Goal: Task Accomplishment & Management: Manage account settings

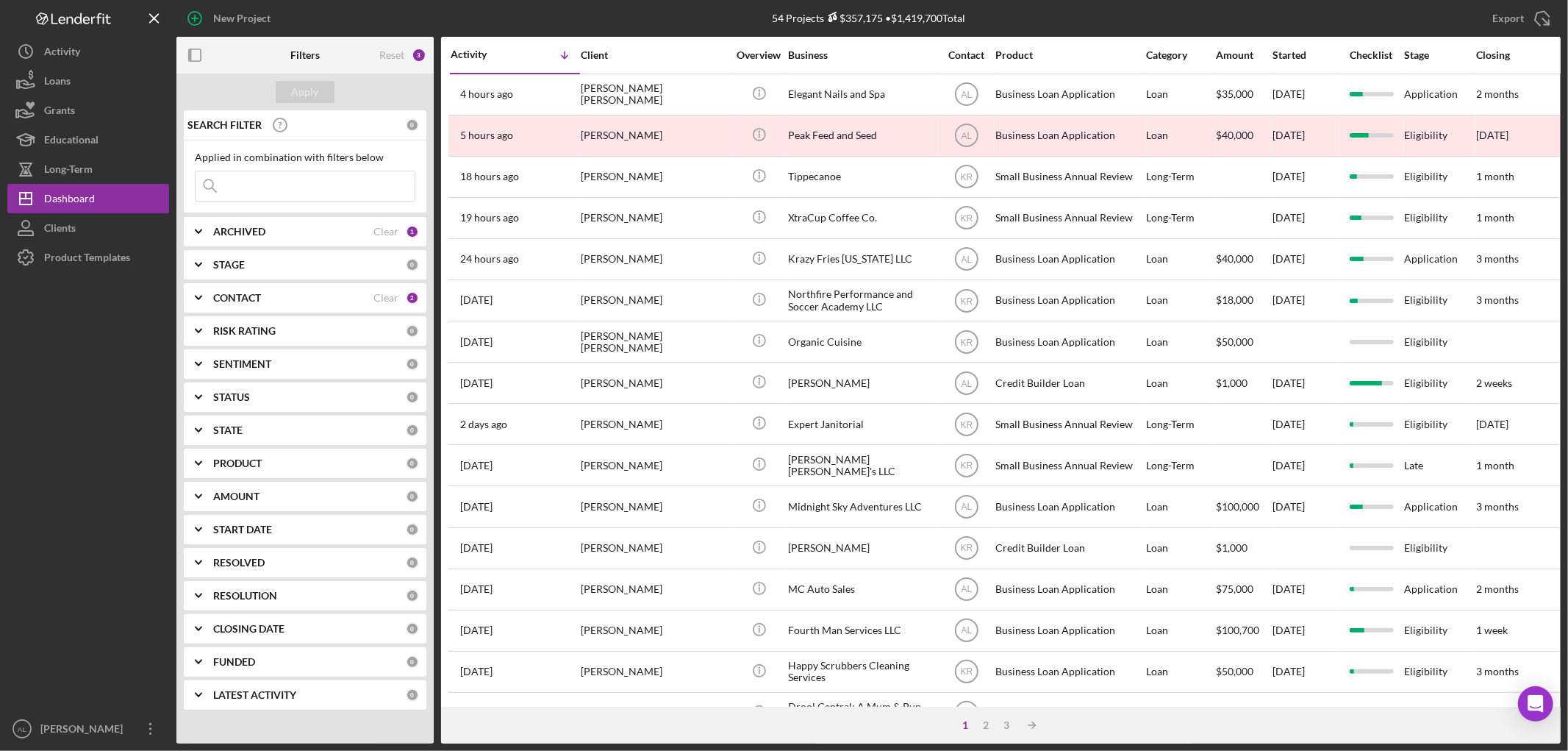
click at [236, 299] on b "CONTACT" at bounding box center [237, 298] width 48 height 12
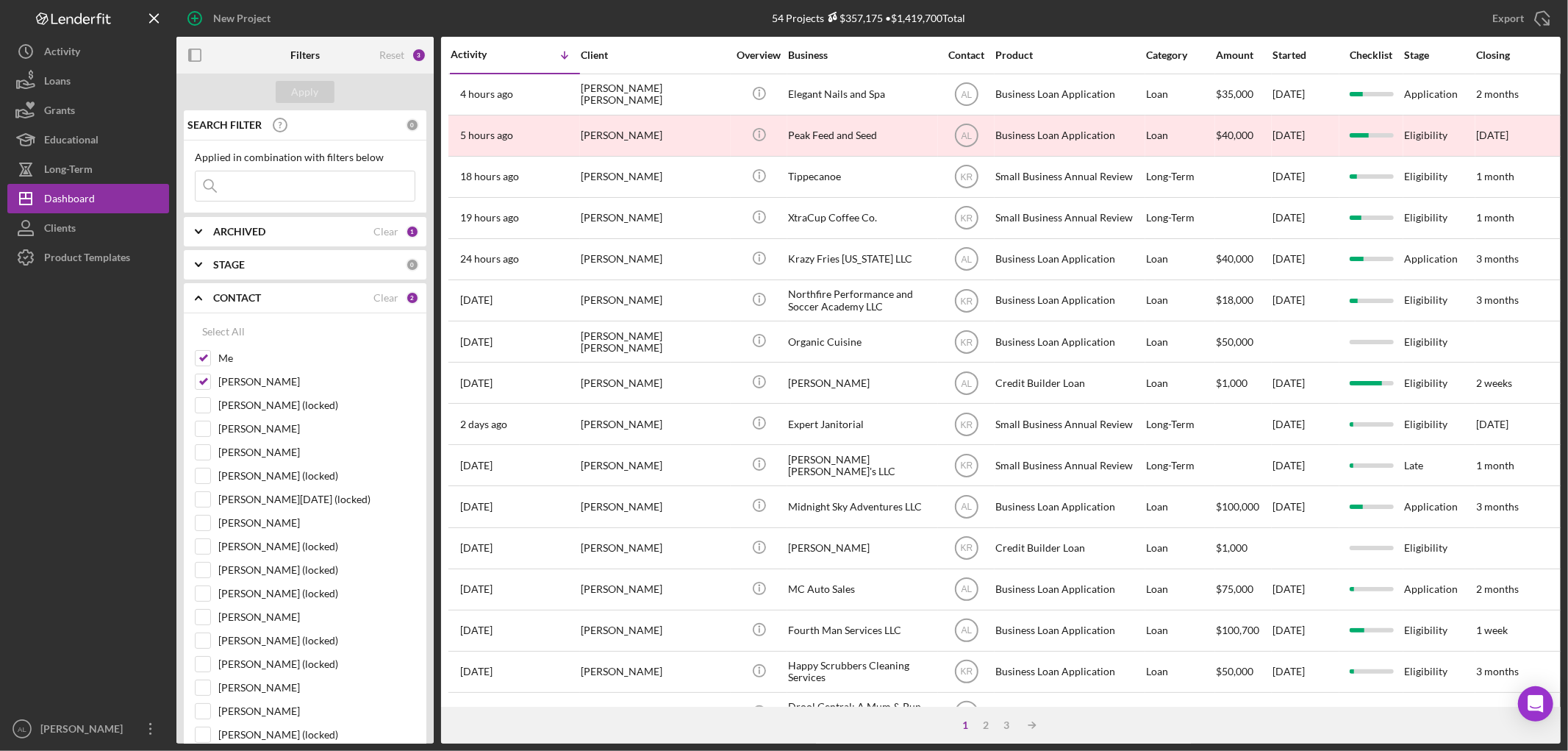
click at [236, 299] on b "CONTACT" at bounding box center [237, 298] width 48 height 12
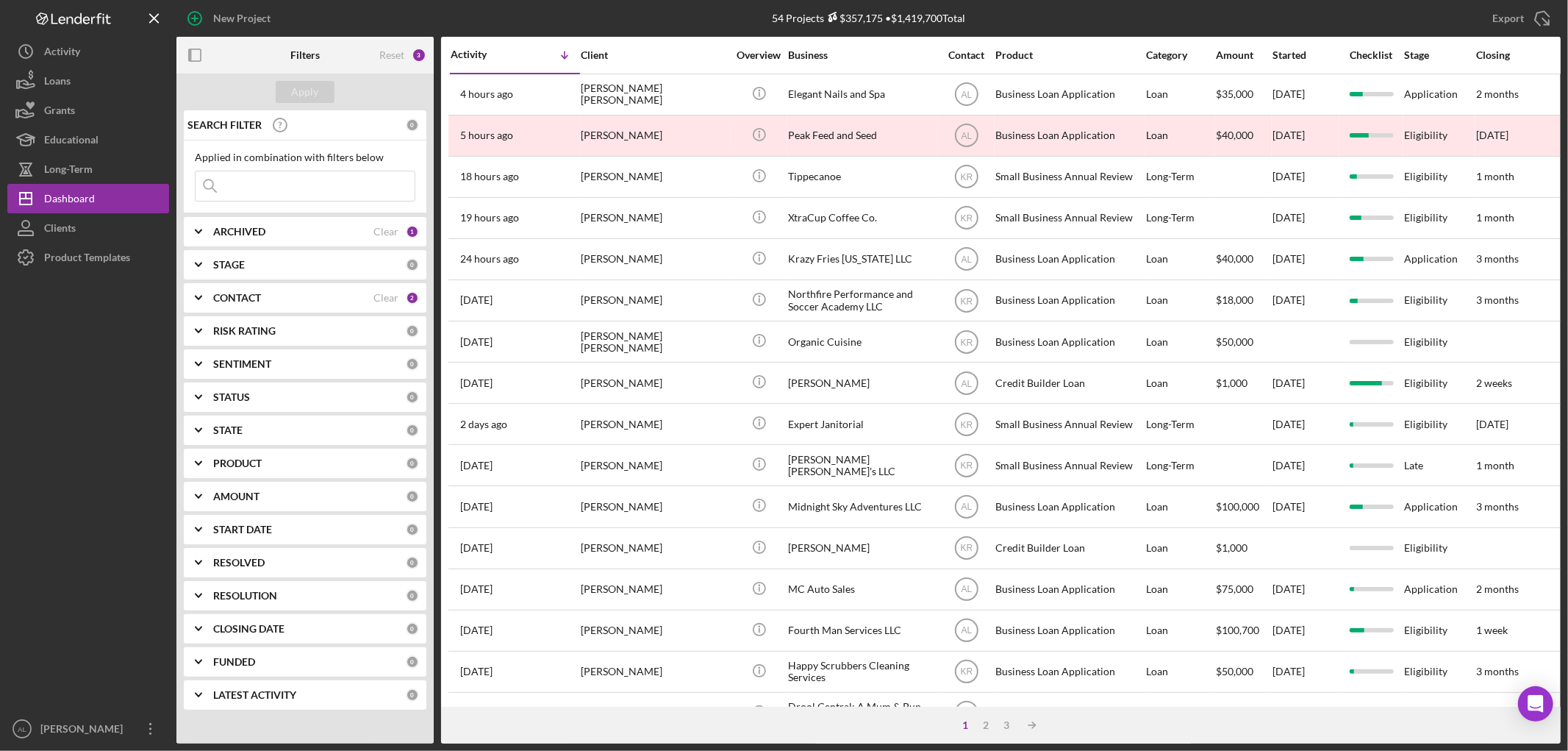
click at [239, 458] on b "PRODUCT" at bounding box center [237, 463] width 48 height 12
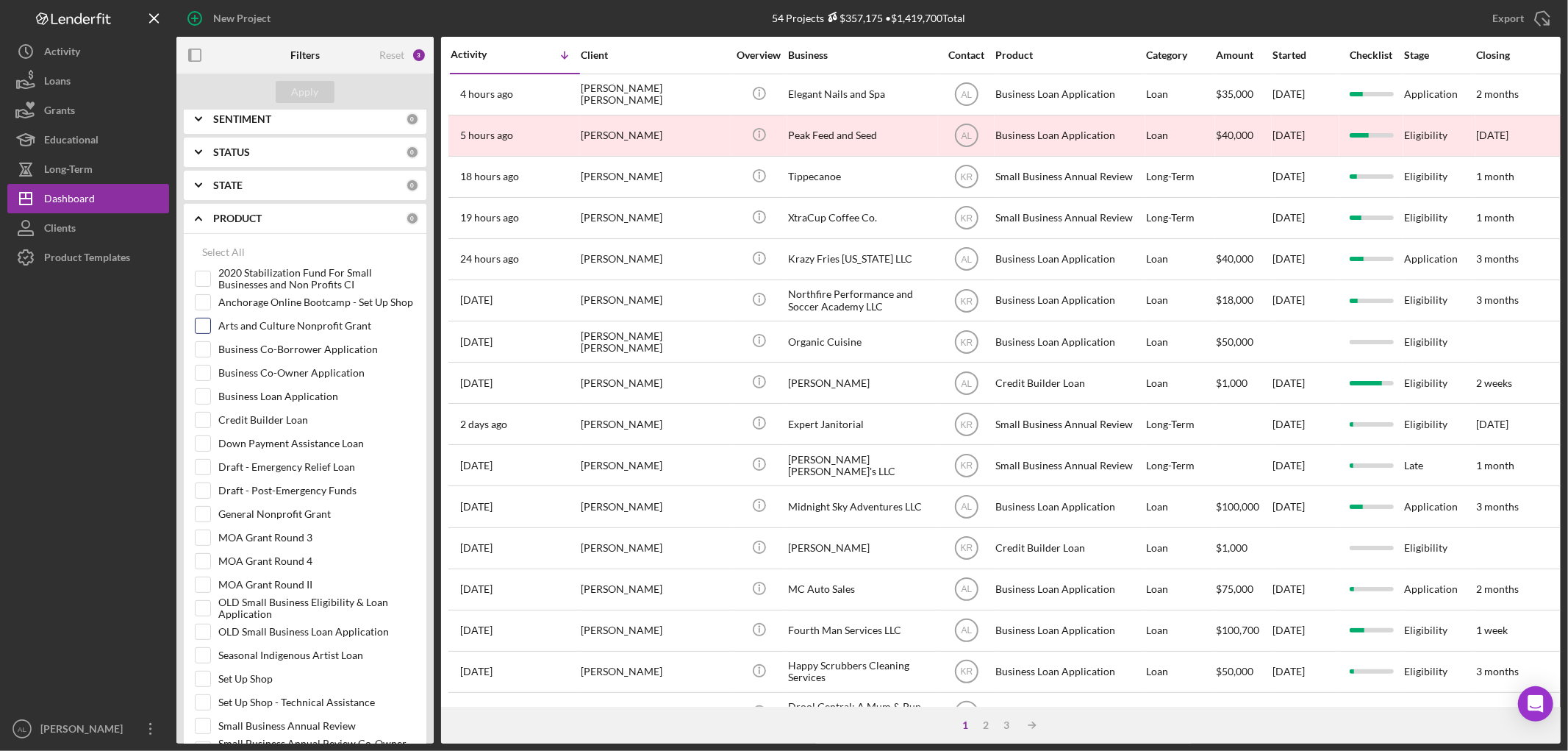
scroll to position [571, 0]
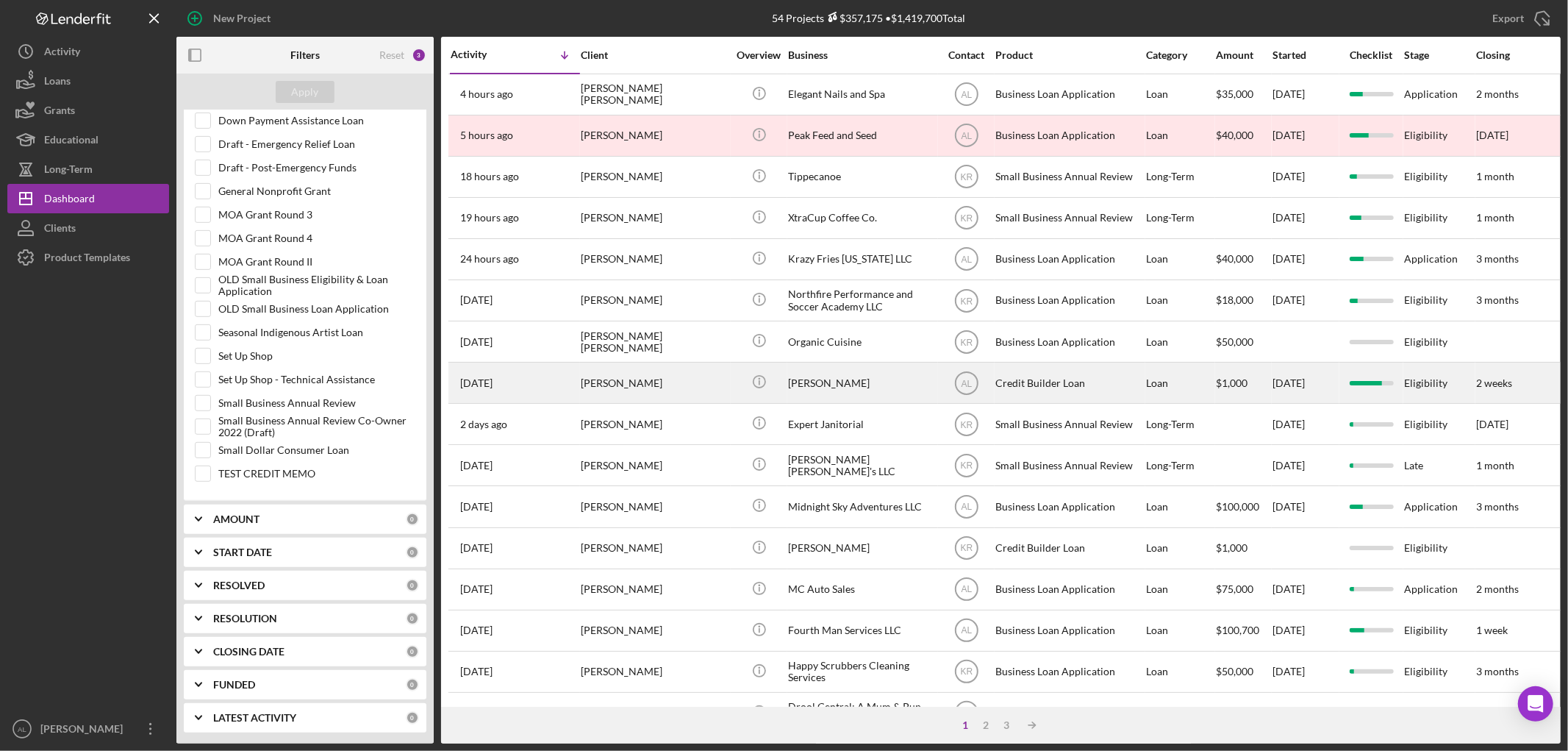
click at [665, 388] on div "[PERSON_NAME]" at bounding box center [655, 382] width 147 height 39
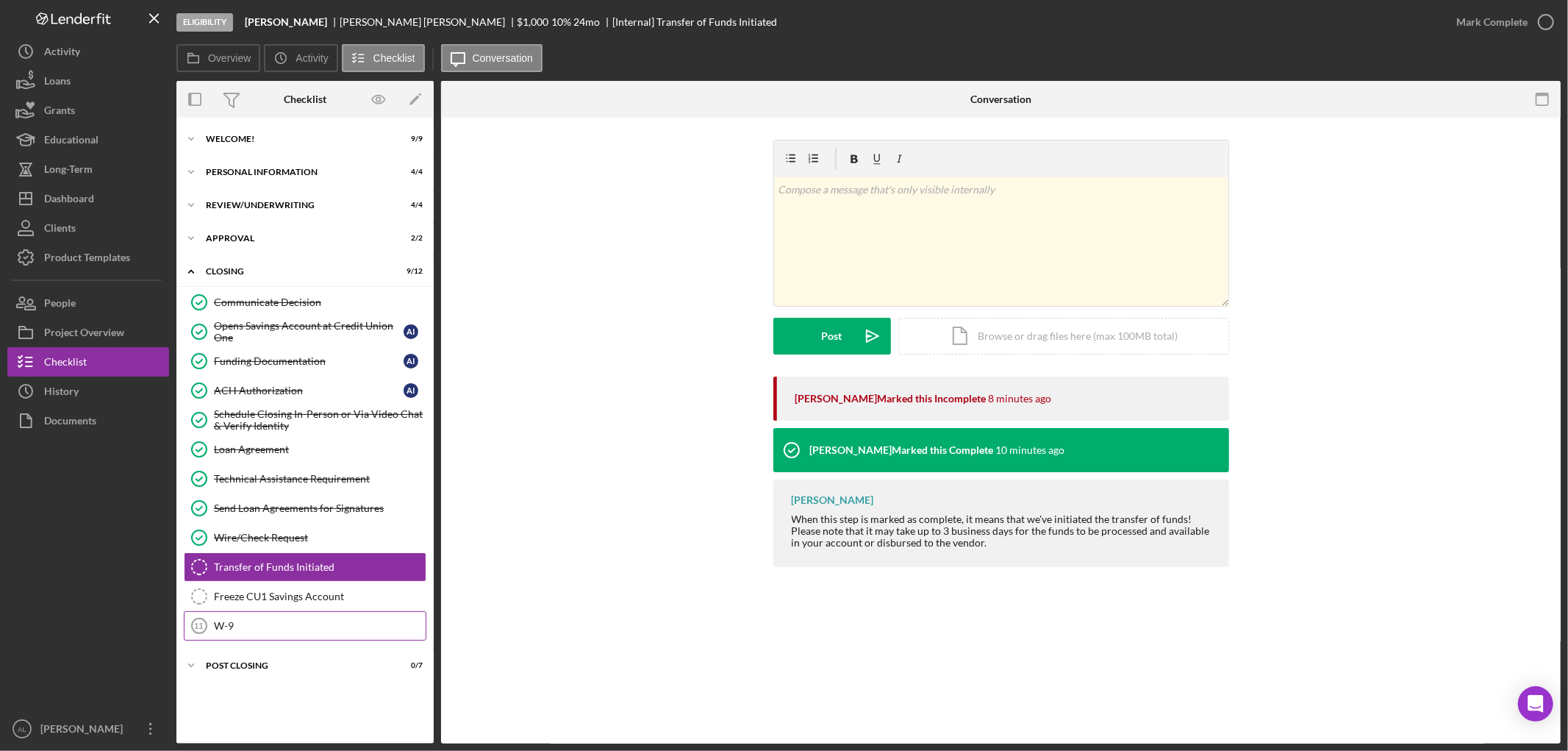
click at [307, 626] on div "W-9" at bounding box center [319, 625] width 211 height 12
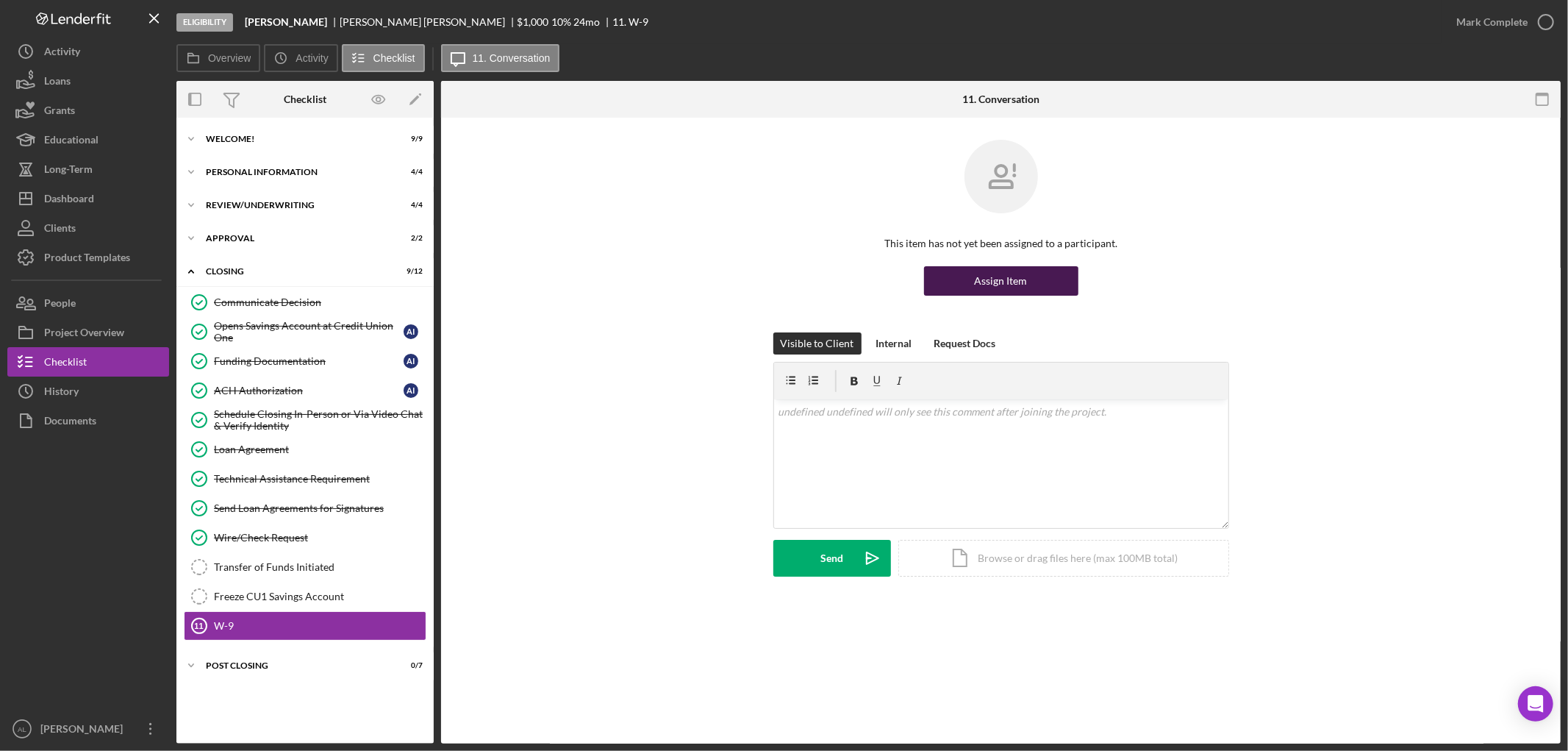
click at [1032, 284] on button "Assign Item" at bounding box center [1001, 281] width 154 height 29
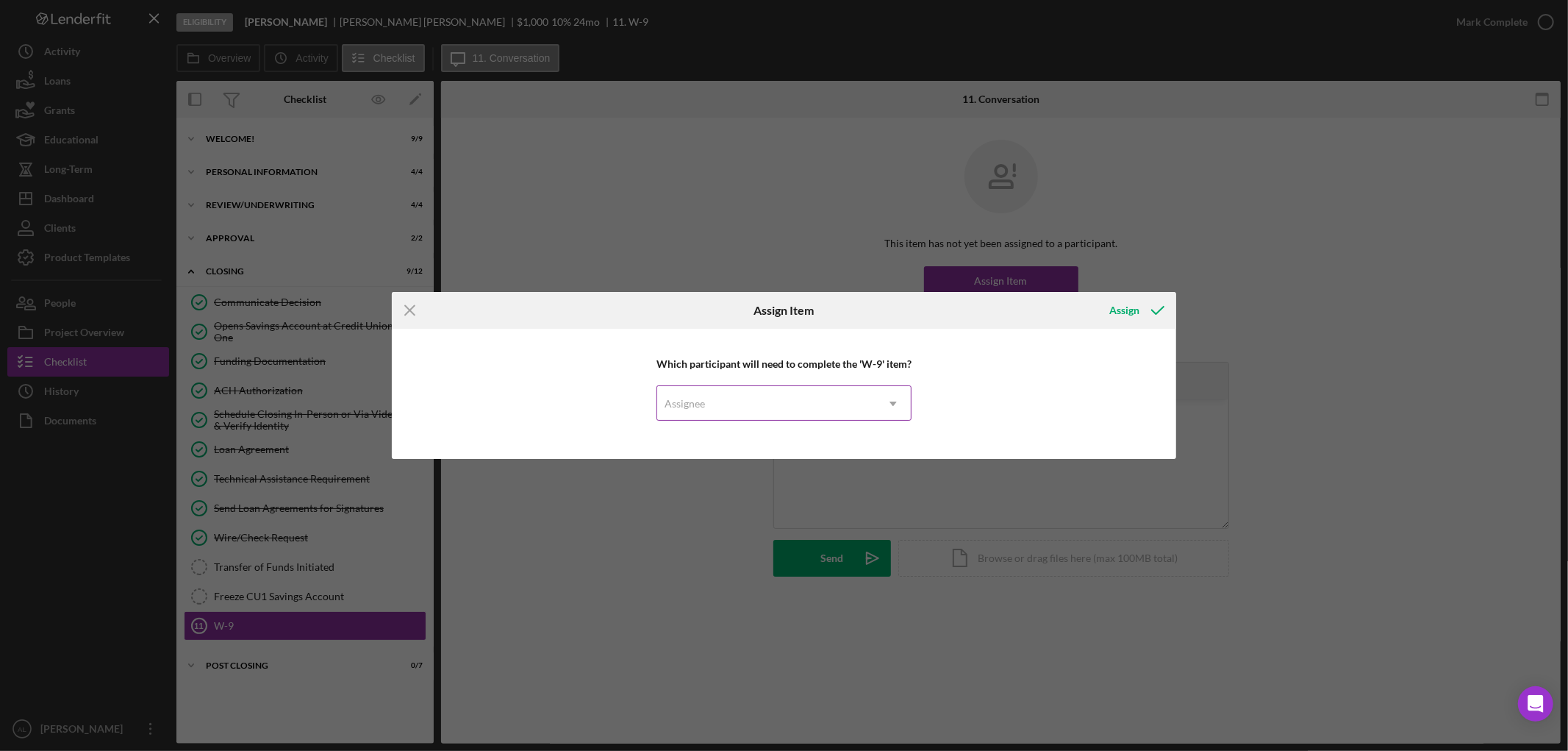
click at [895, 405] on icon "Icon/Dropdown Arrow" at bounding box center [894, 404] width 35 height 35
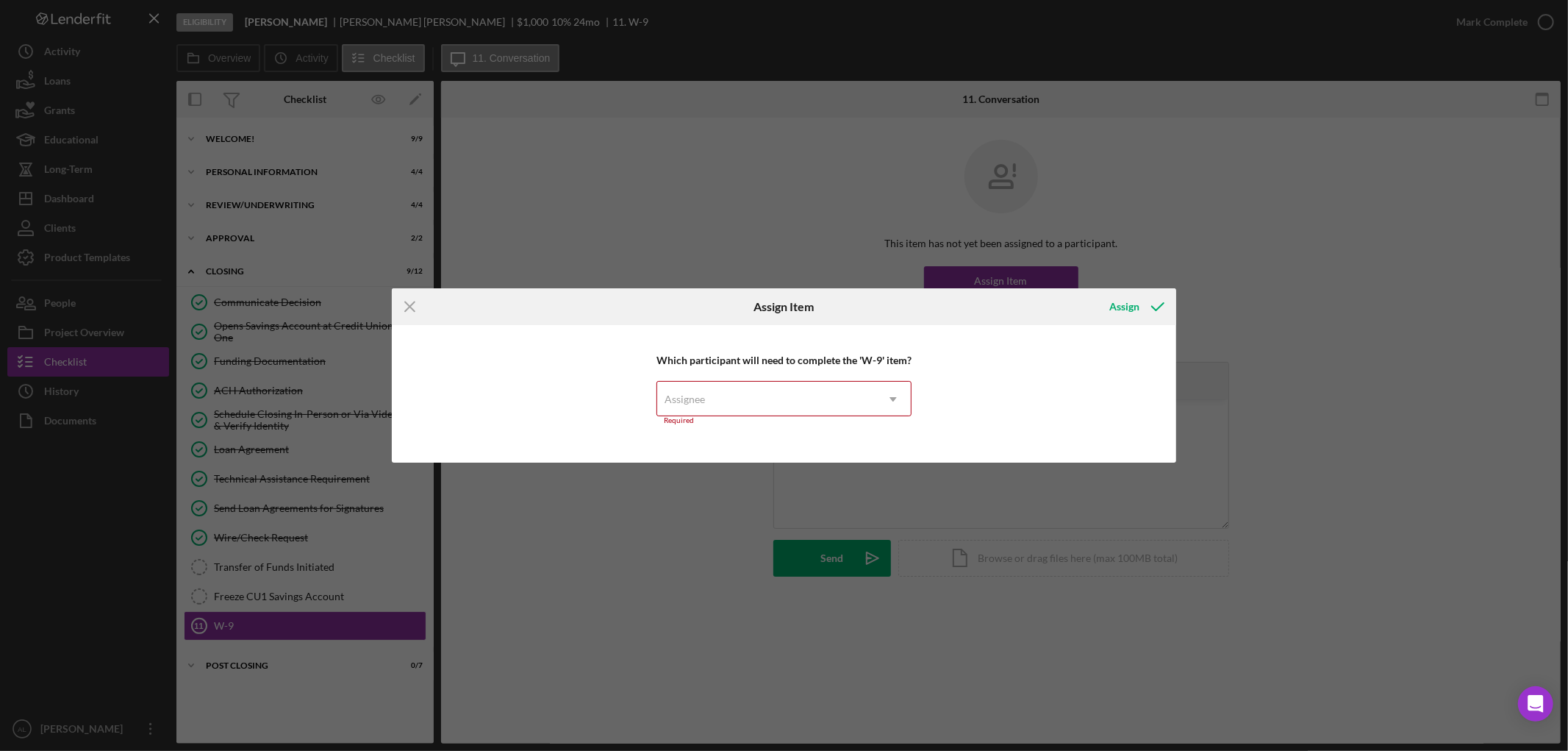
click at [880, 386] on icon "Icon/Dropdown Arrow" at bounding box center [894, 399] width 35 height 35
click at [873, 433] on div "[PERSON_NAME]" at bounding box center [784, 441] width 254 height 37
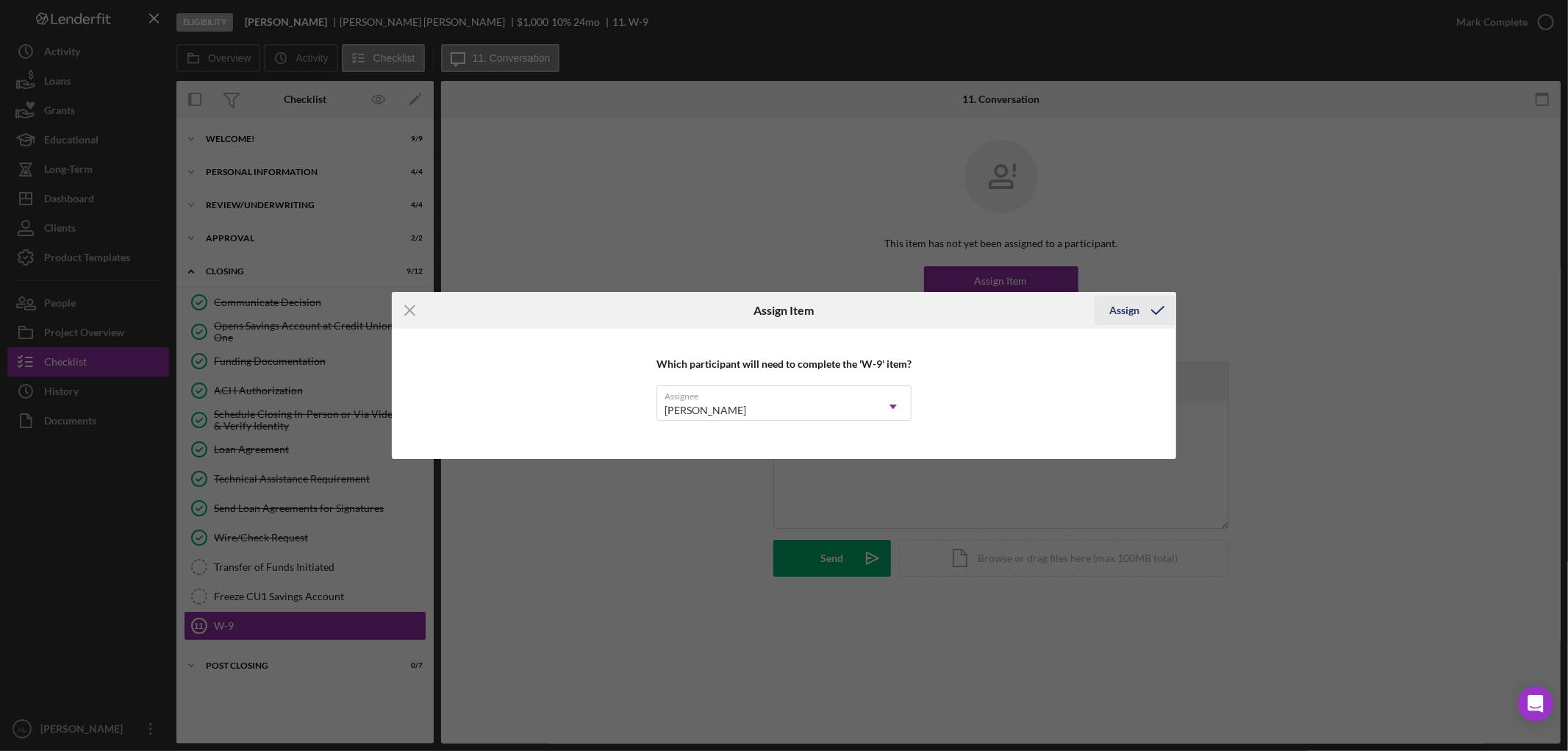
click at [1149, 306] on icon "submit" at bounding box center [1157, 310] width 36 height 36
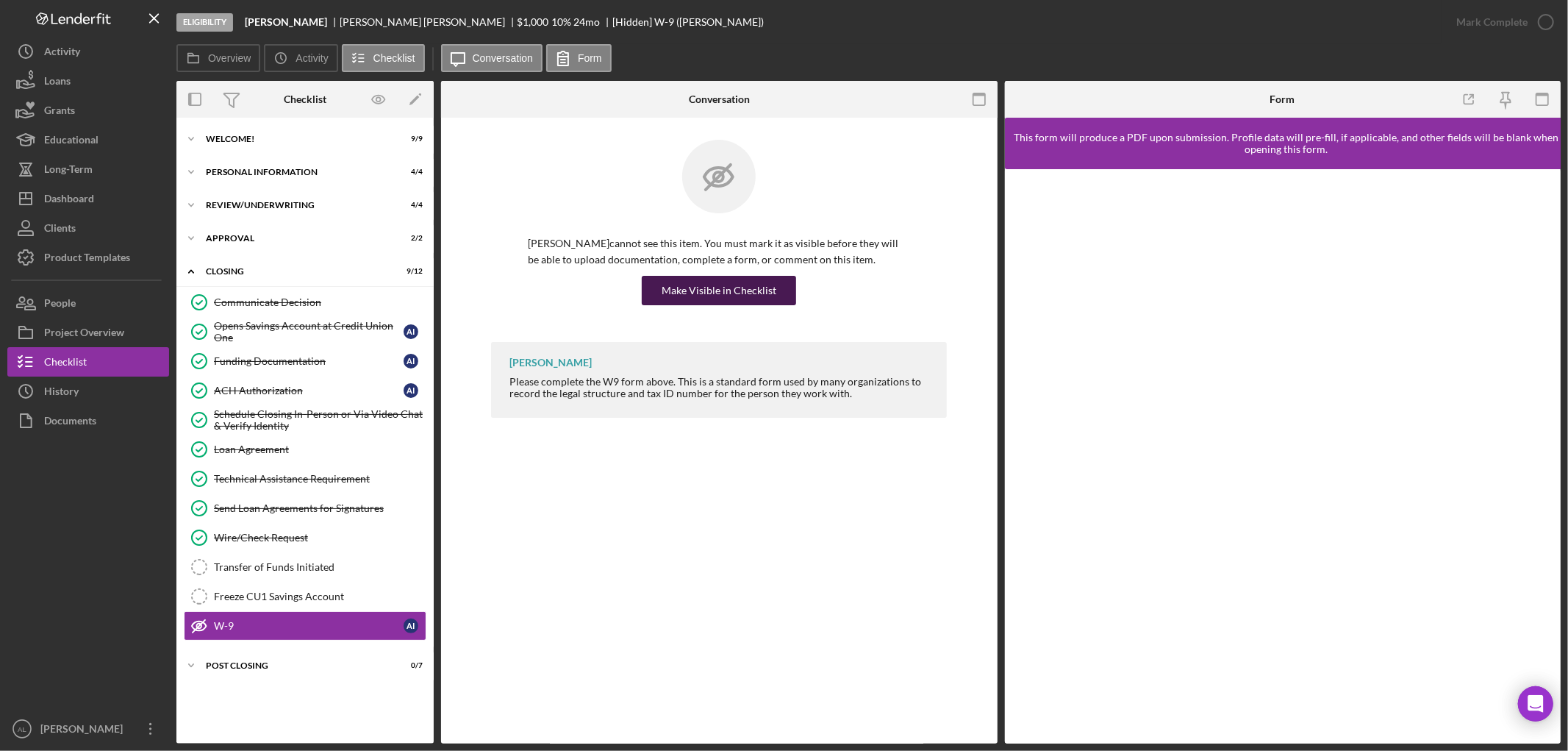
click at [697, 291] on div "Make Visible in Checklist" at bounding box center [719, 290] width 115 height 29
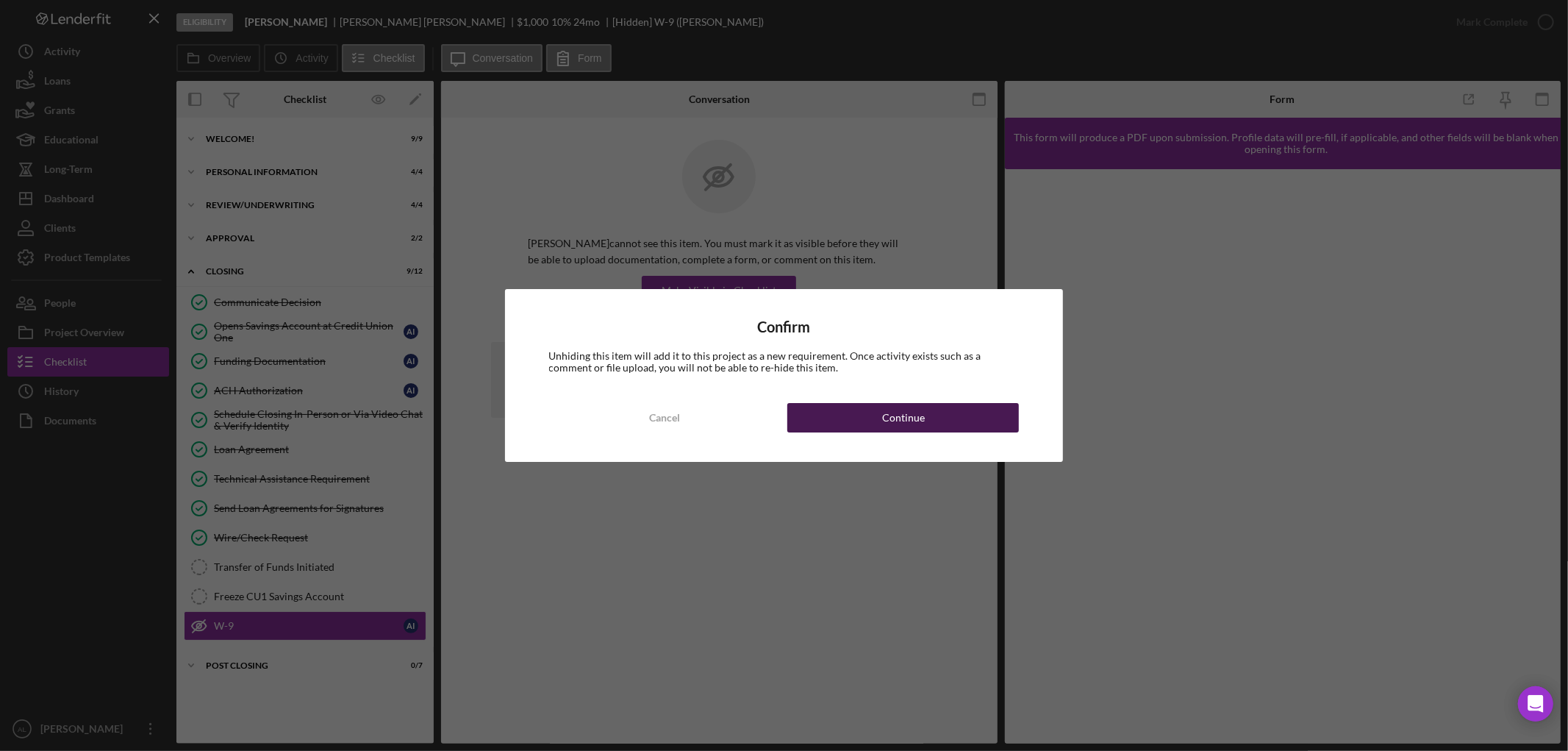
click at [876, 420] on button "Continue" at bounding box center [903, 418] width 232 height 29
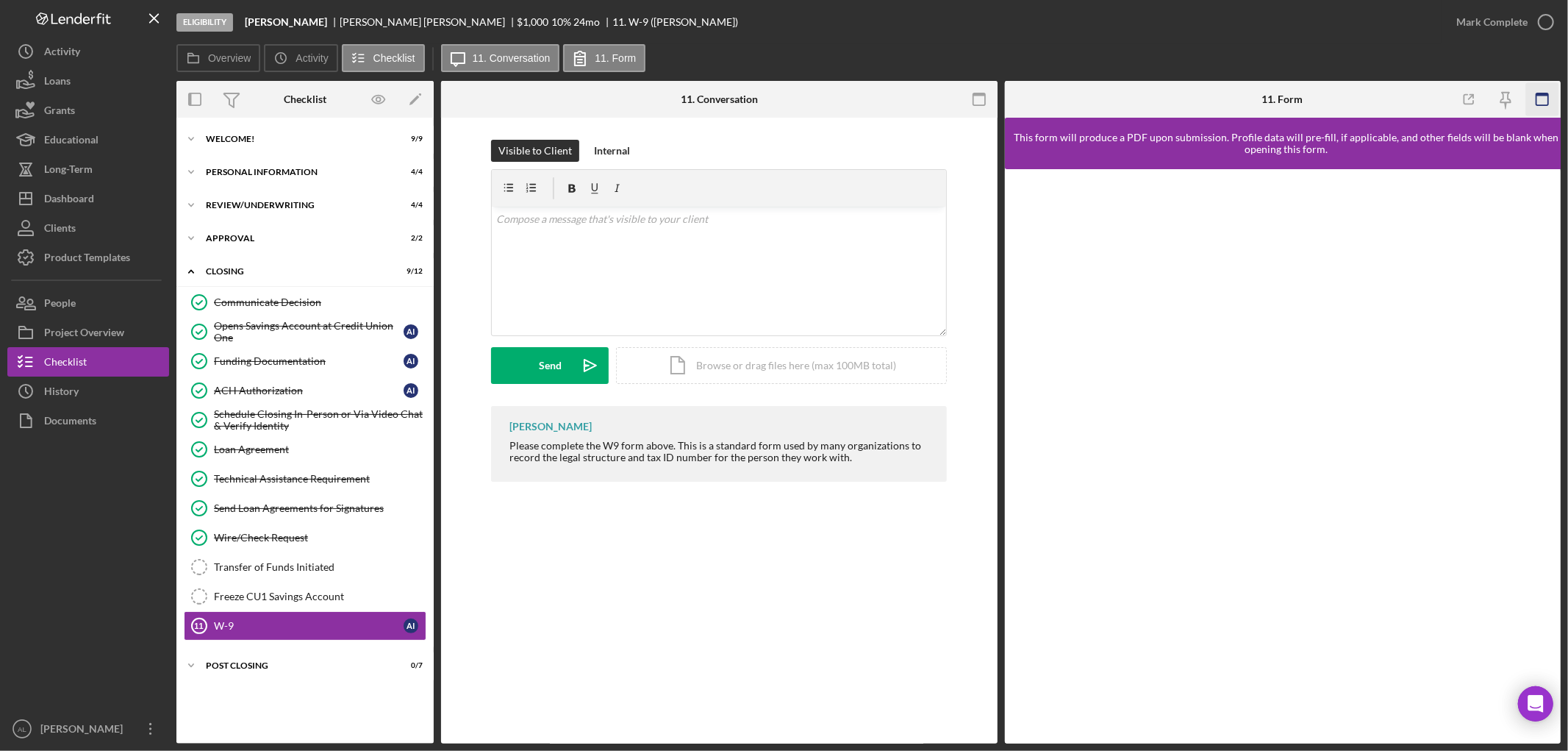
click at [1541, 94] on rect "button" at bounding box center [1542, 94] width 12 height 3
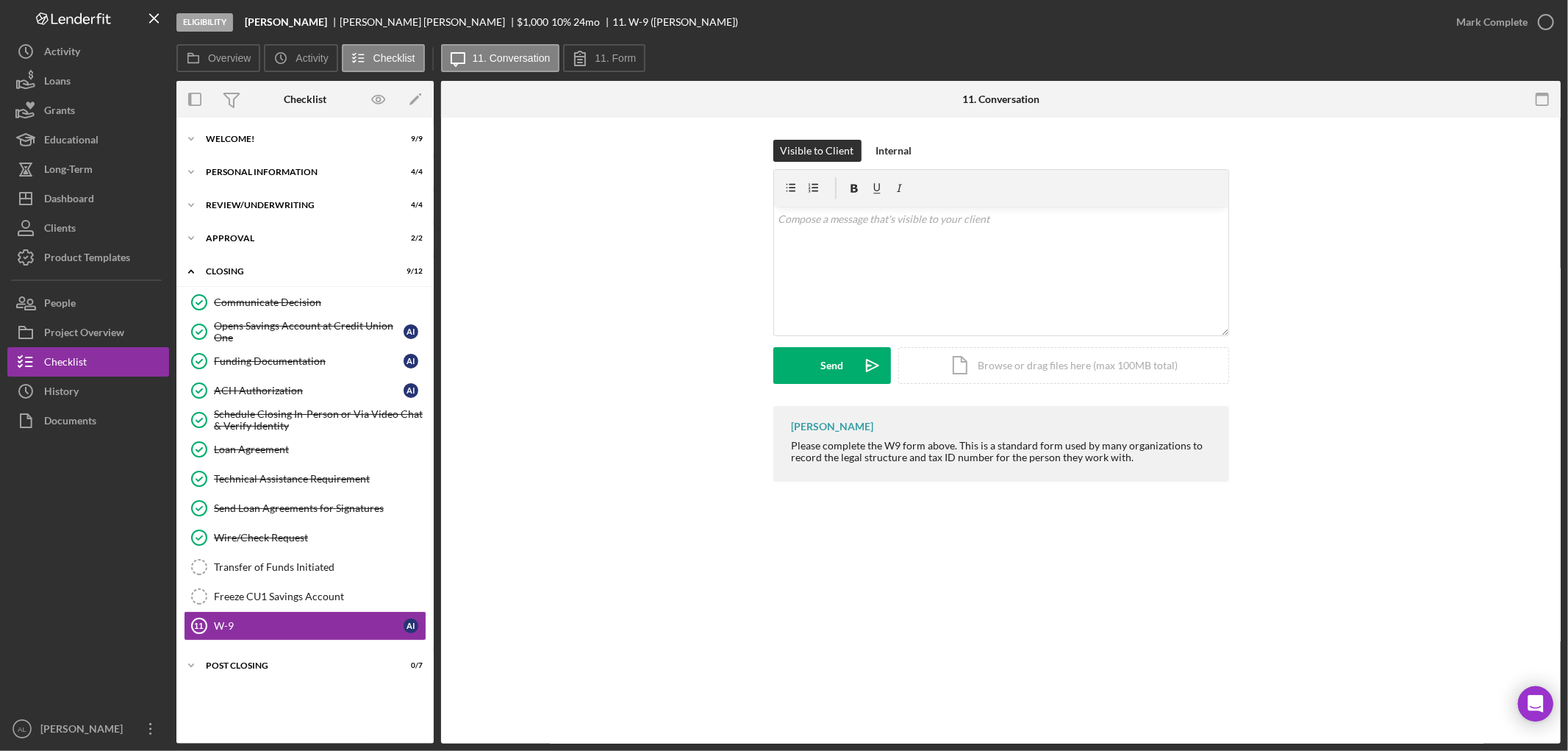
click at [1541, 94] on rect "button" at bounding box center [1542, 94] width 12 height 3
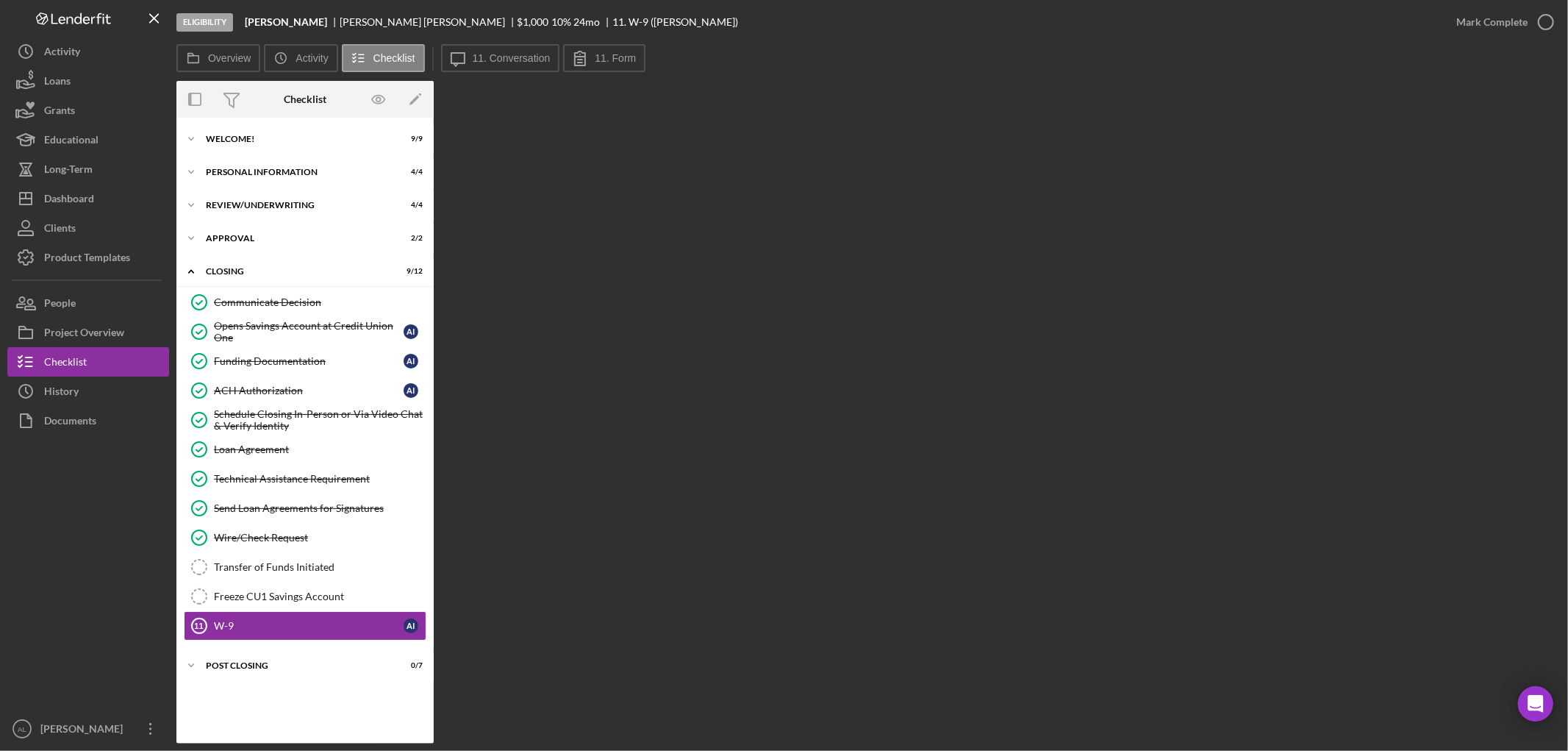
click at [501, 40] on div "Eligibility Ana Infante Ana Infante $1,000 $1,000 10 % 24 mo 11. W-9 (Ana I.)" at bounding box center [808, 22] width 1265 height 44
click at [505, 59] on label "11. Conversation" at bounding box center [511, 58] width 78 height 12
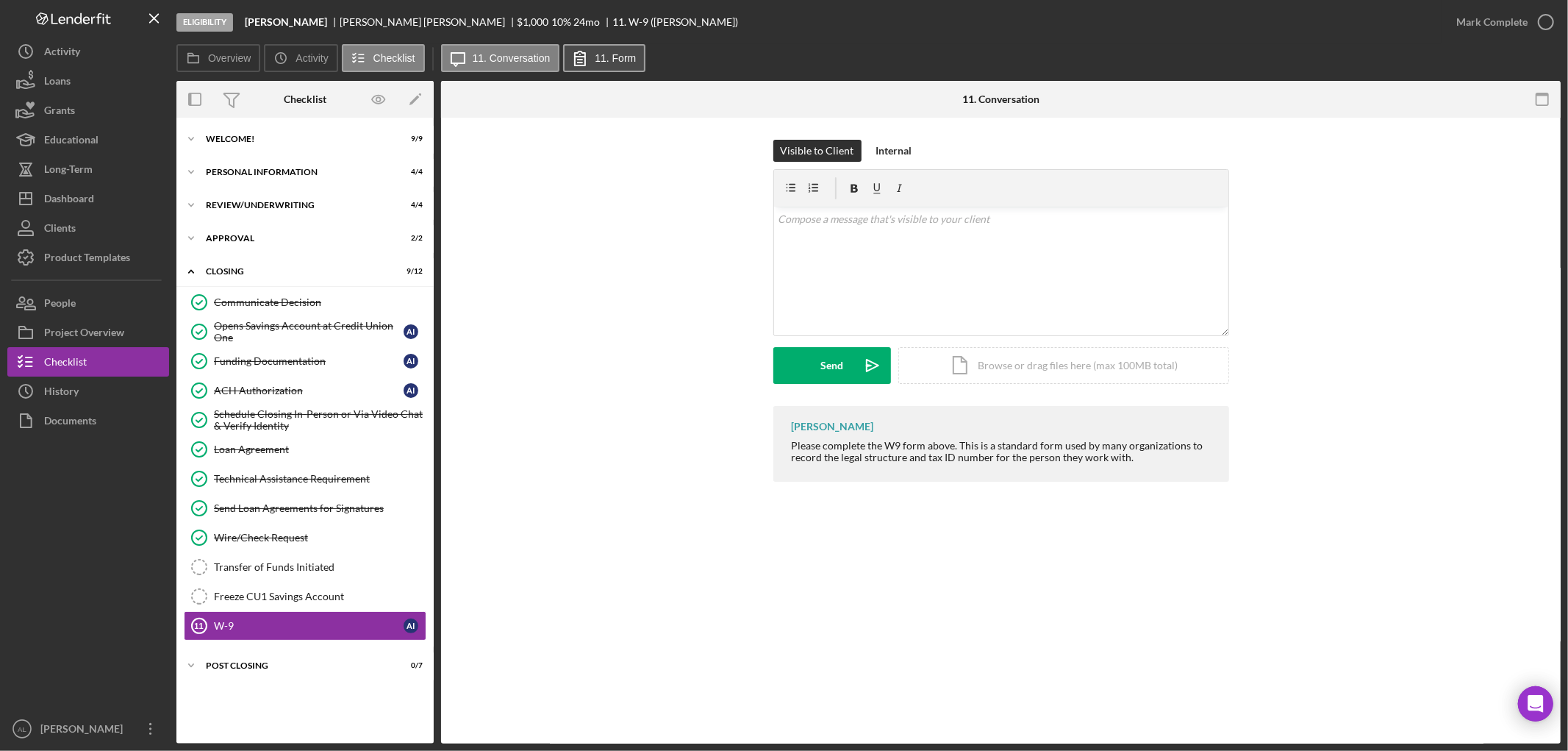
click at [597, 54] on label "11. Form" at bounding box center [615, 58] width 41 height 12
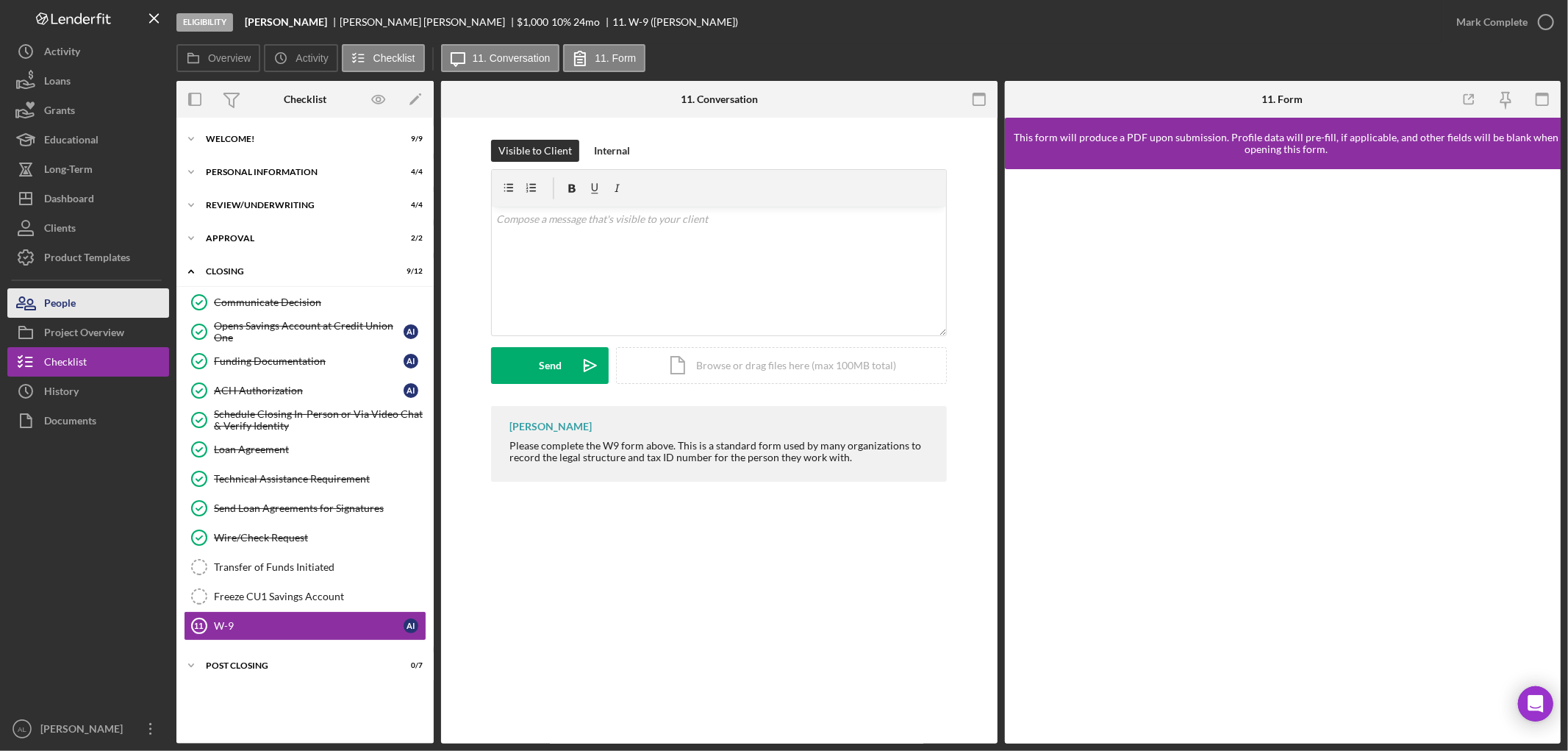
click at [81, 298] on button "People" at bounding box center [87, 303] width 162 height 29
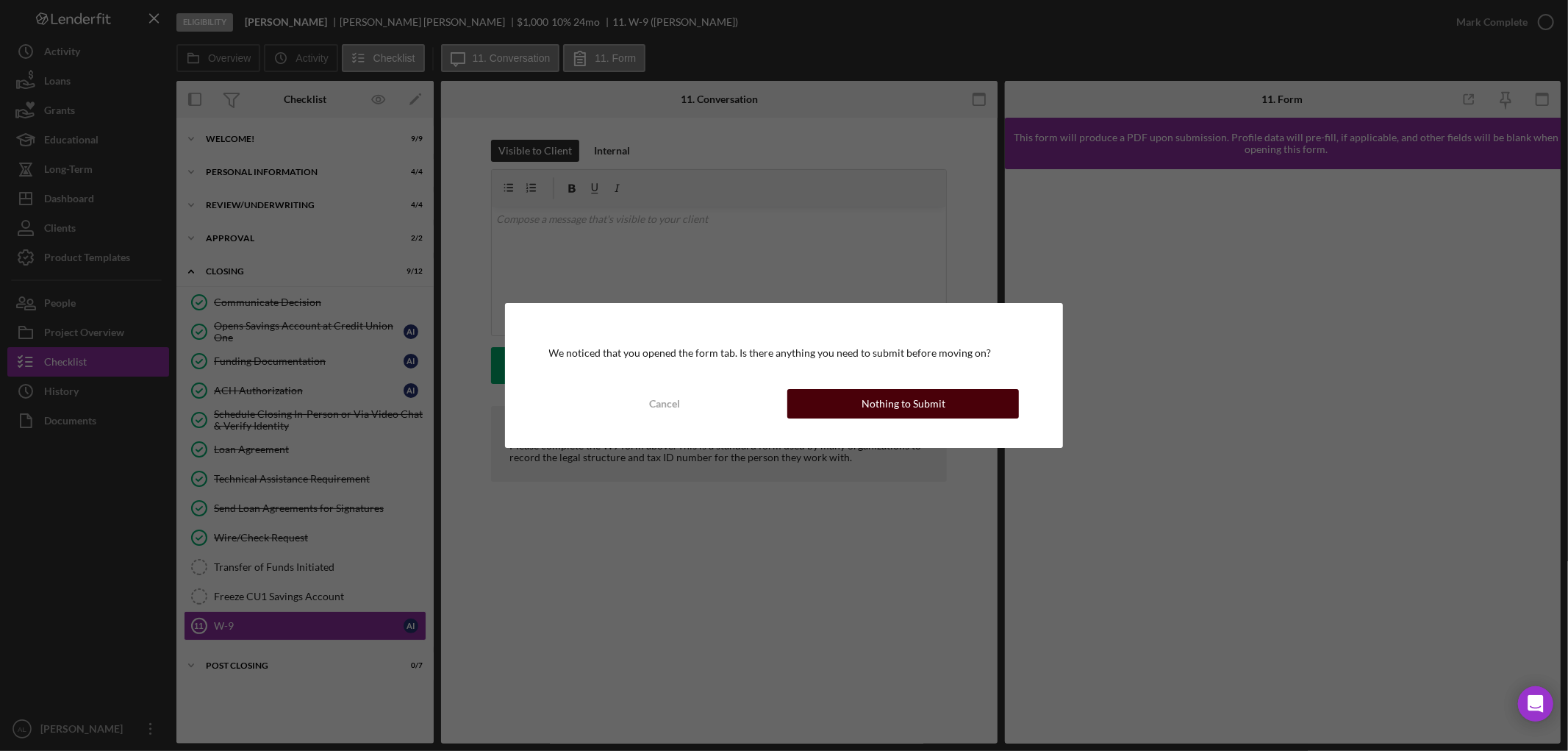
click at [955, 389] on button "Nothing to Submit" at bounding box center [903, 404] width 232 height 29
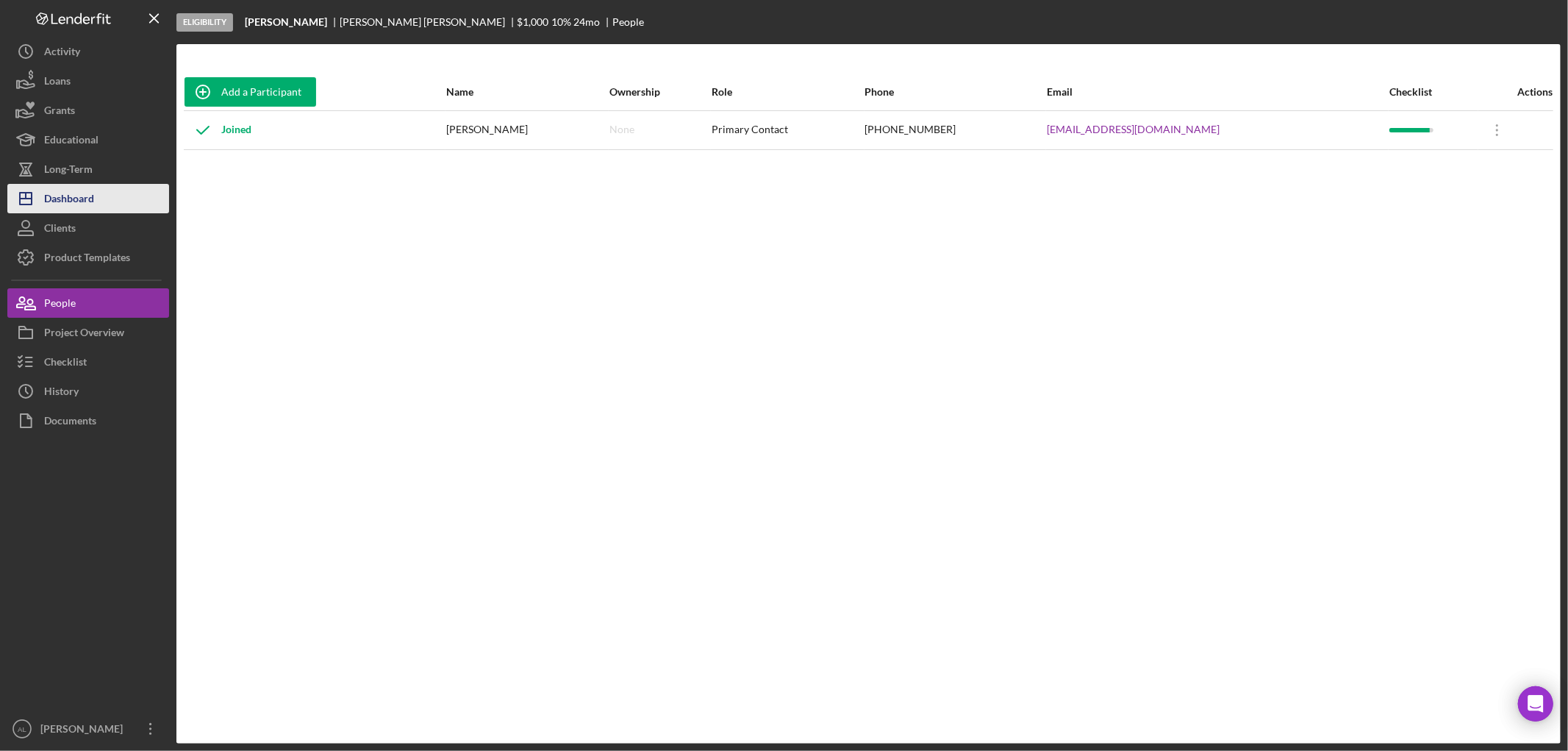
click at [115, 194] on button "Icon/Dashboard Dashboard" at bounding box center [87, 199] width 162 height 29
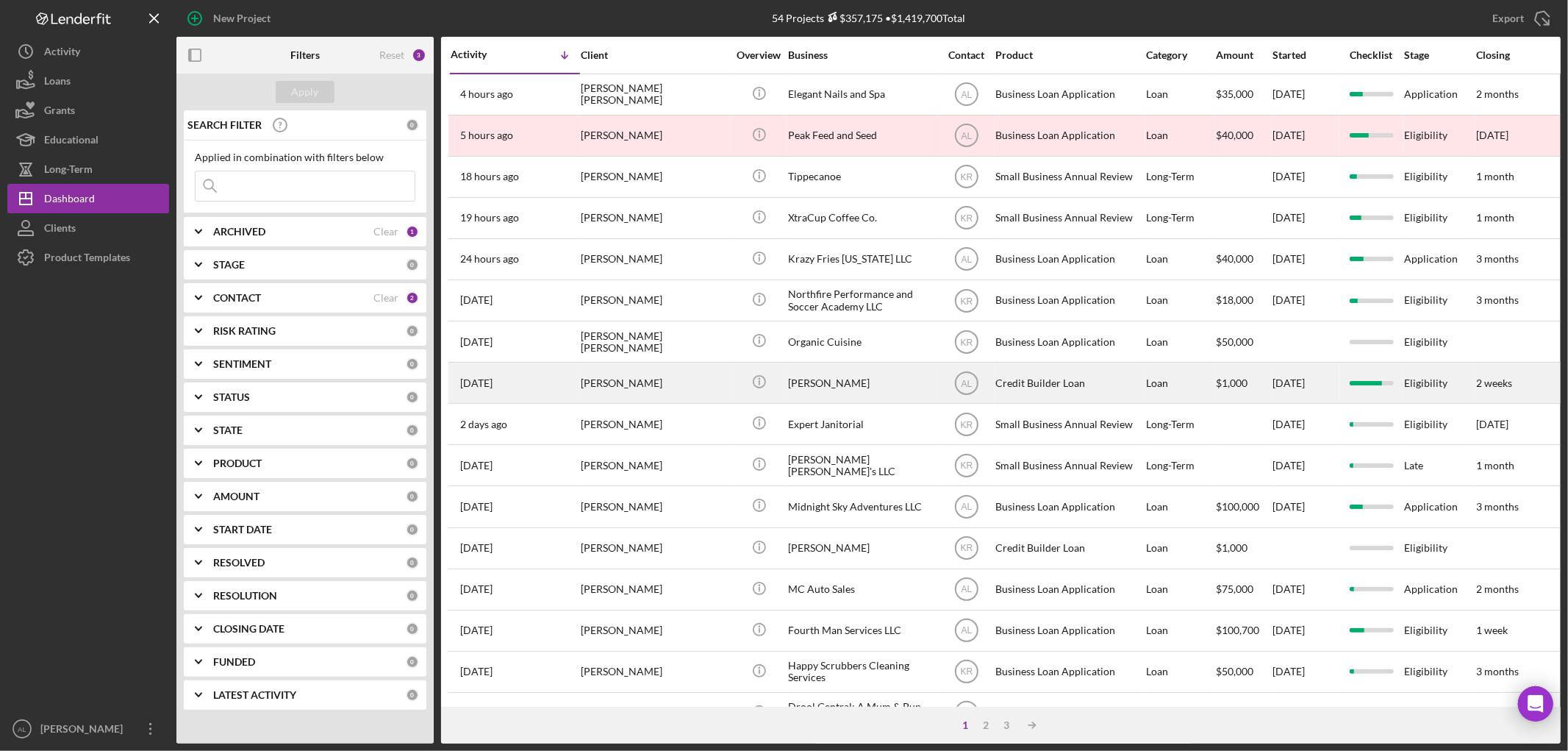
click at [674, 401] on div "[PERSON_NAME]" at bounding box center [655, 382] width 147 height 39
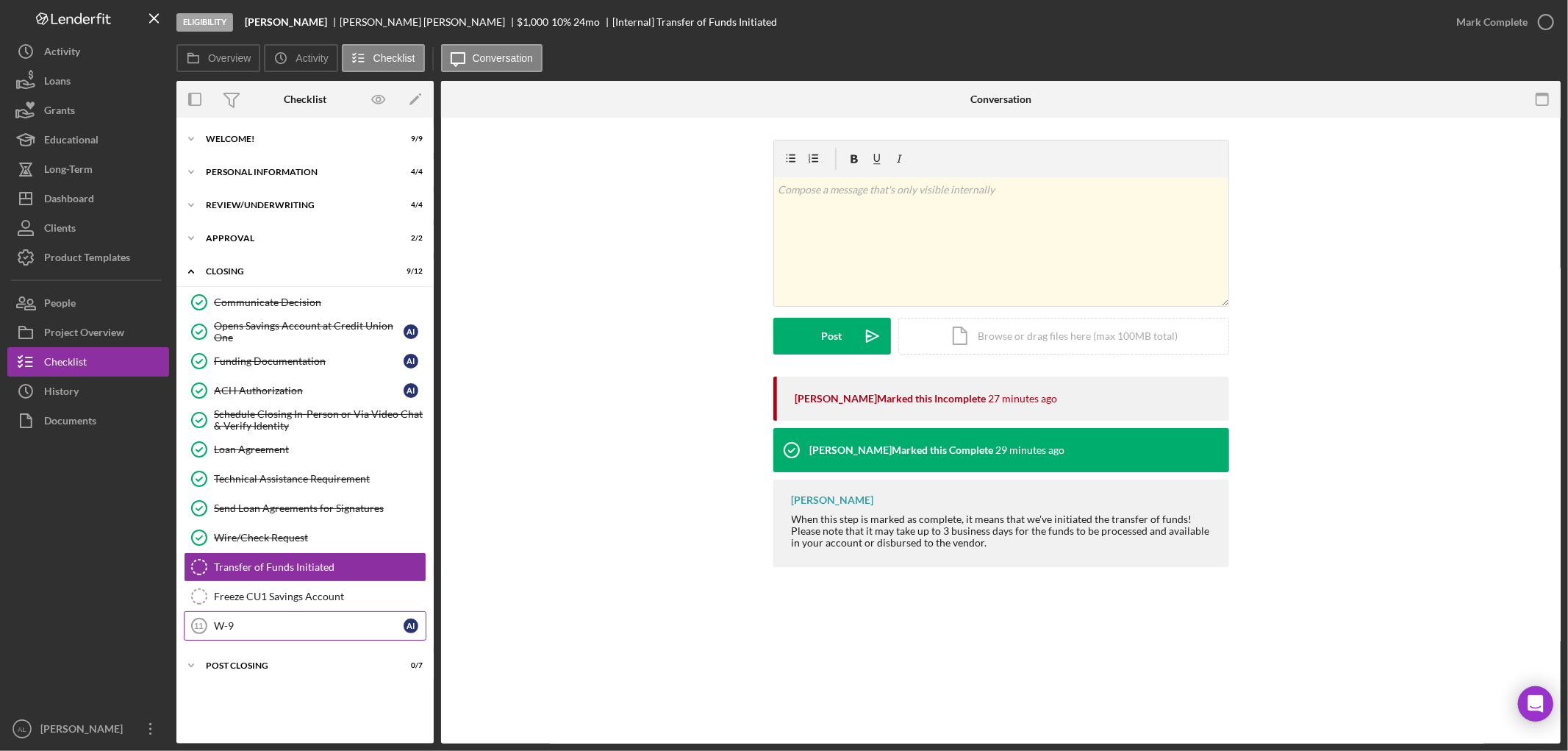
click at [334, 637] on link "W-9 11 W-9 A I" at bounding box center [305, 625] width 243 height 29
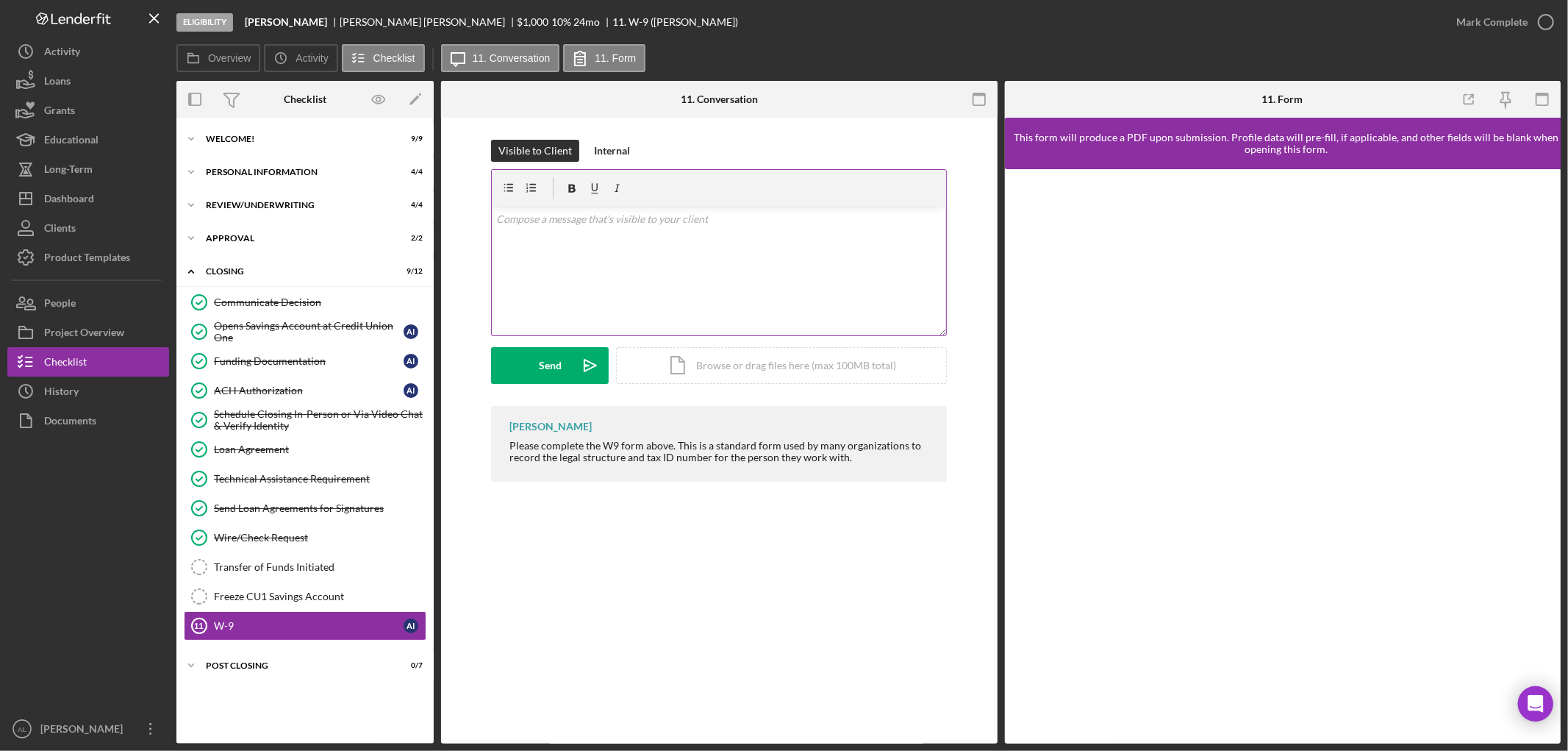
click at [821, 251] on div "v Color teal Color pink Remove color Add row above Add row below Add column bef…" at bounding box center [719, 270] width 454 height 129
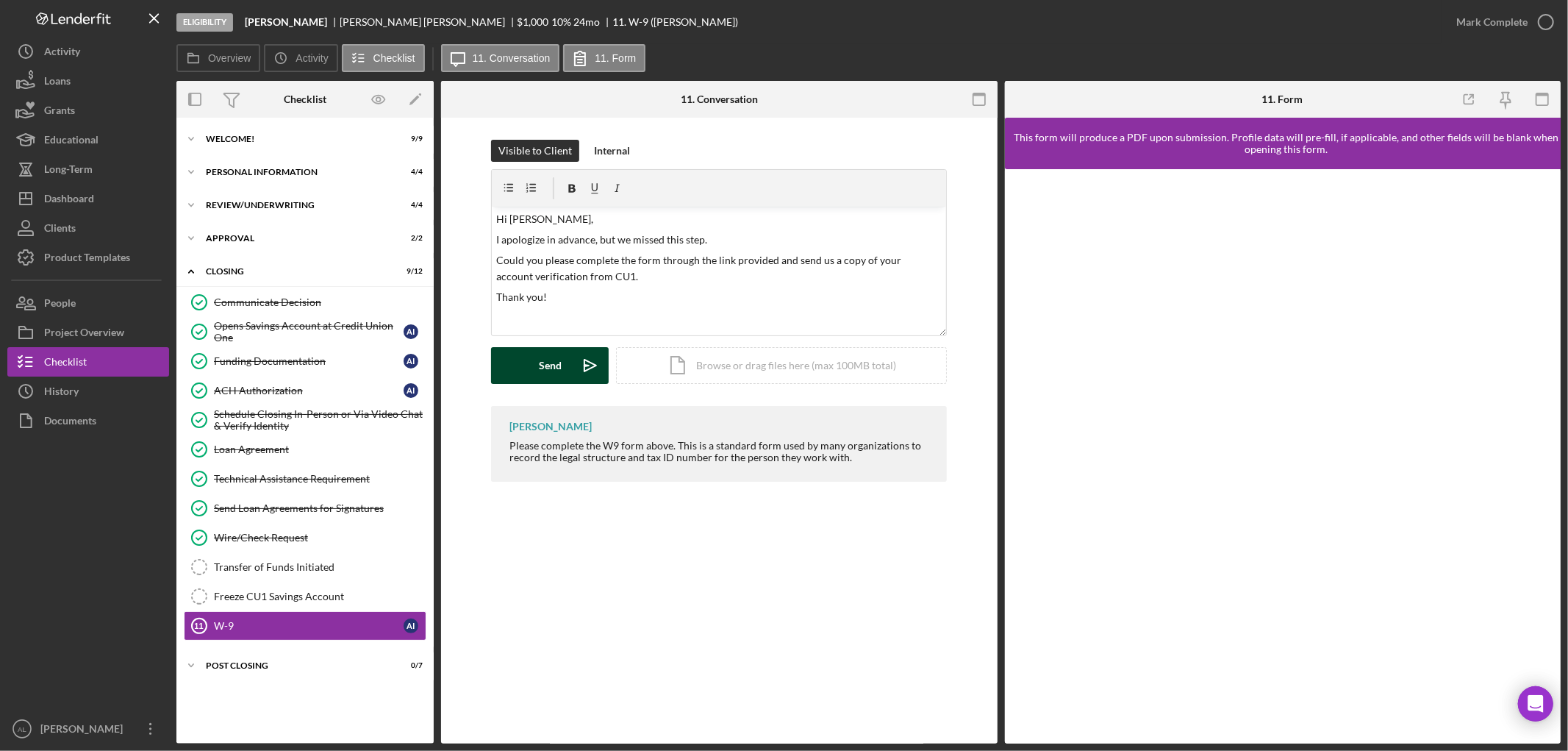
click at [562, 369] on button "Send Icon/icon-invite-send" at bounding box center [551, 365] width 118 height 36
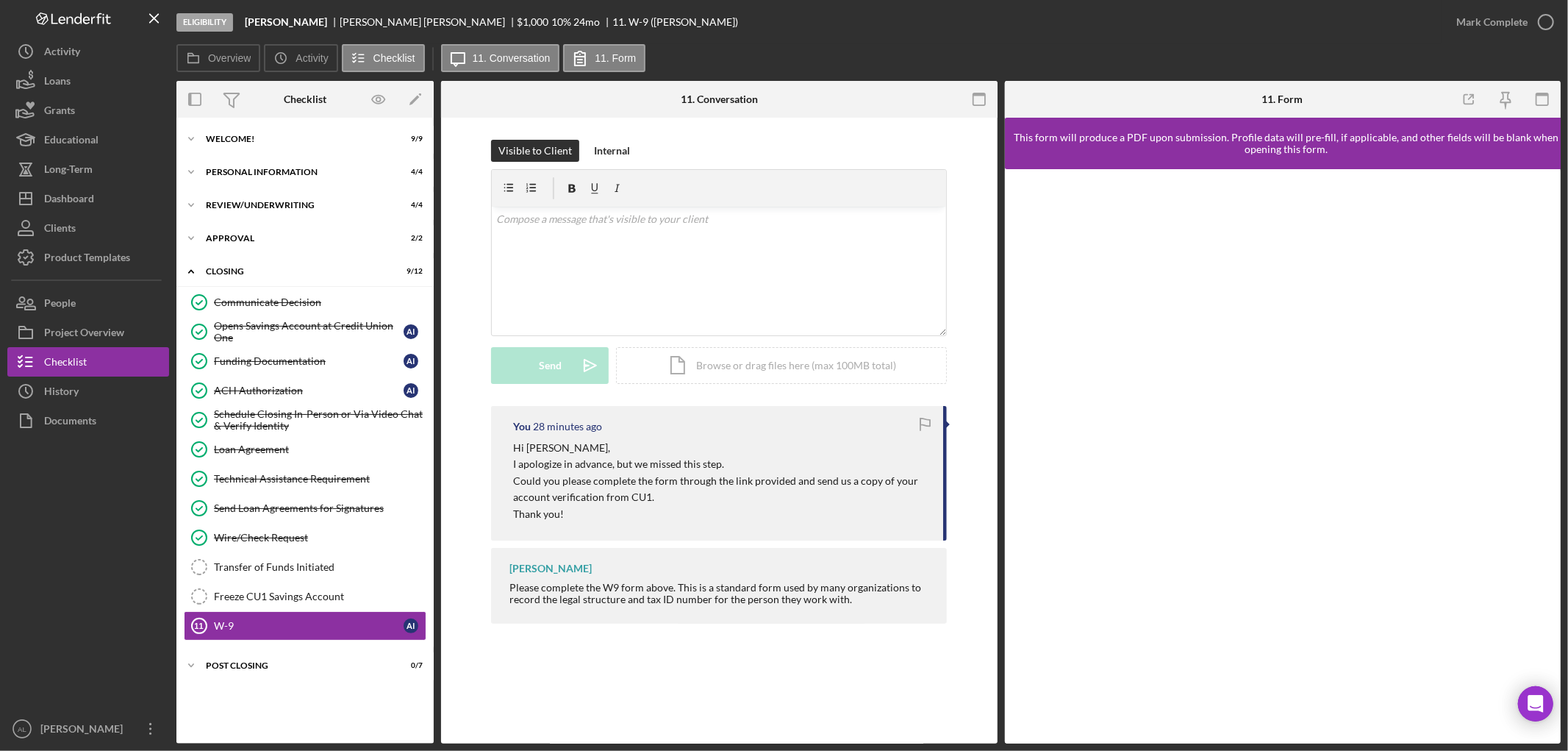
click at [671, 528] on div "You 28 minutes ago Hi Ana, I apologize in advance, but we missed this step. Cou…" at bounding box center [720, 473] width 456 height 135
drag, startPoint x: 872, startPoint y: 600, endPoint x: 486, endPoint y: 585, distance: 386.3
click at [486, 585] on div "You 28 minutes ago Hi Ana, I apologize in advance, but we missed this step. Cou…" at bounding box center [719, 518] width 512 height 225
copy div "Please complete the W9 form above. This is a standard form used by many organiz…"
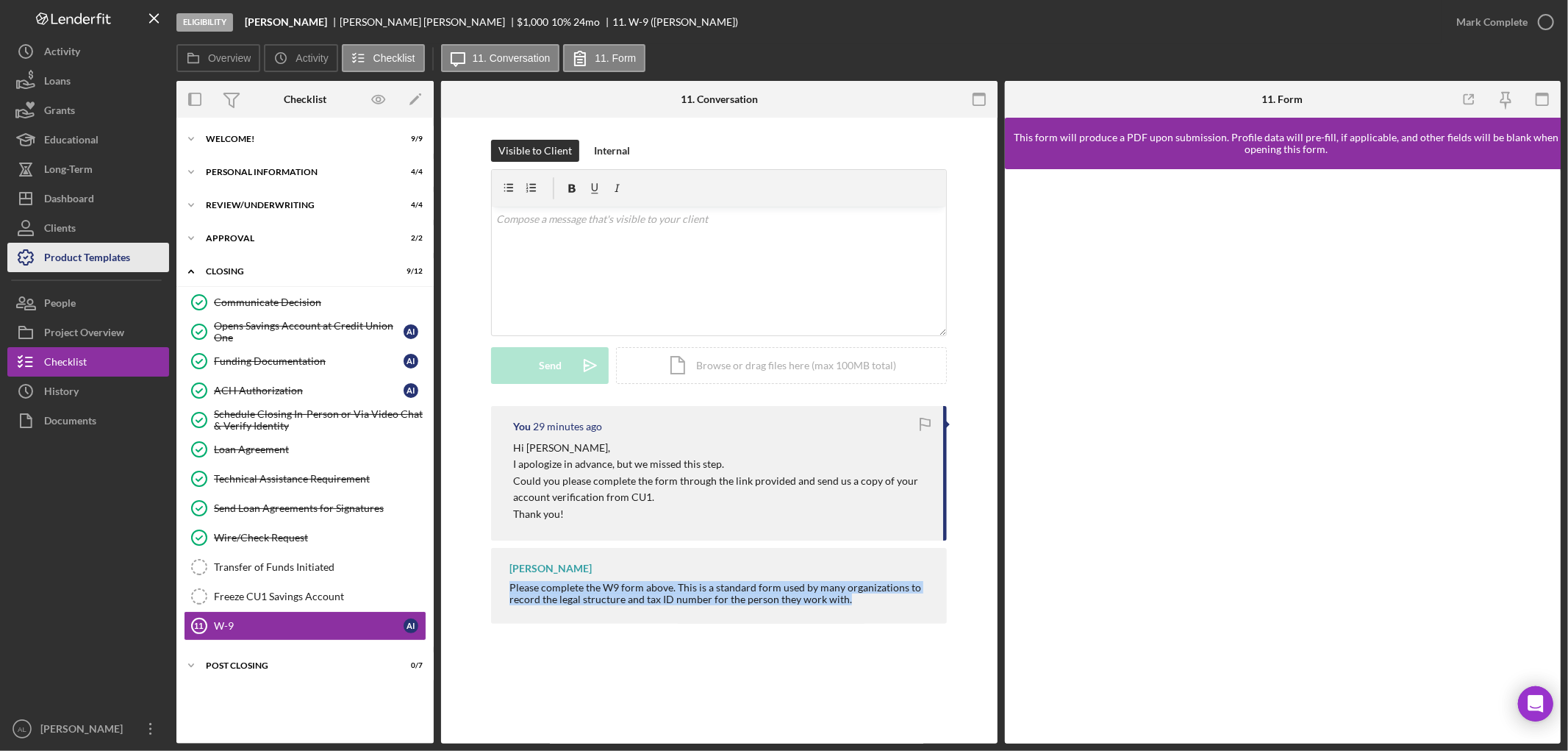
click at [112, 264] on div "Product Templates" at bounding box center [87, 260] width 86 height 33
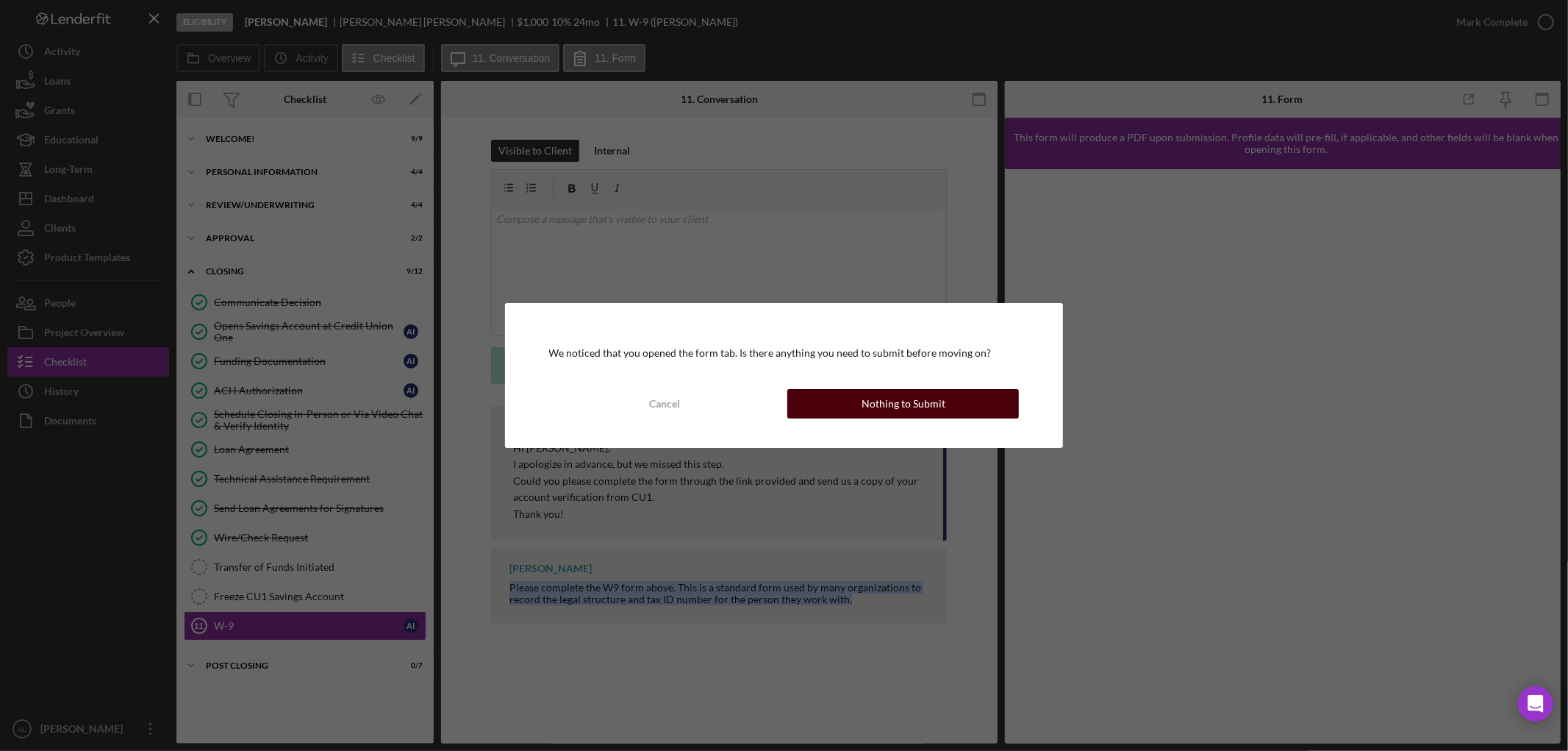
click at [986, 399] on button "Nothing to Submit" at bounding box center [903, 404] width 232 height 29
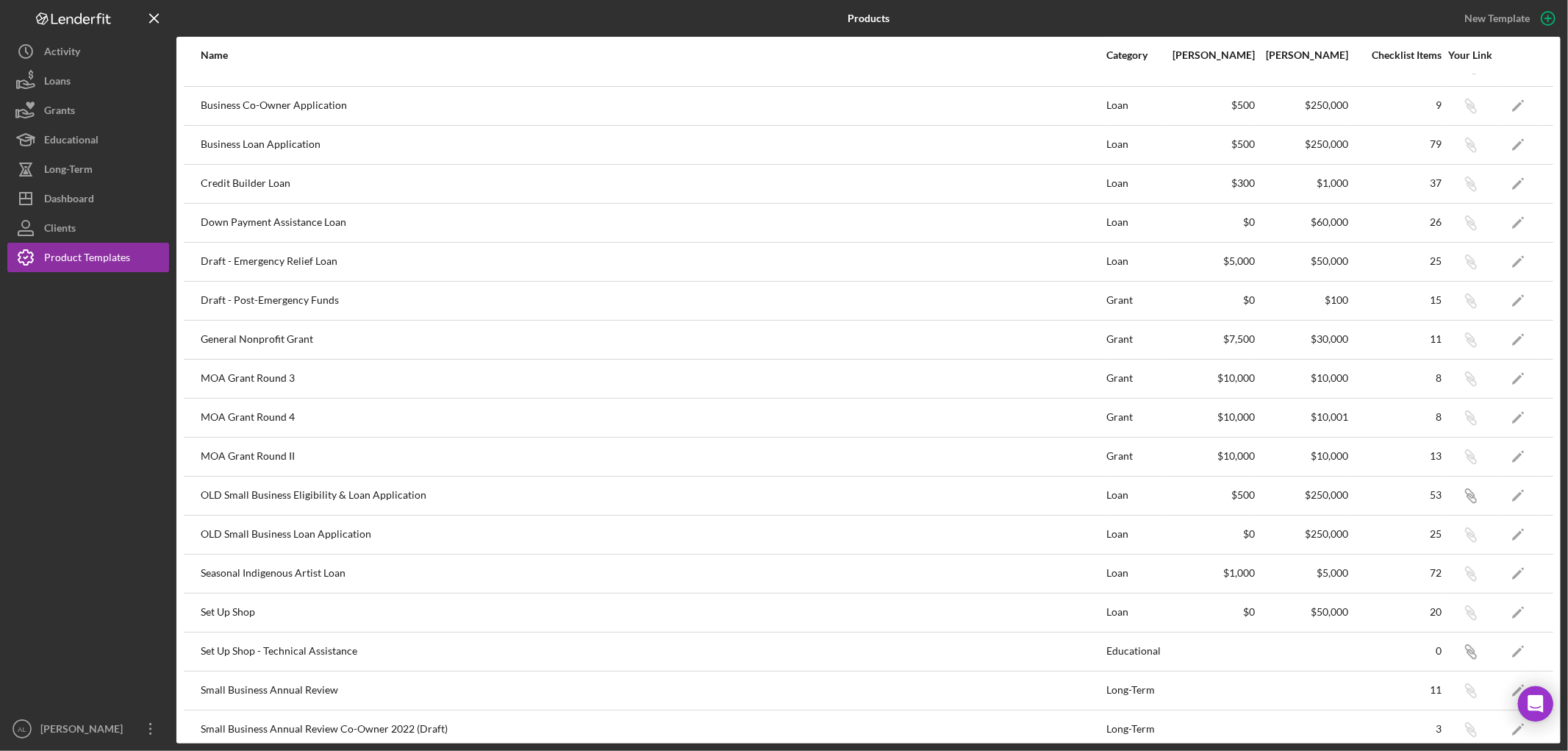
scroll to position [235, 0]
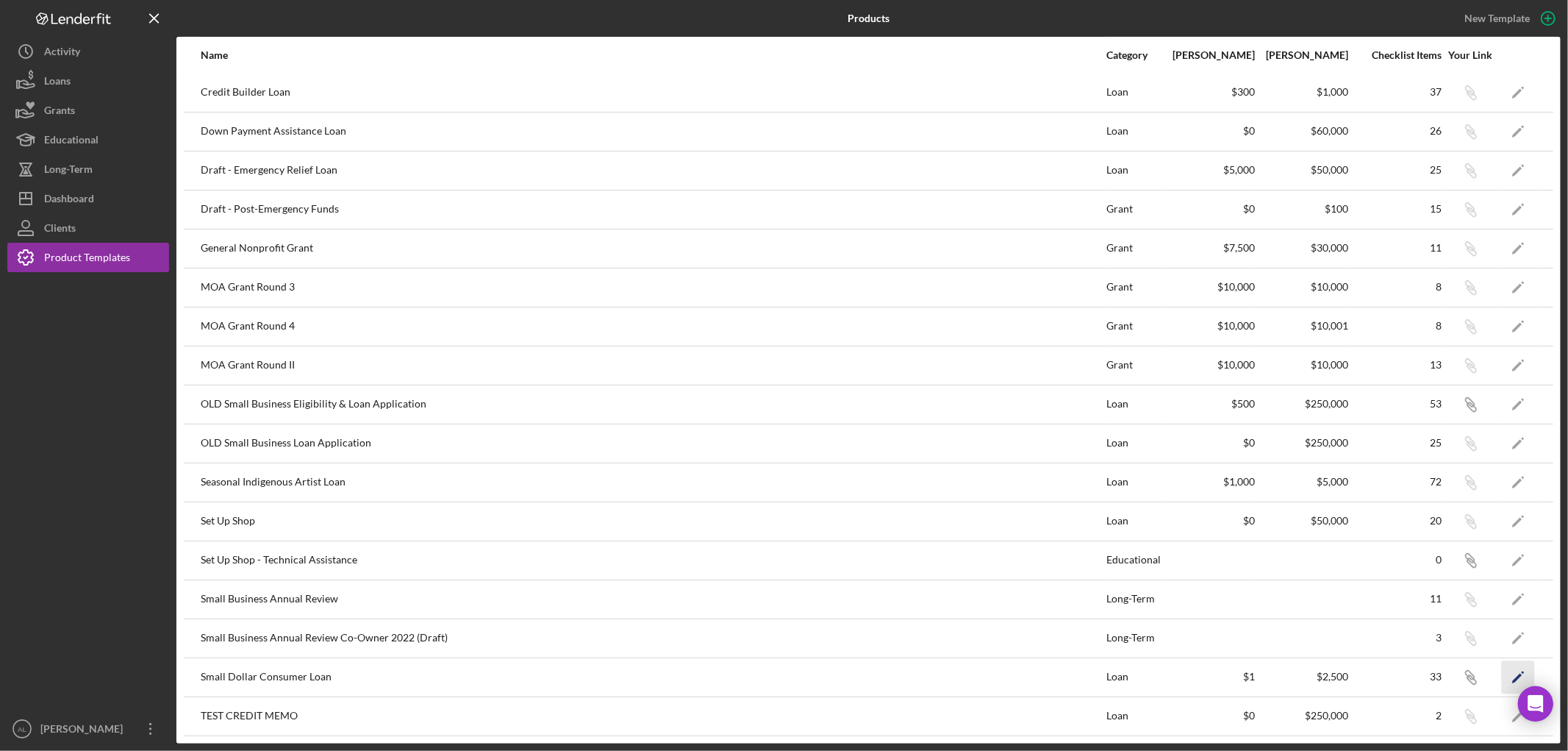
click at [1511, 674] on icon "Icon/Edit" at bounding box center [1519, 677] width 33 height 33
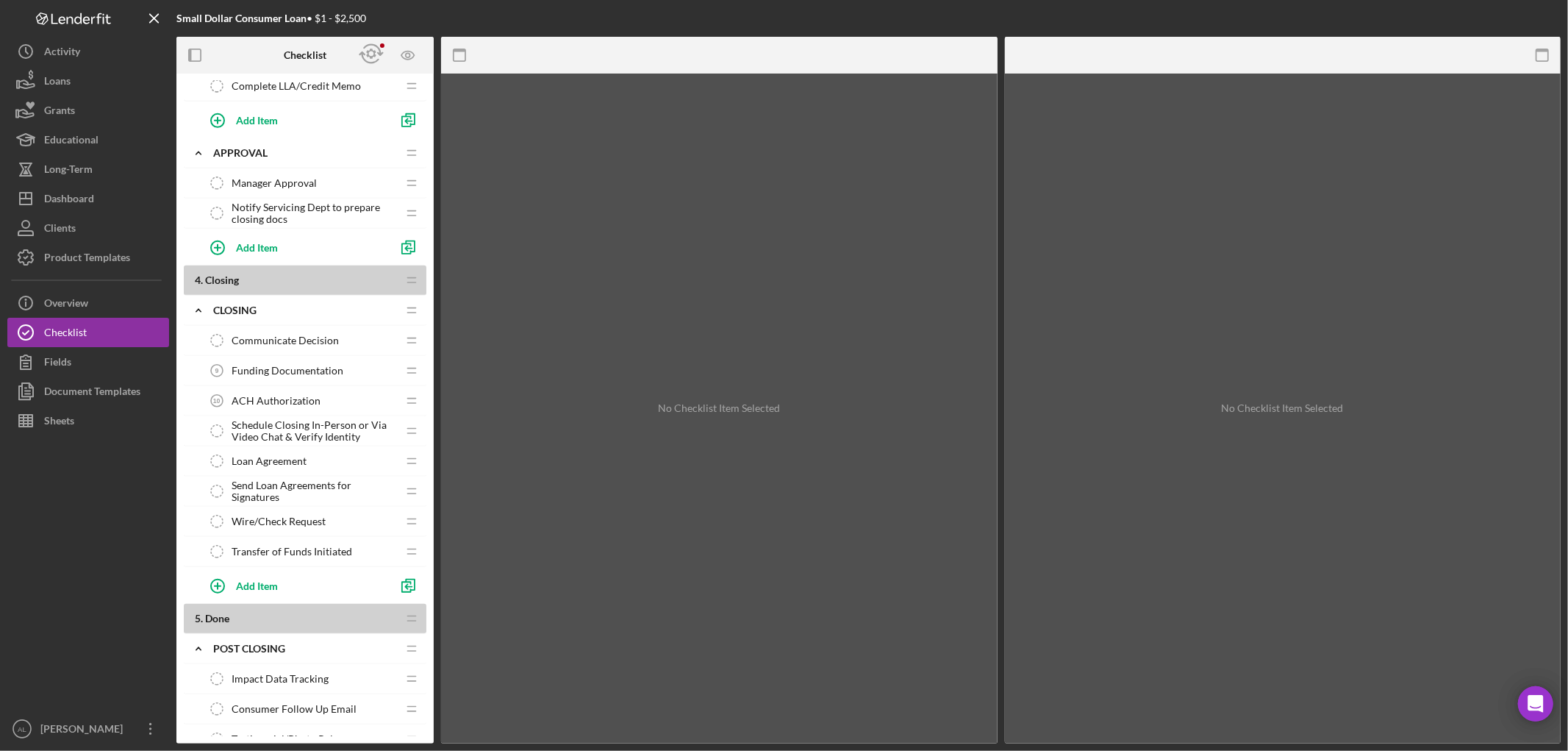
scroll to position [471, 0]
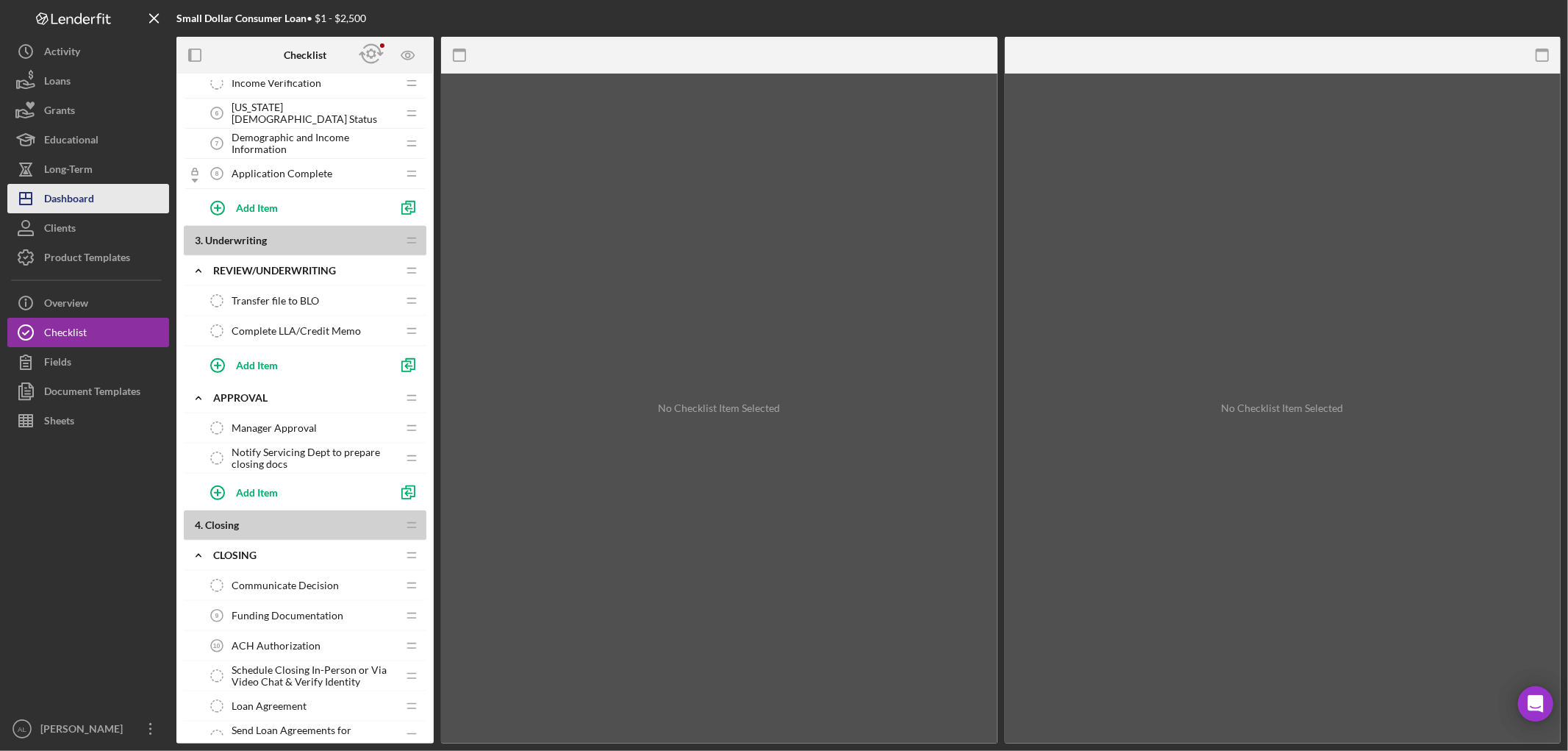
click at [84, 195] on div "Dashboard" at bounding box center [69, 201] width 50 height 33
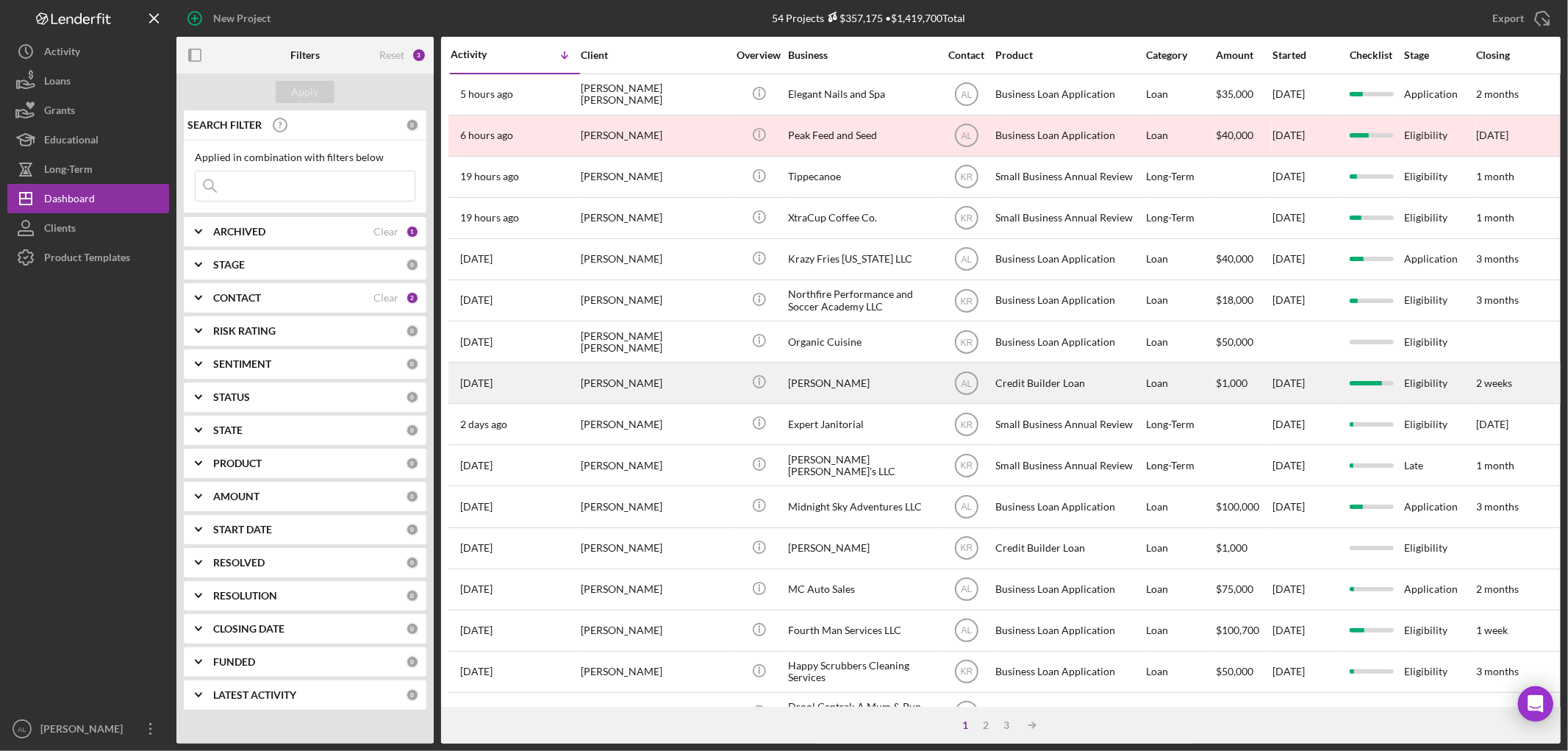
click at [655, 384] on div "[PERSON_NAME]" at bounding box center [655, 382] width 147 height 39
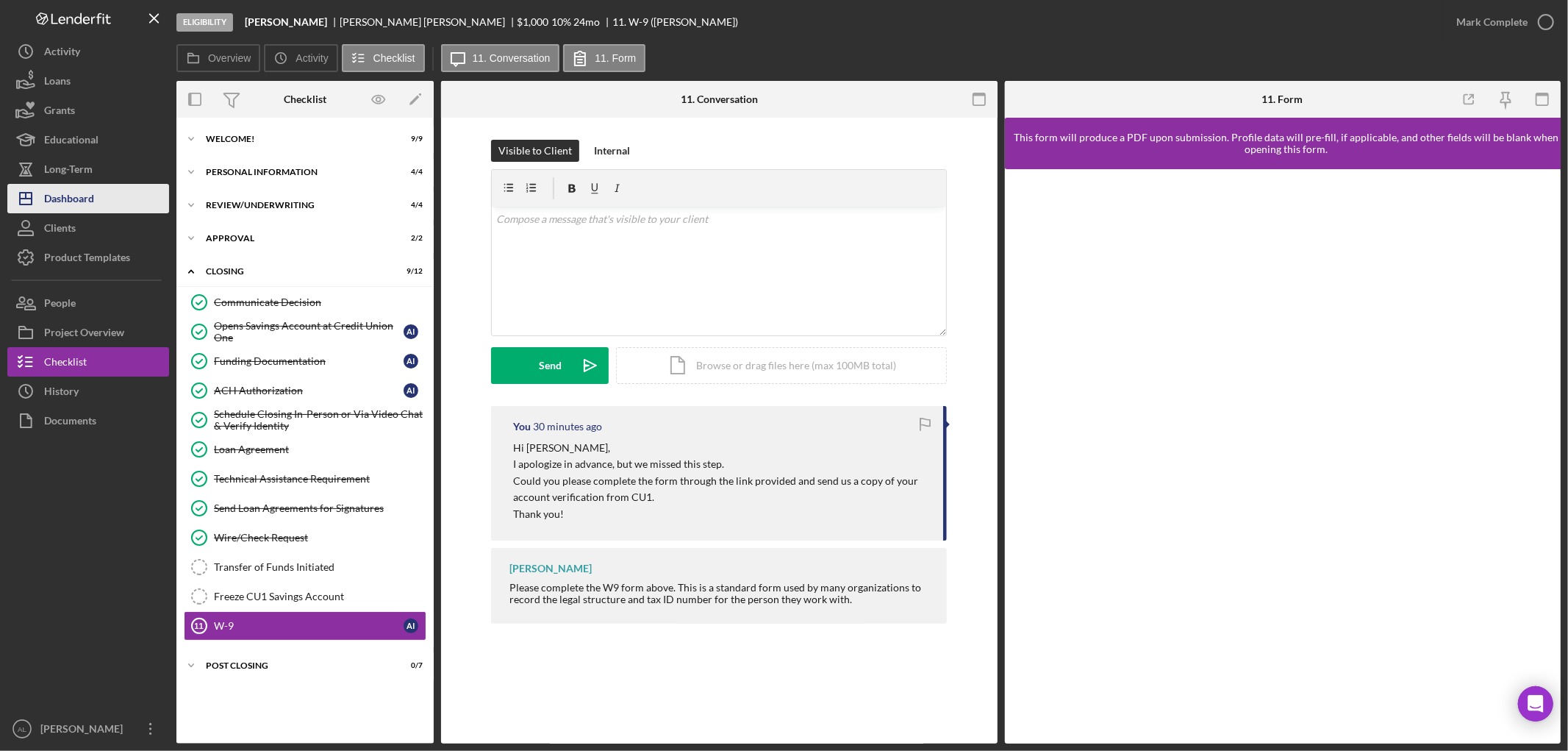
click at [96, 202] on button "Icon/Dashboard Dashboard" at bounding box center [87, 199] width 162 height 29
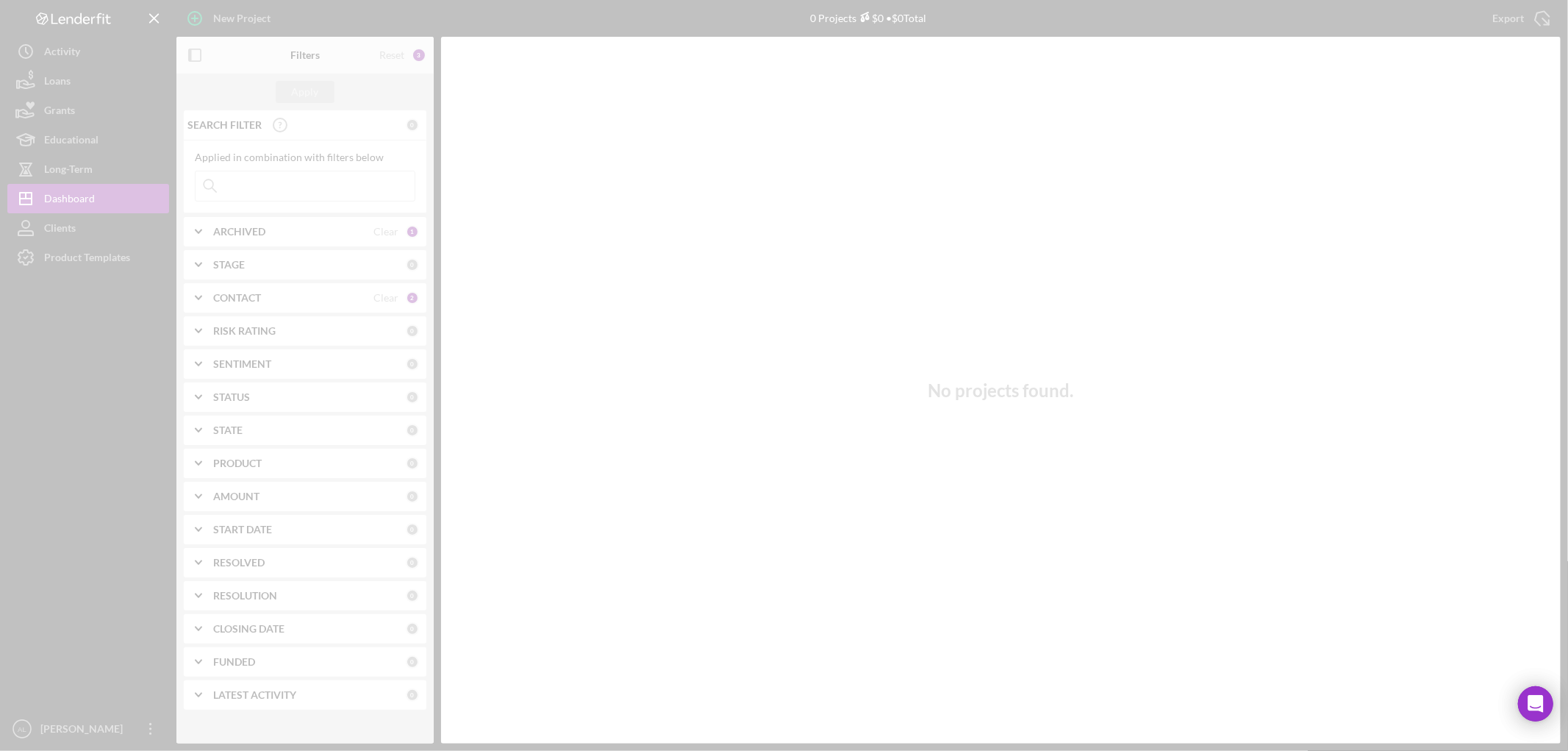
click at [112, 263] on div at bounding box center [784, 376] width 1568 height 751
click at [114, 254] on div at bounding box center [784, 376] width 1568 height 751
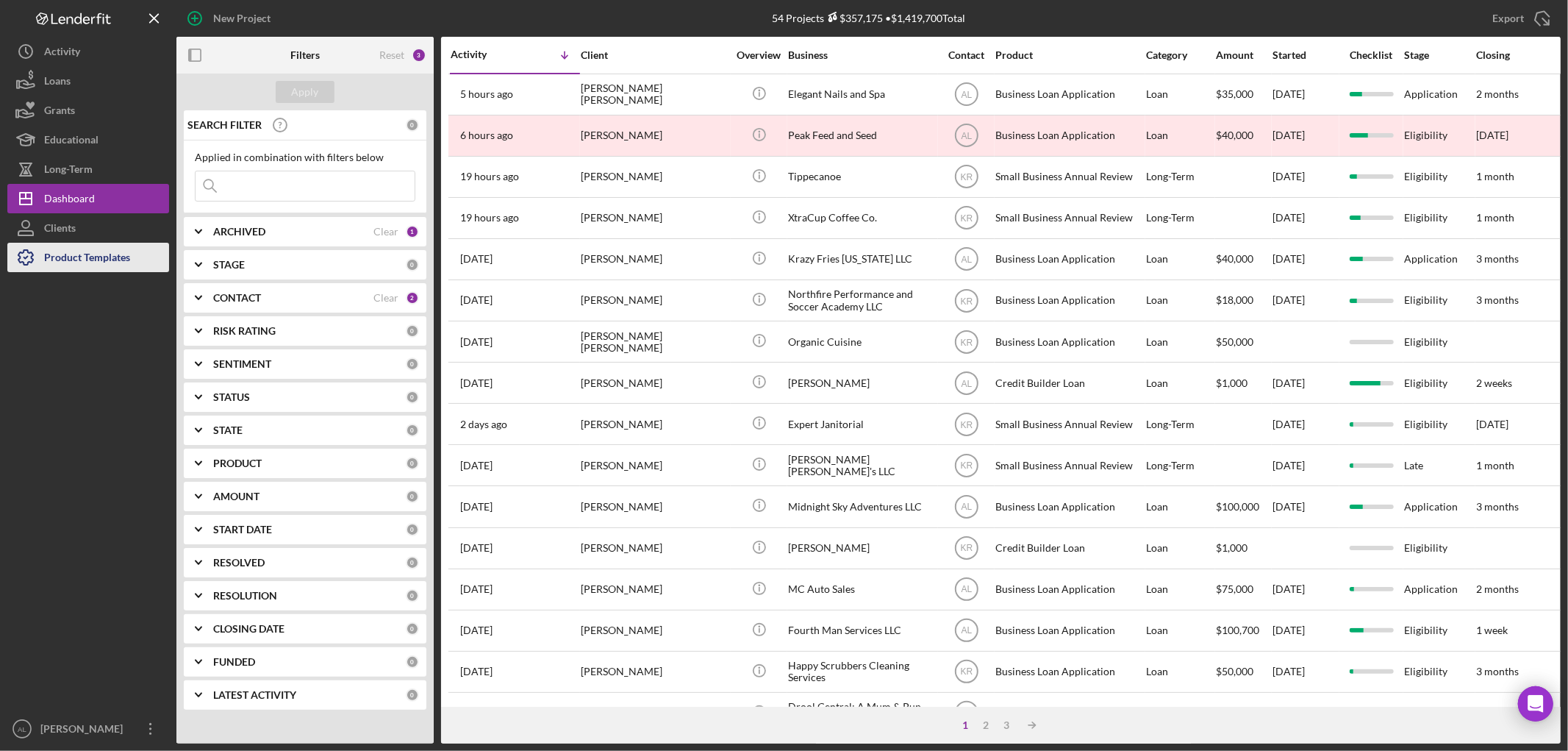
click at [124, 263] on div "Product Templates" at bounding box center [87, 260] width 86 height 33
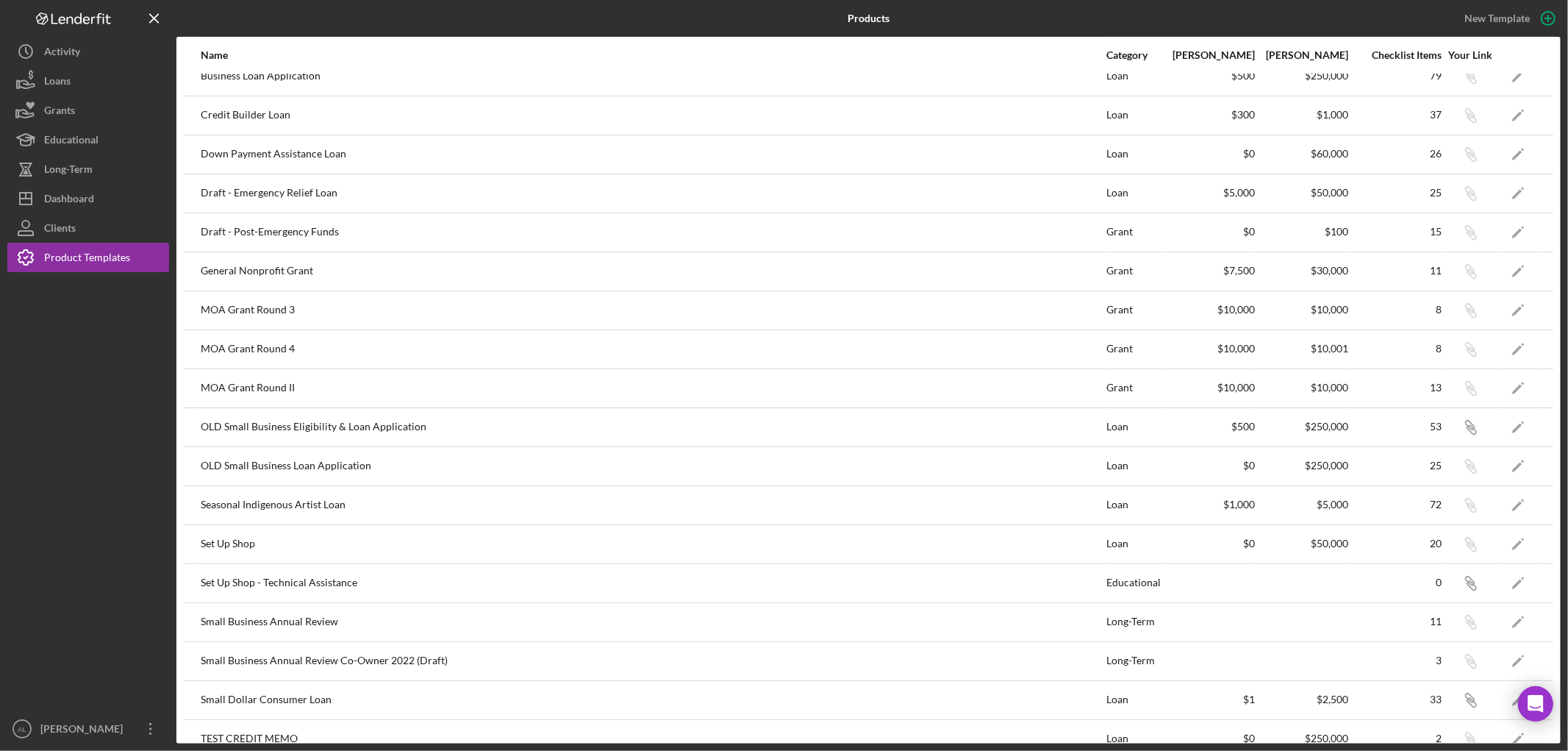
scroll to position [235, 0]
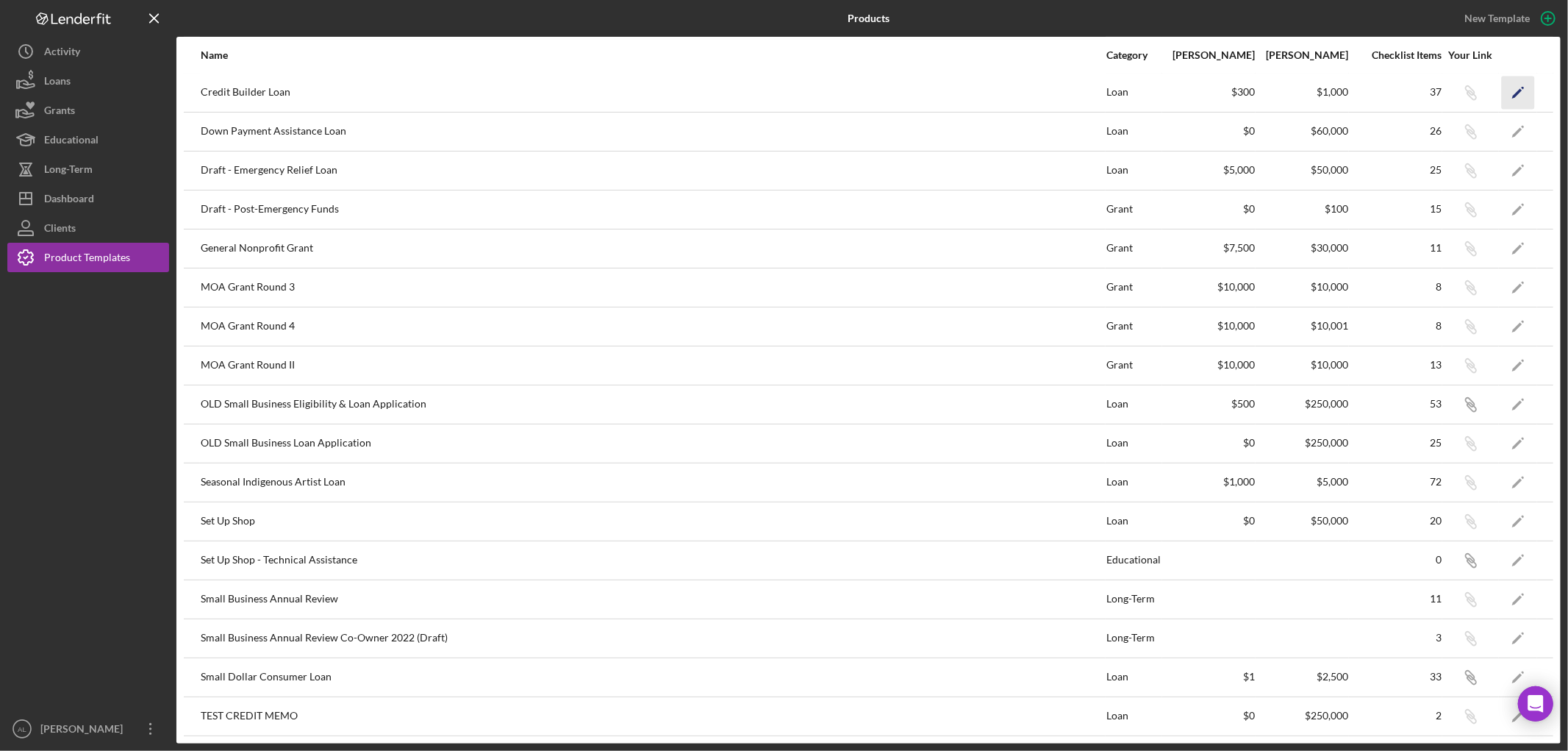
click at [1502, 86] on icon "Icon/Edit" at bounding box center [1519, 92] width 33 height 33
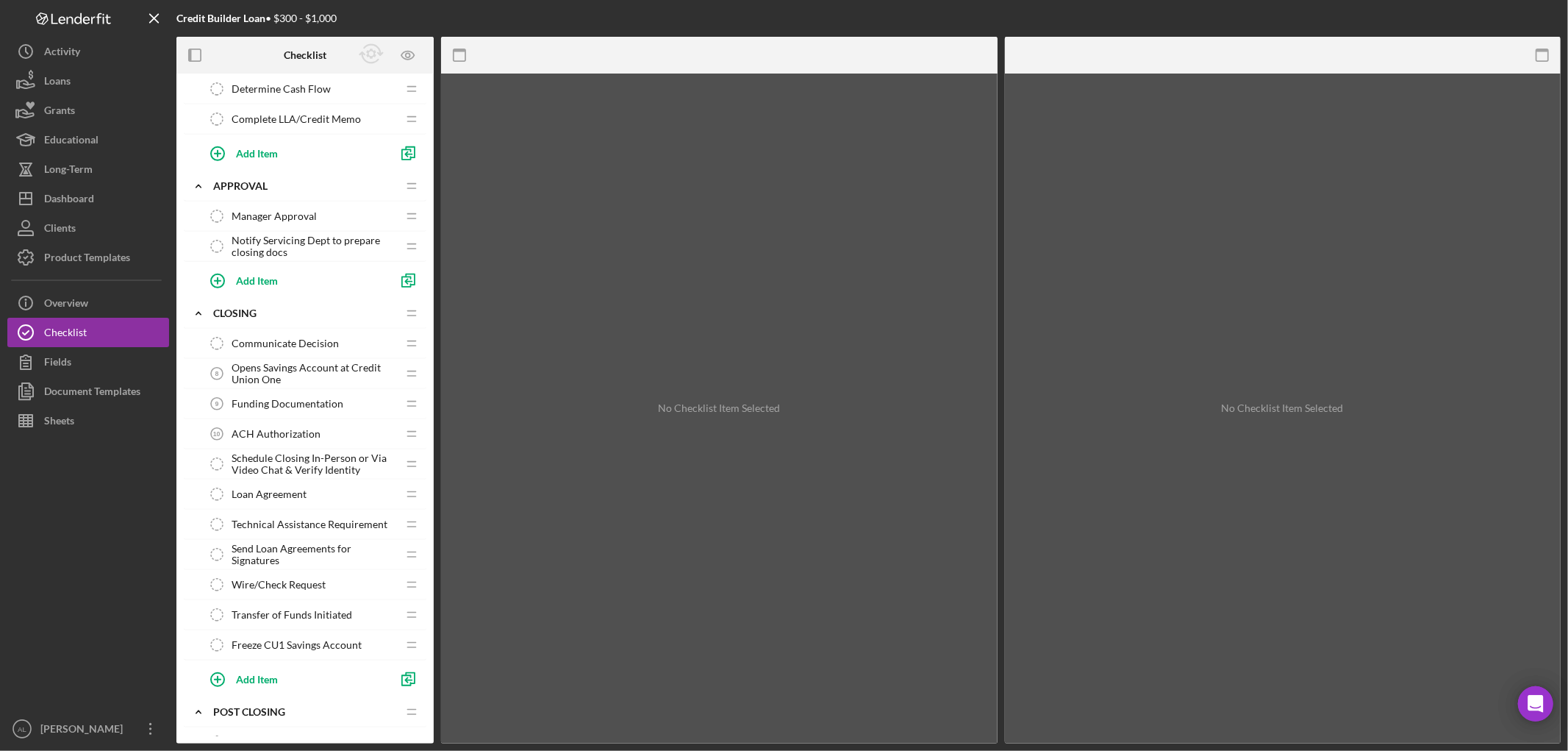
scroll to position [817, 0]
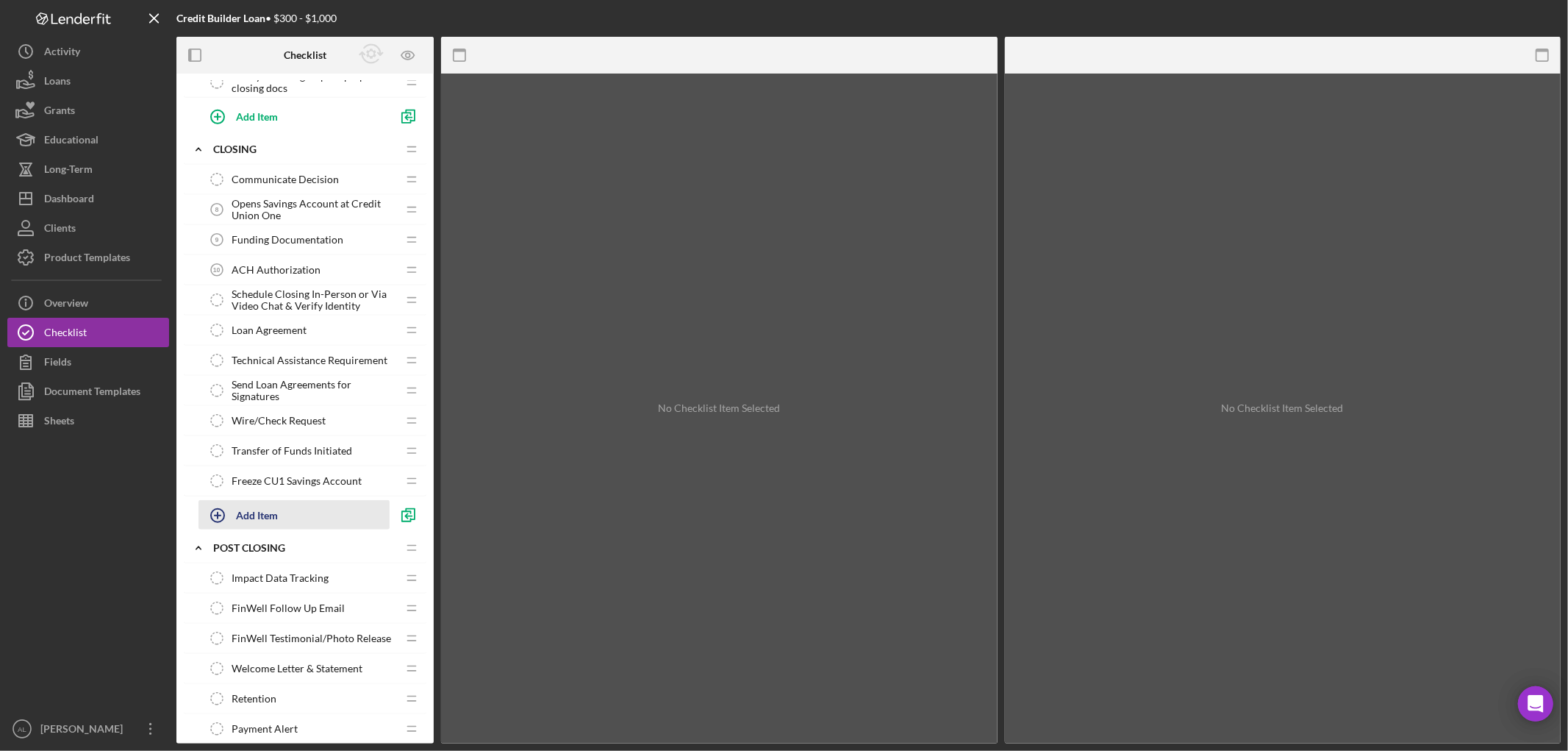
click at [270, 517] on div "Add Item" at bounding box center [257, 514] width 42 height 28
click at [277, 527] on input "Item Title" at bounding box center [312, 521] width 227 height 35
type input "W9"
click at [217, 553] on div "Add" at bounding box center [214, 551] width 19 height 22
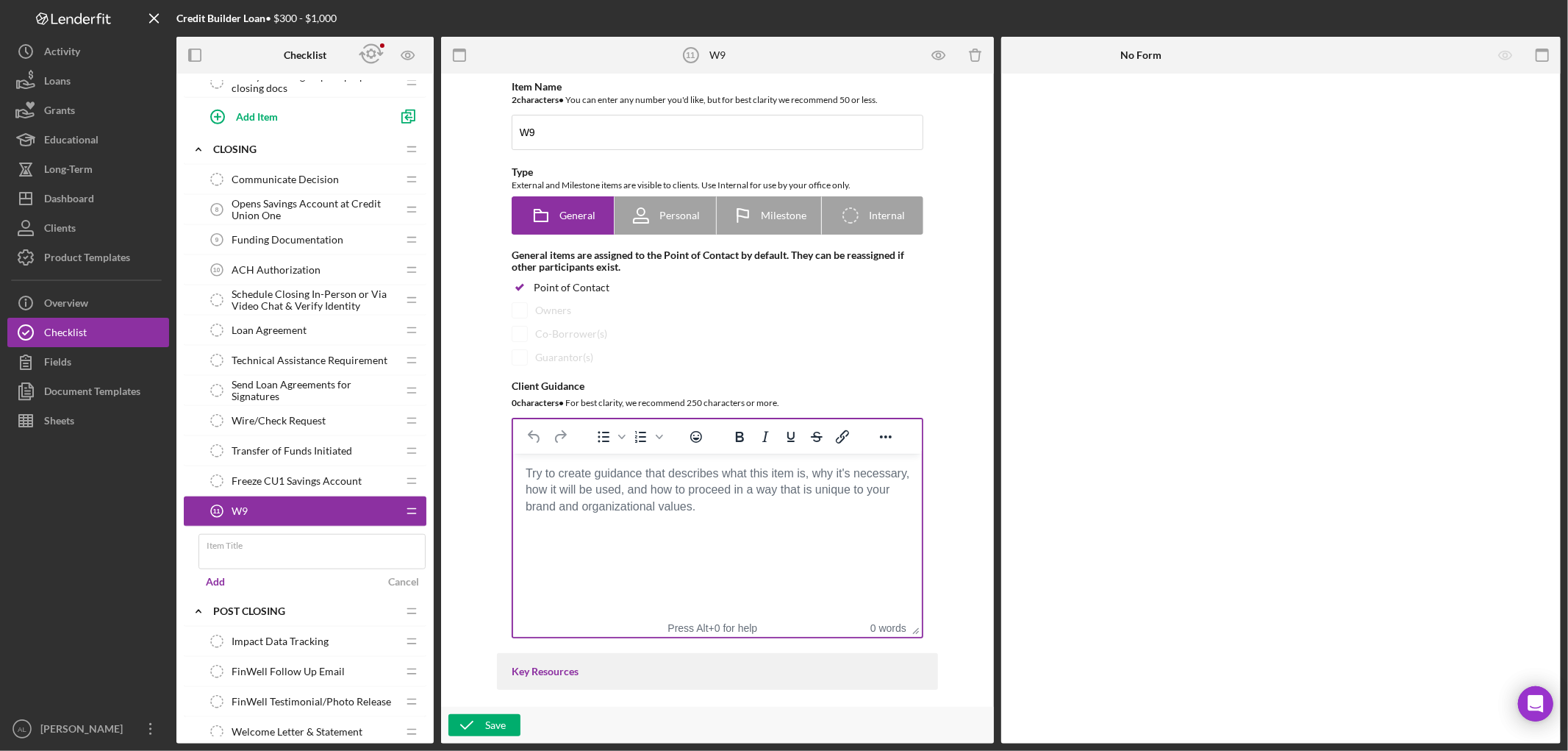
click at [696, 482] on body "Rich Text Area. Press ALT-0 for help." at bounding box center [717, 473] width 385 height 16
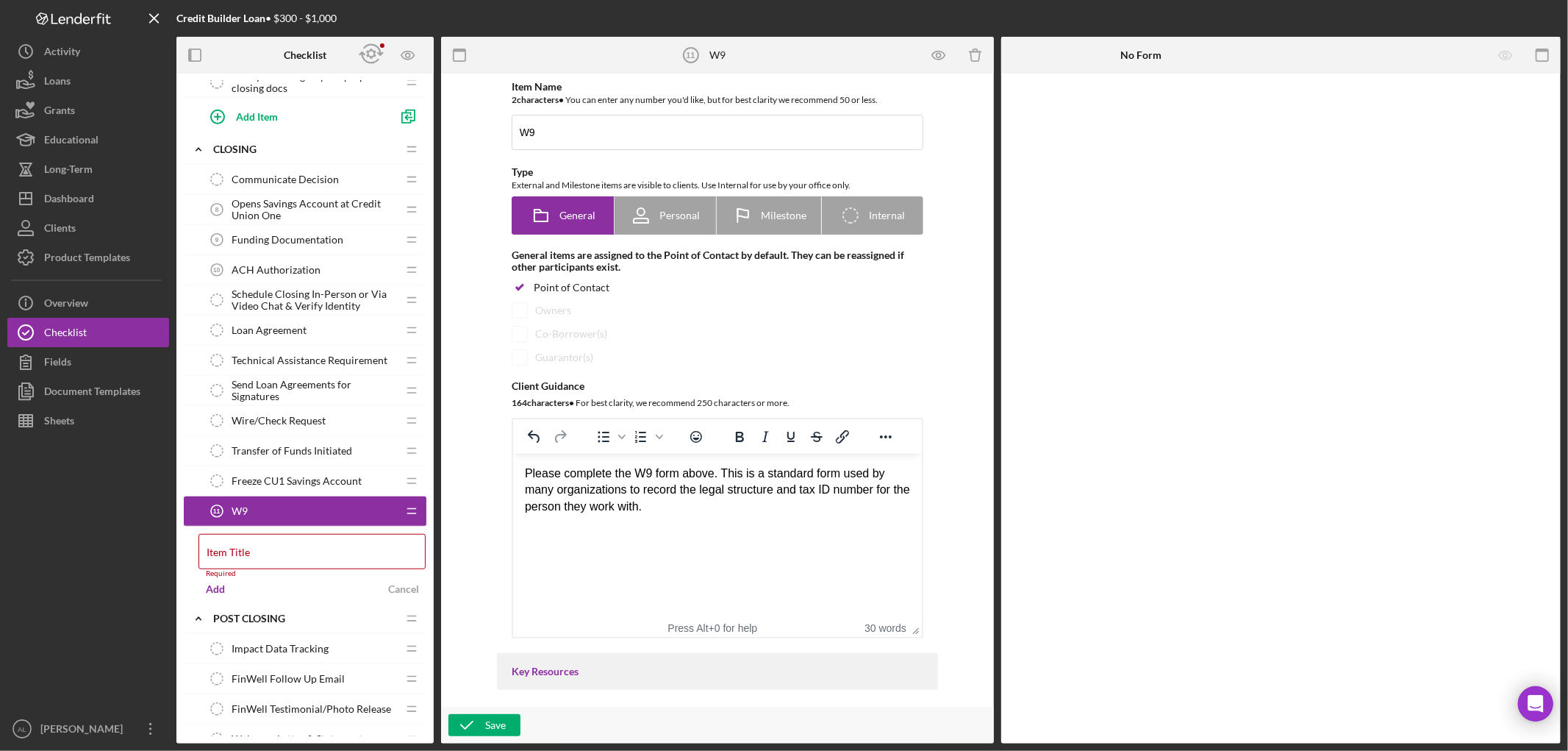
click at [972, 305] on div "Item Name 2 character s • You can enter any number you'd like, but for best cla…" at bounding box center [717, 389] width 538 height 618
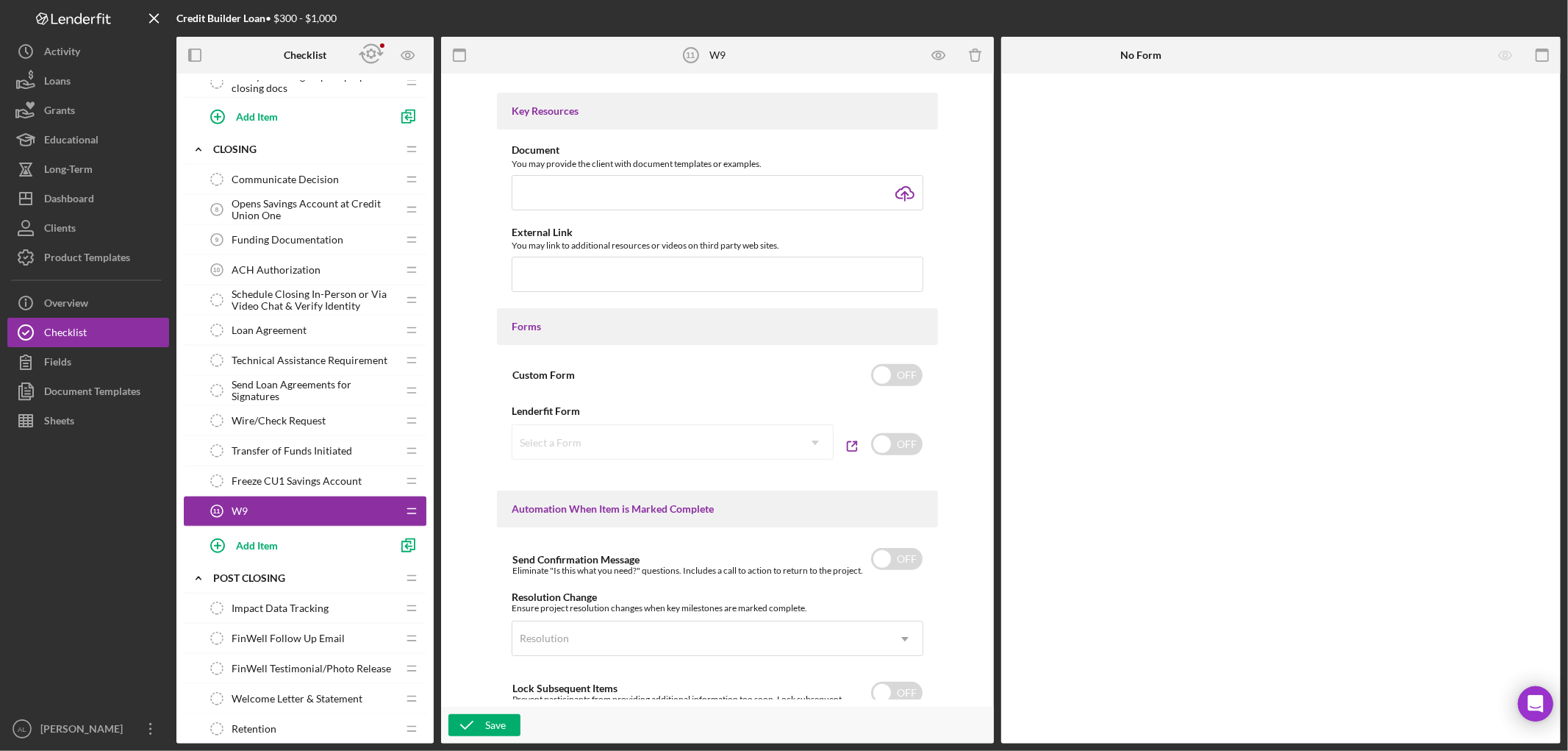
scroll to position [571, 0]
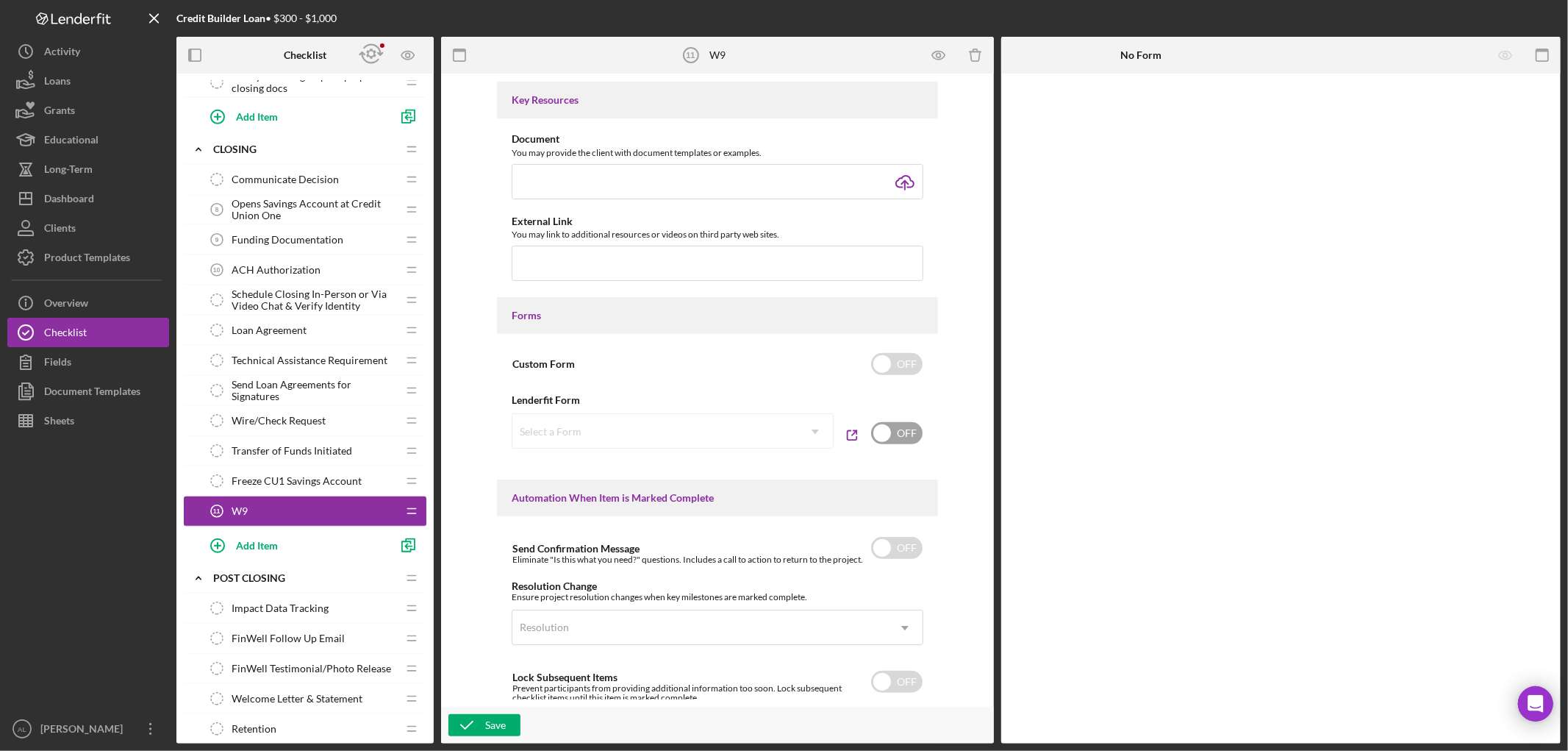
click at [894, 431] on input "checkbox" at bounding box center [897, 433] width 51 height 22
checkbox input "true"
click at [800, 432] on icon "Icon/Dropdown Arrow" at bounding box center [815, 432] width 35 height 35
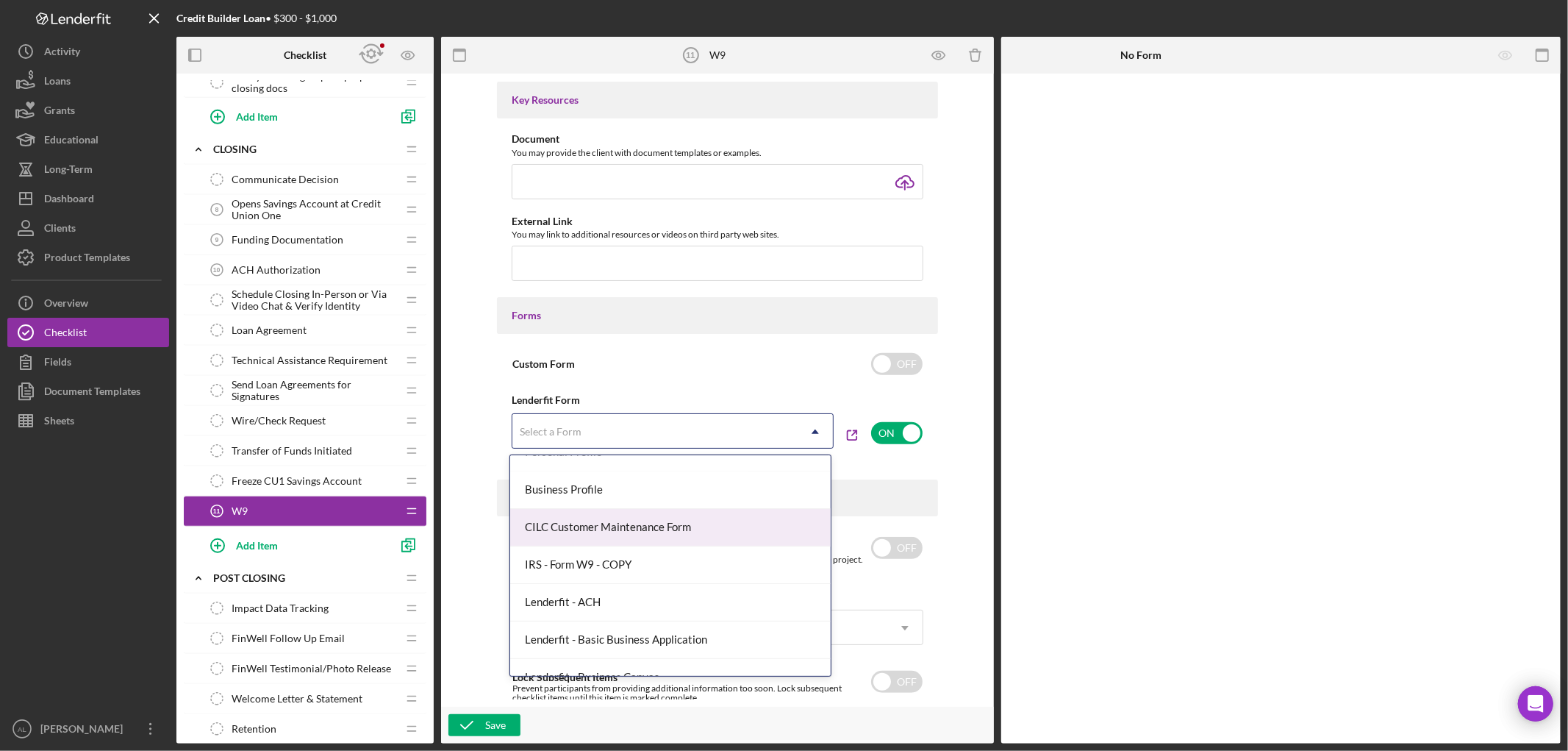
scroll to position [82, 0]
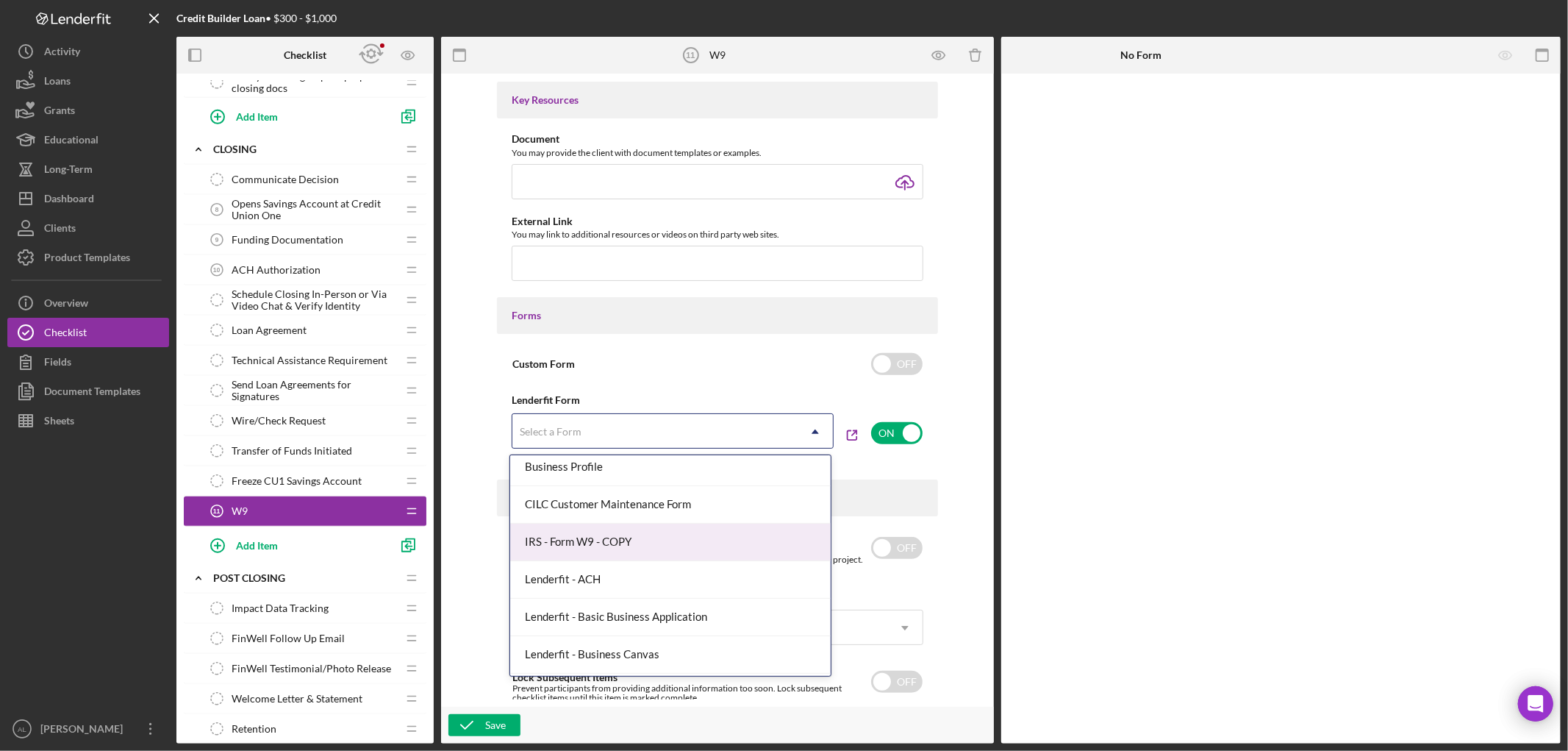
click at [657, 541] on div "IRS - Form W9 - COPY" at bounding box center [670, 542] width 320 height 37
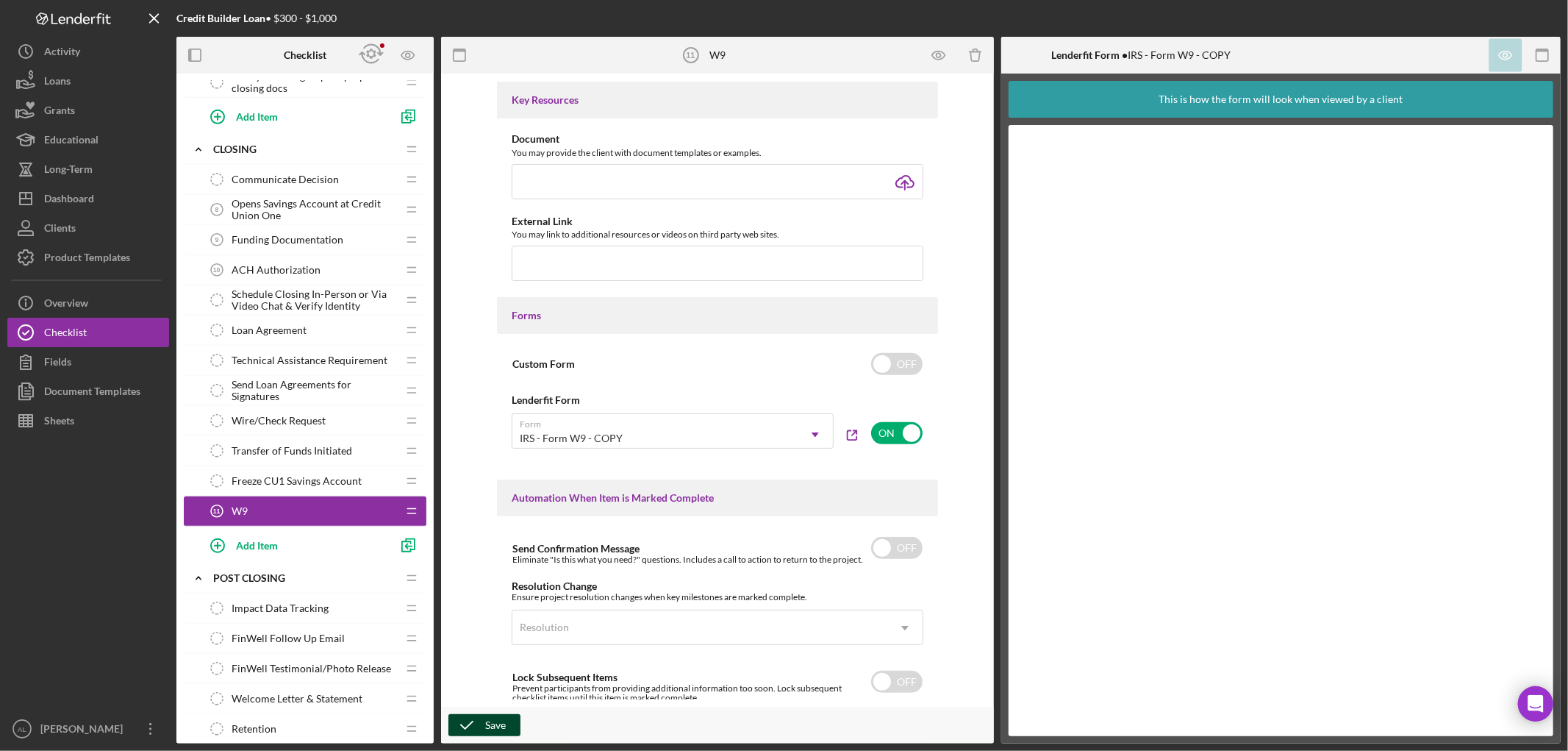
click at [488, 725] on div "Save" at bounding box center [495, 724] width 21 height 22
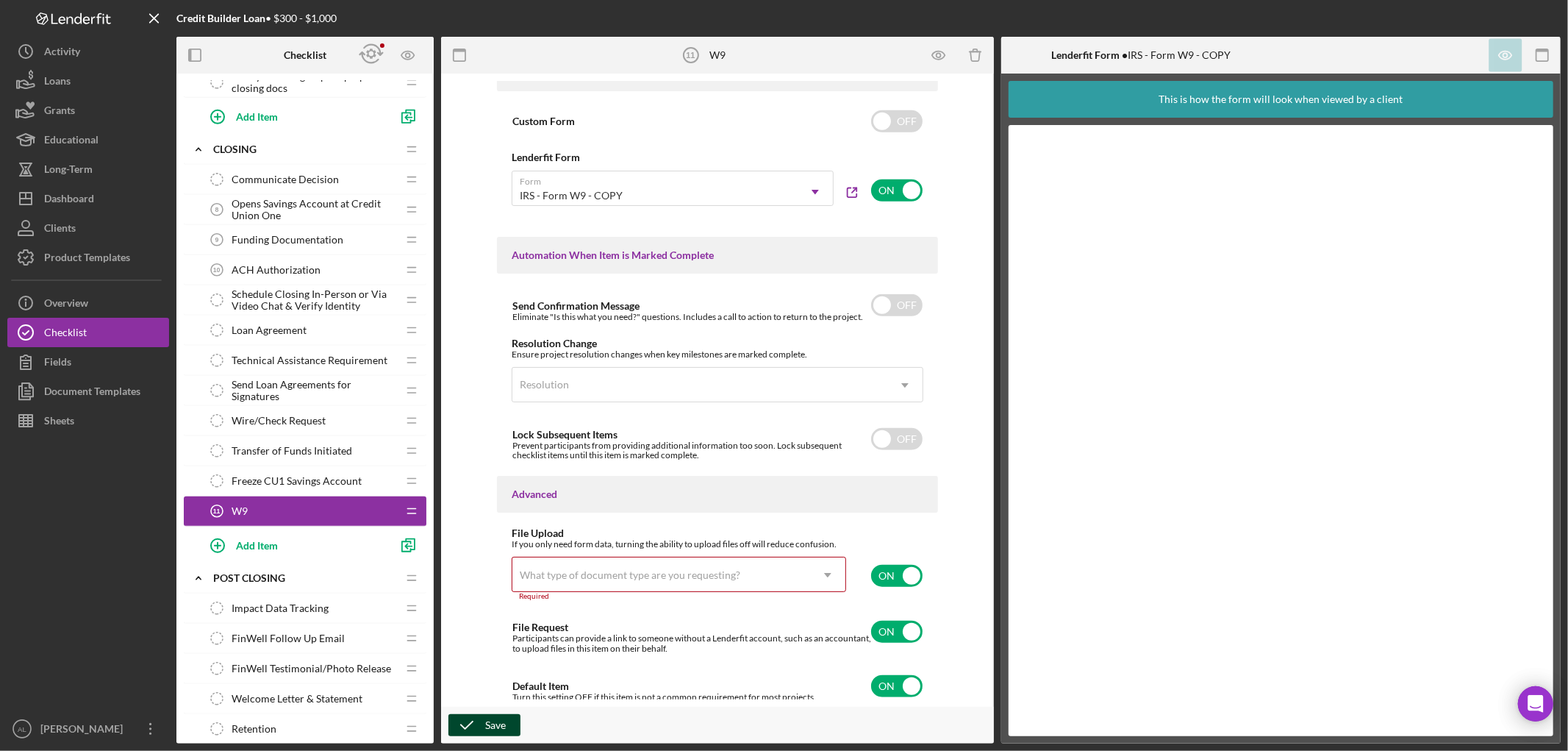
scroll to position [818, 0]
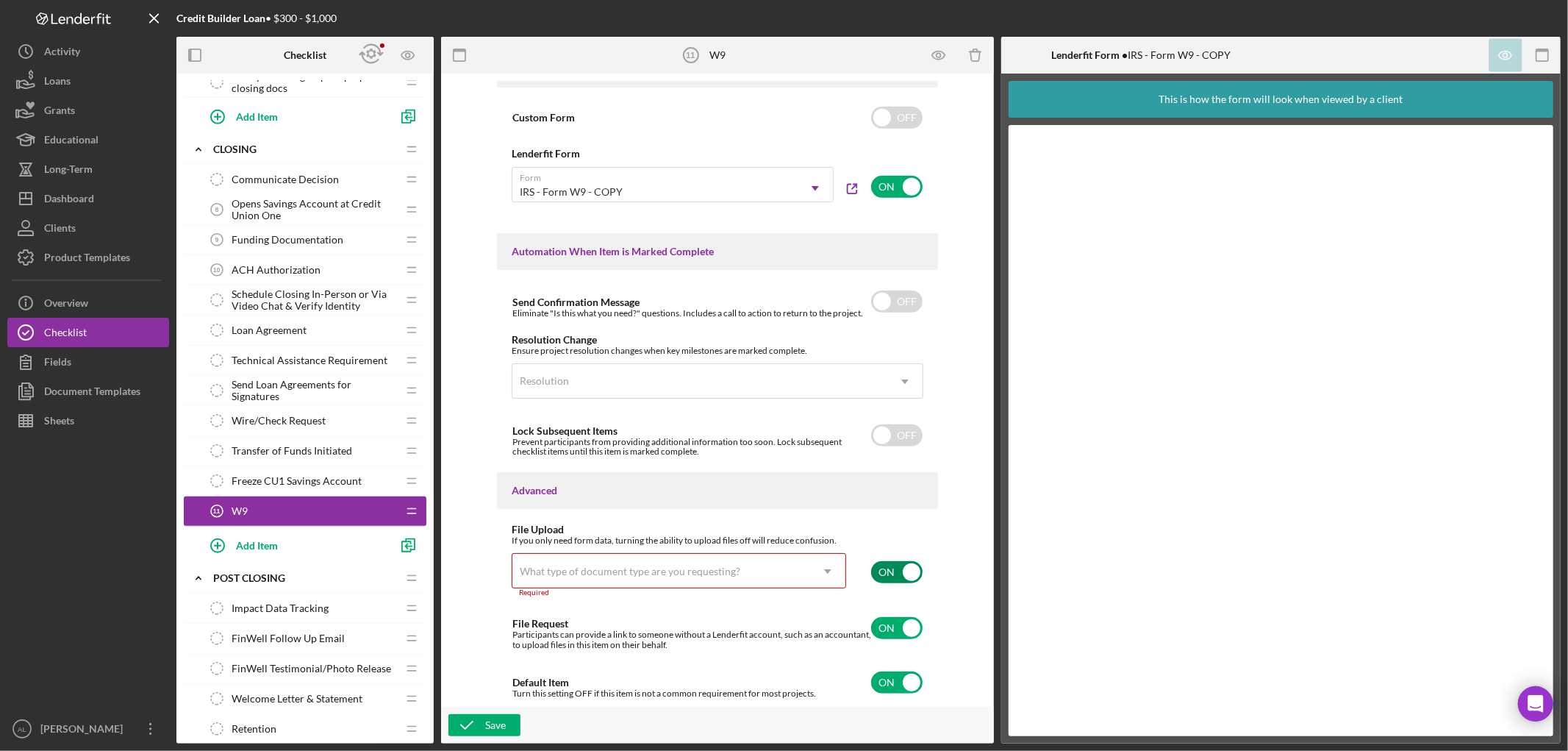
click at [891, 569] on input "checkbox" at bounding box center [897, 572] width 51 height 22
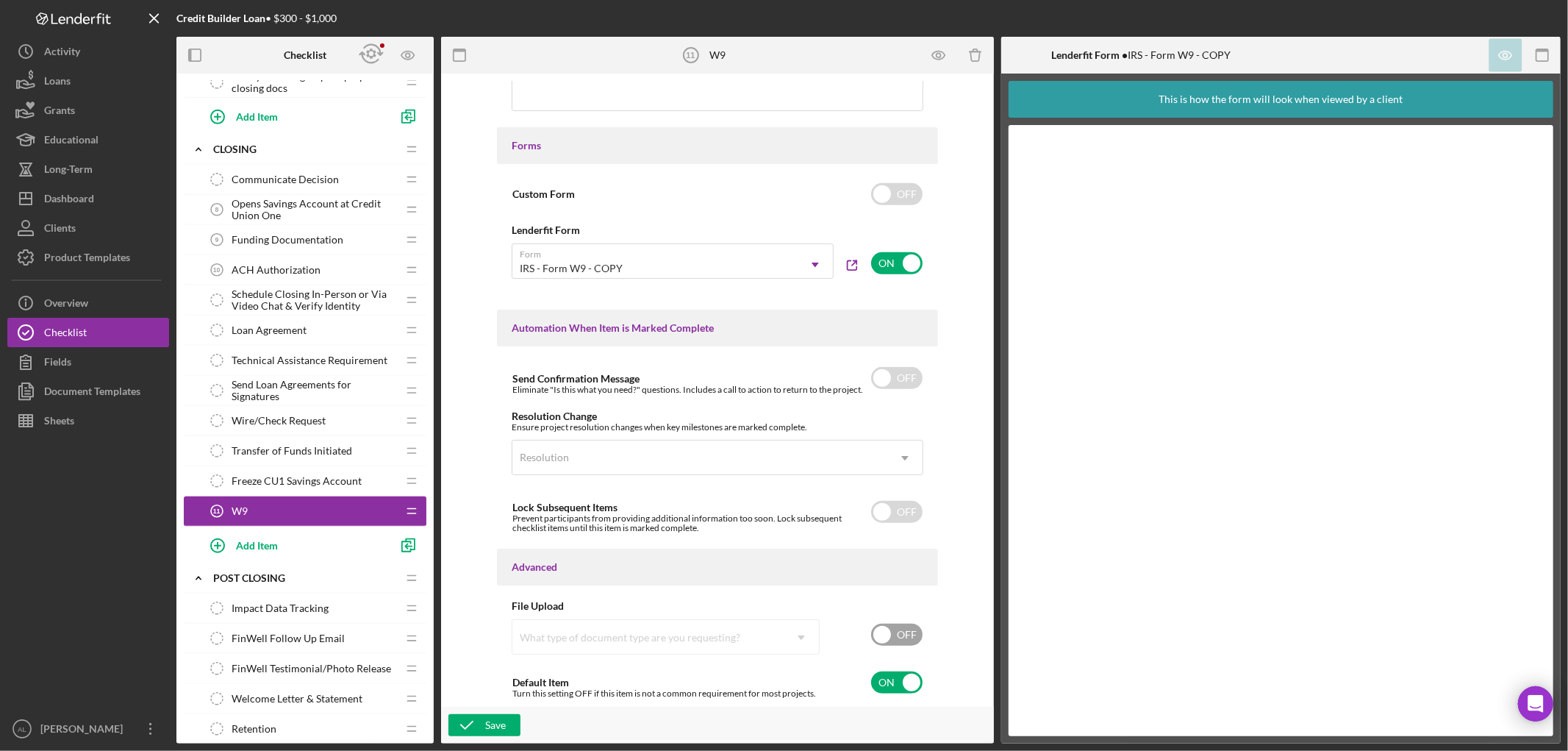
click at [900, 629] on input "checkbox" at bounding box center [897, 634] width 51 height 22
checkbox input "true"
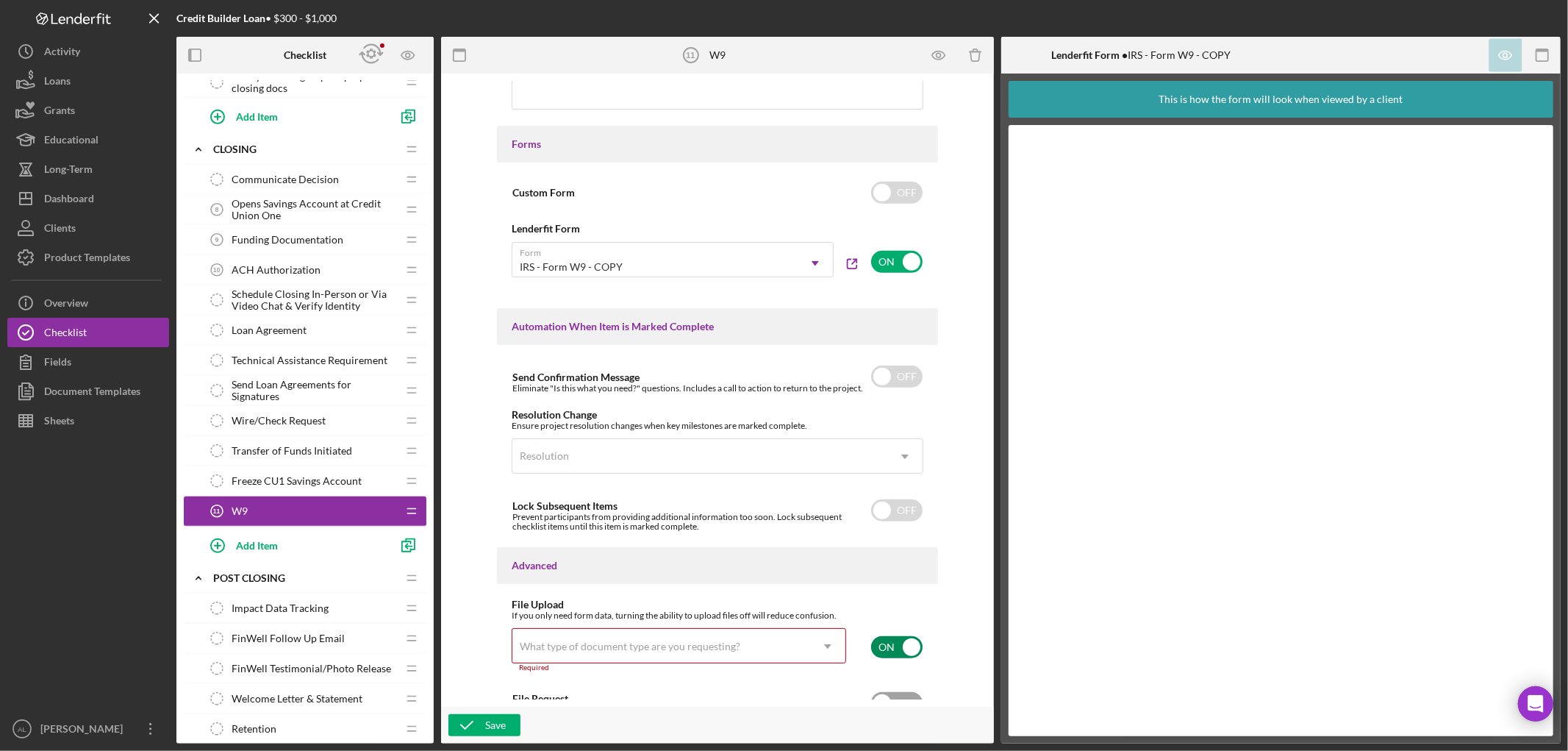
scroll to position [818, 0]
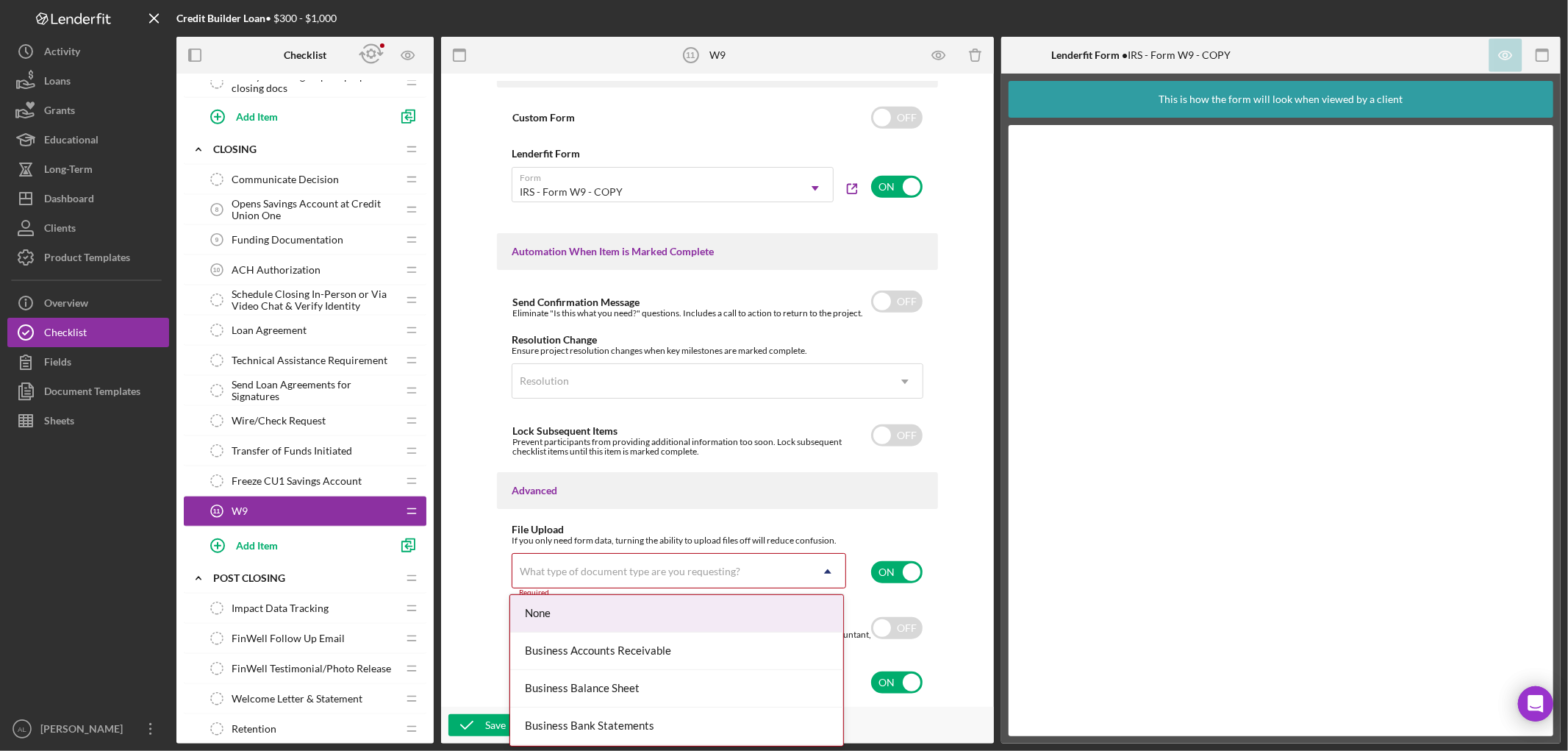
click at [827, 579] on icon "Icon/Dropdown Arrow" at bounding box center [828, 571] width 35 height 35
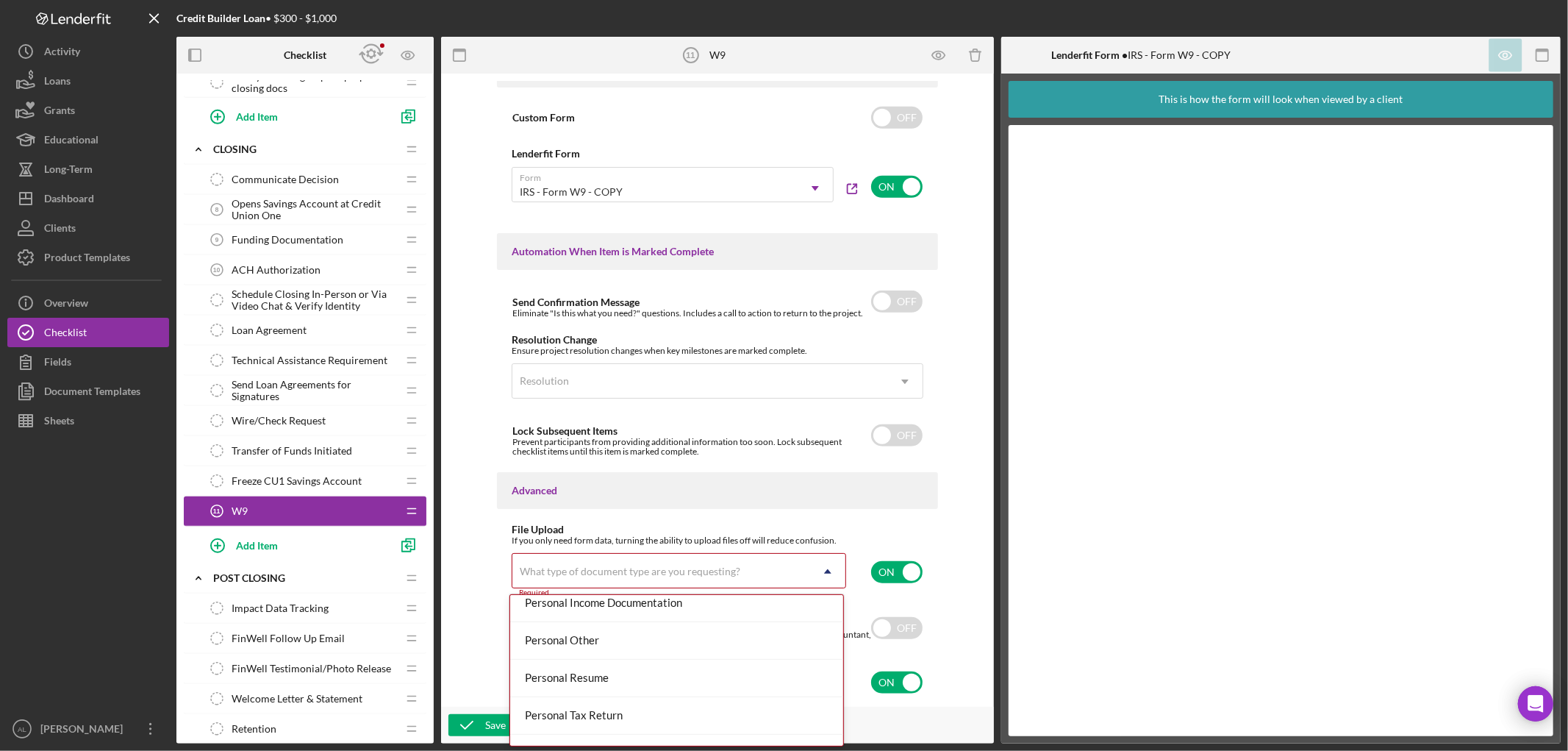
scroll to position [1062, 0]
click at [593, 649] on div "Personal Other" at bounding box center [676, 639] width 333 height 37
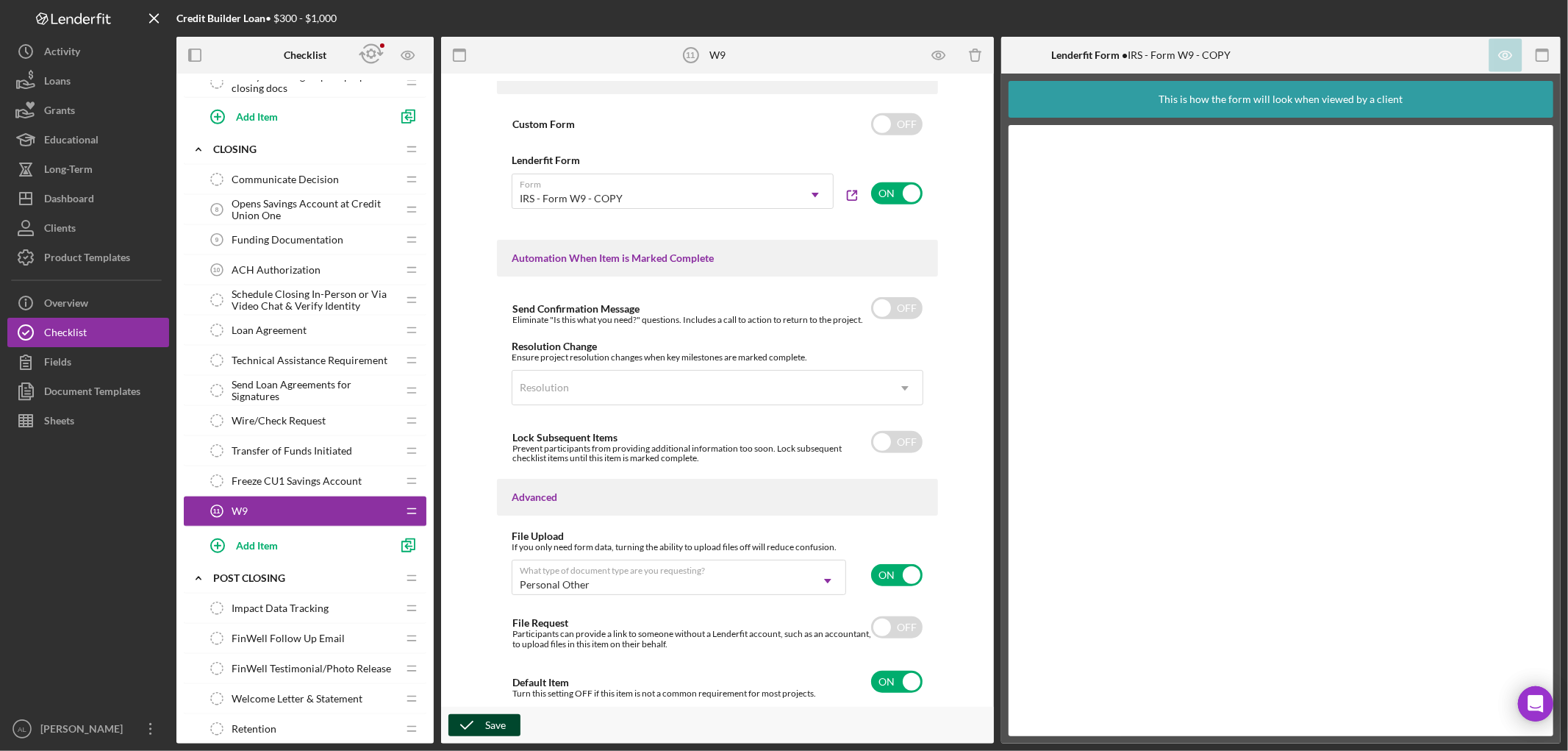
drag, startPoint x: 495, startPoint y: 725, endPoint x: 503, endPoint y: 724, distance: 8.1
click at [500, 724] on div "Save" at bounding box center [495, 724] width 21 height 22
click at [489, 722] on div "Save" at bounding box center [495, 724] width 21 height 22
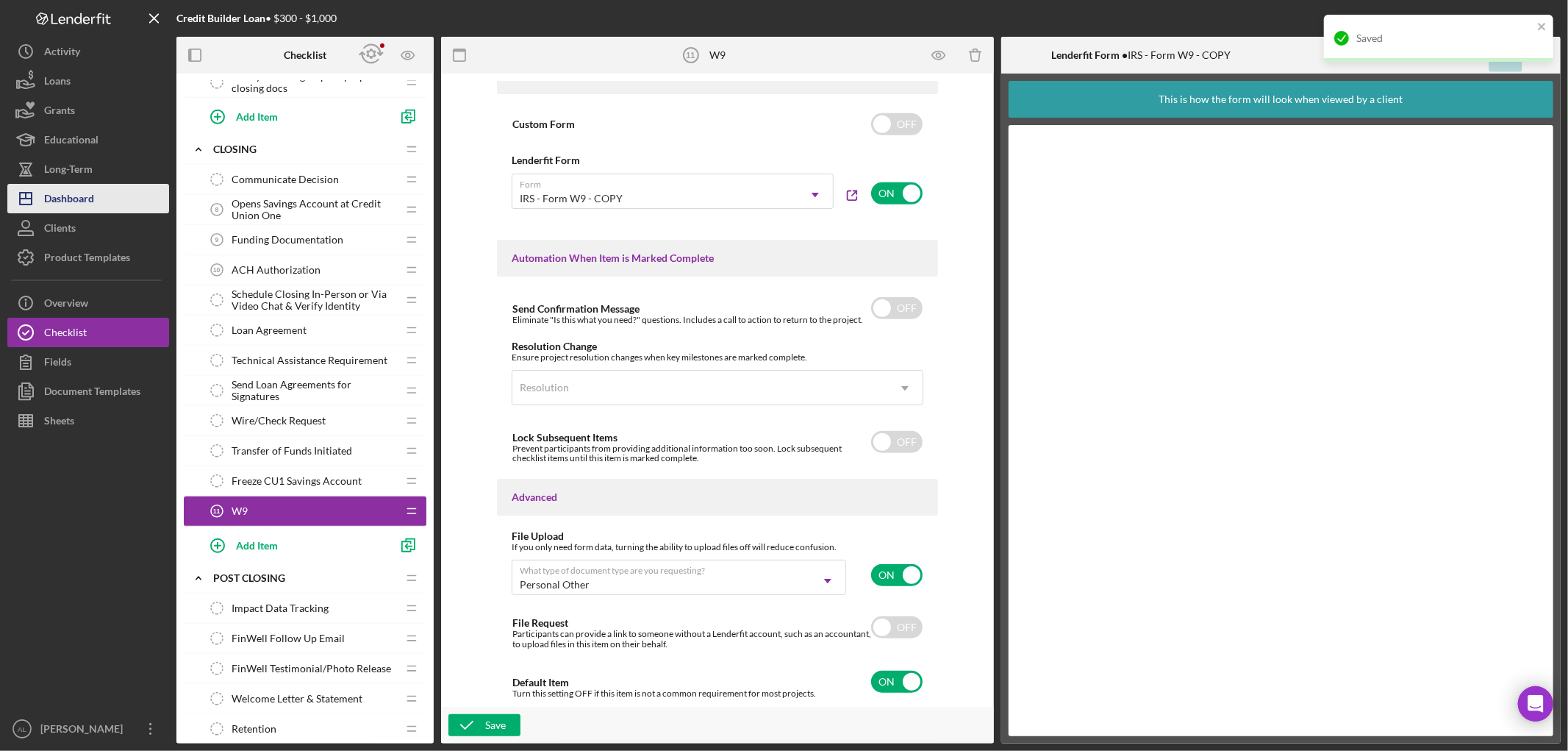
click at [95, 202] on button "Icon/Dashboard Dashboard" at bounding box center [87, 199] width 162 height 29
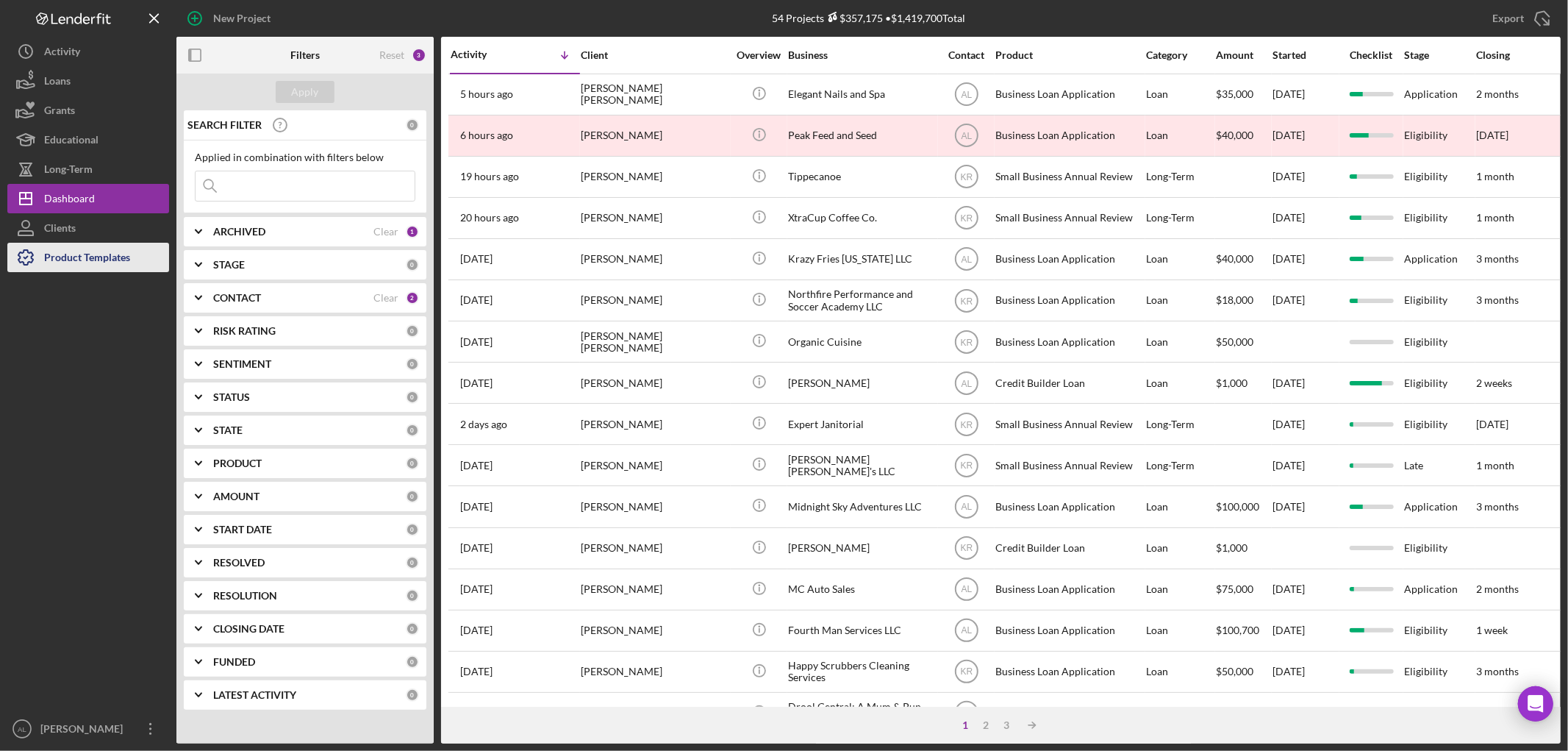
click at [101, 263] on div "Product Templates" at bounding box center [87, 260] width 86 height 33
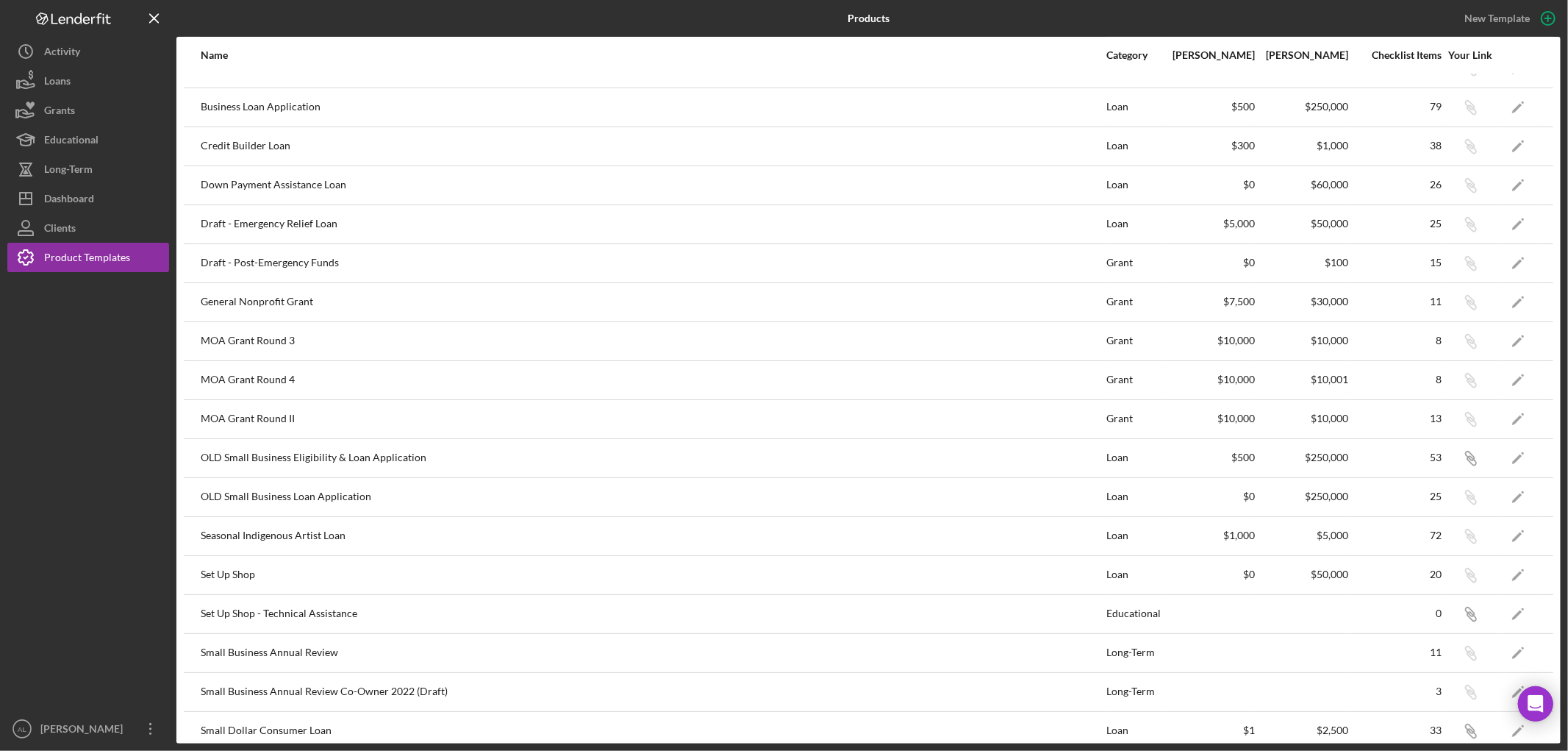
scroll to position [235, 0]
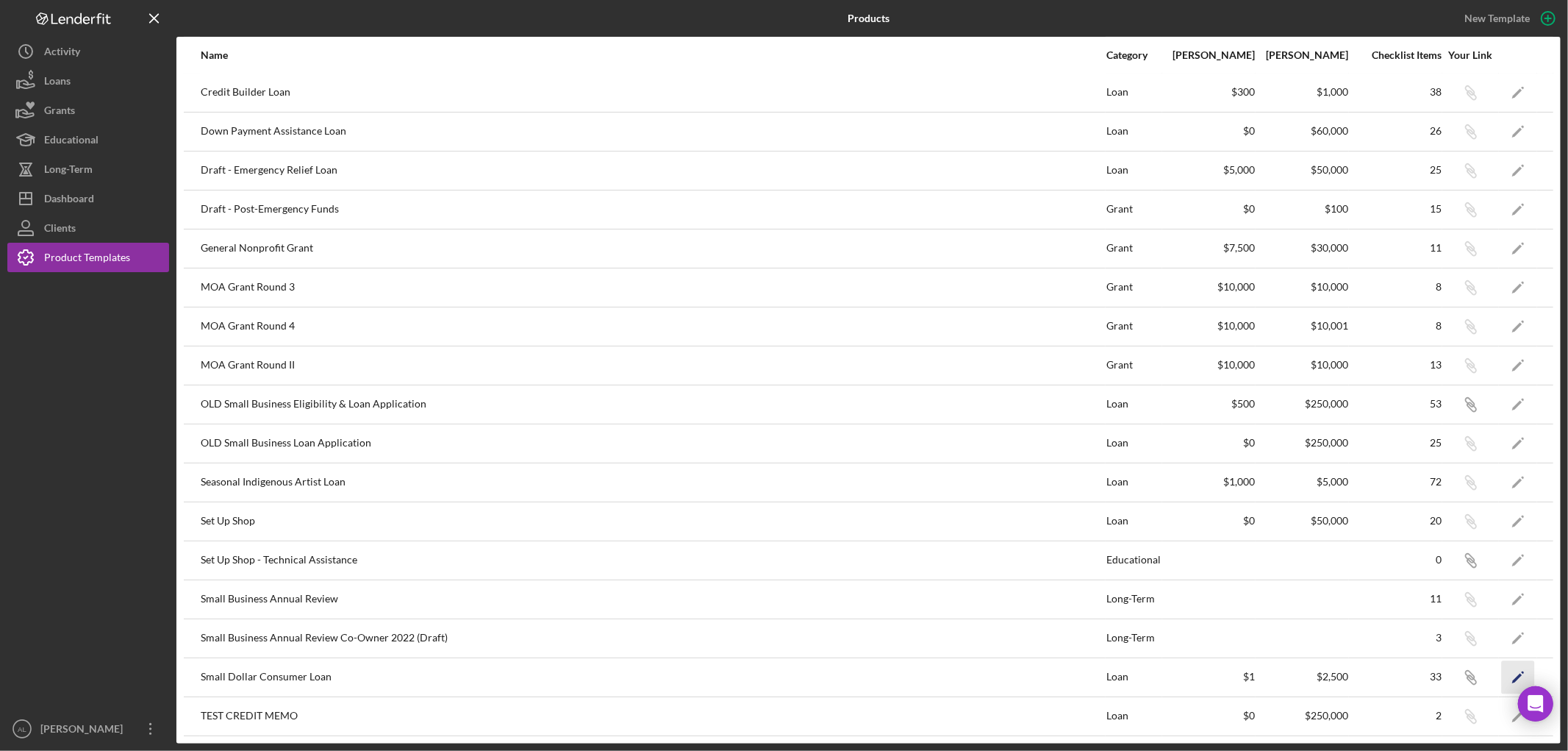
click at [1504, 671] on icon "Icon/Edit" at bounding box center [1519, 677] width 33 height 33
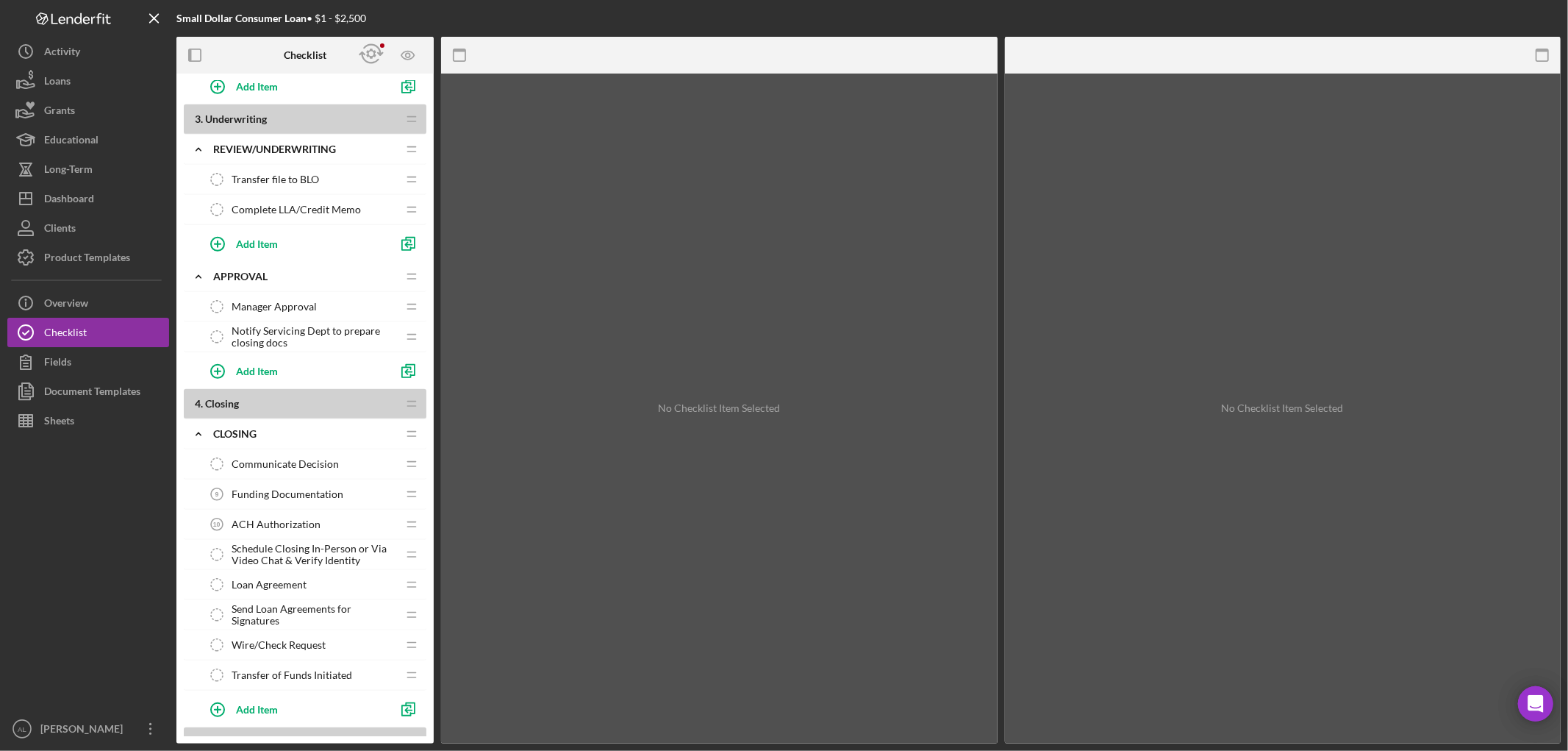
scroll to position [653, 0]
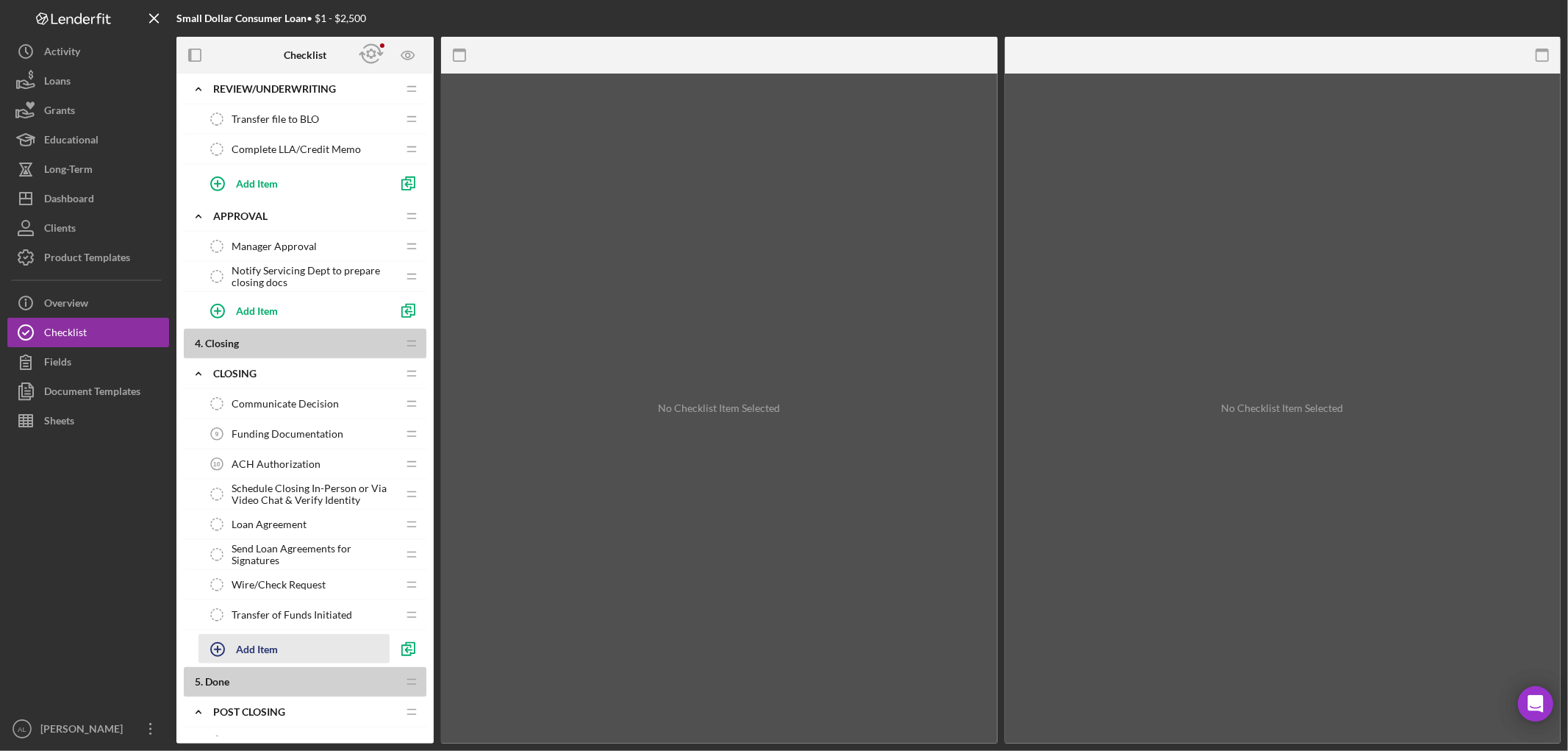
click at [282, 658] on button "Add Item" at bounding box center [294, 649] width 191 height 29
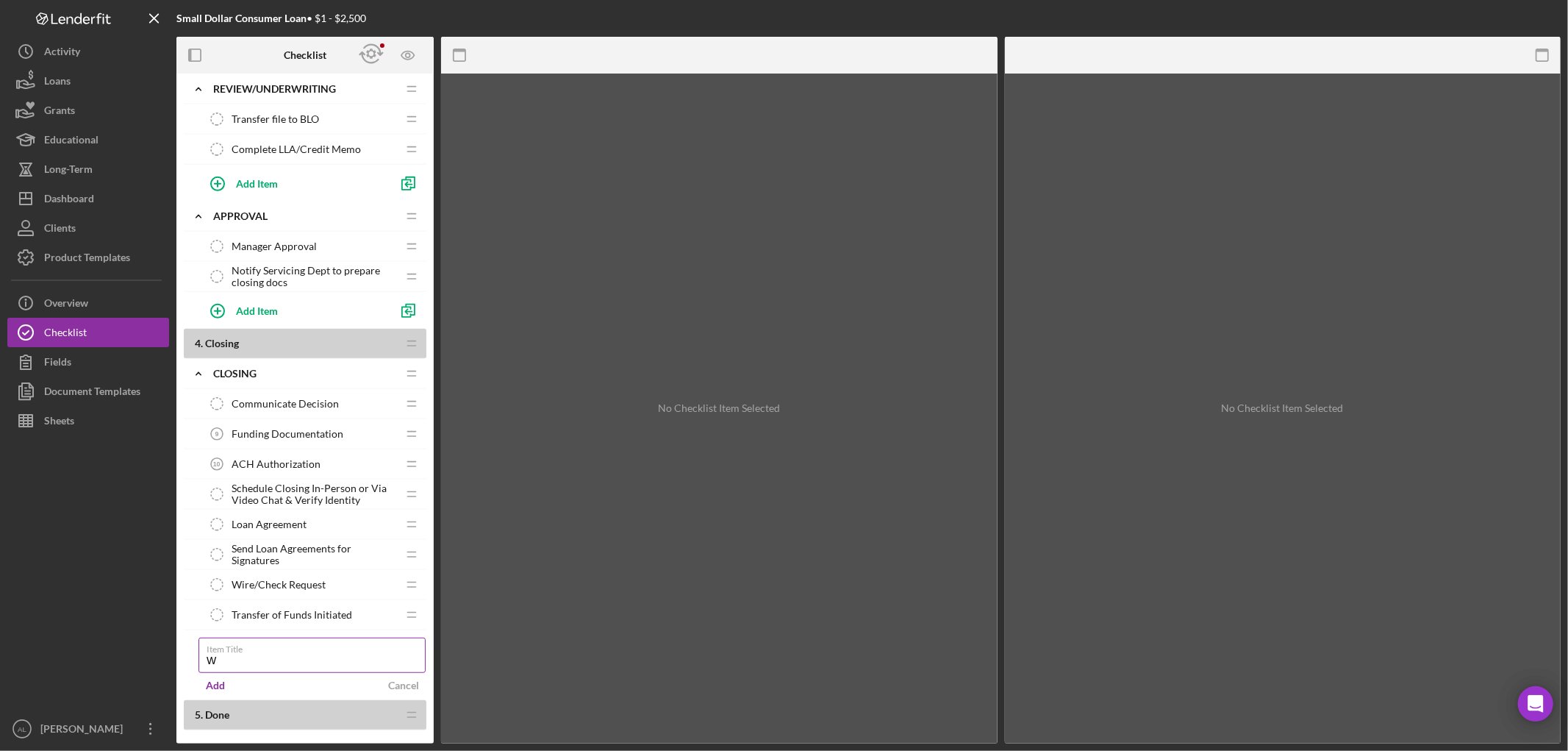
type input "W9"
click at [217, 680] on div "Add" at bounding box center [214, 685] width 19 height 22
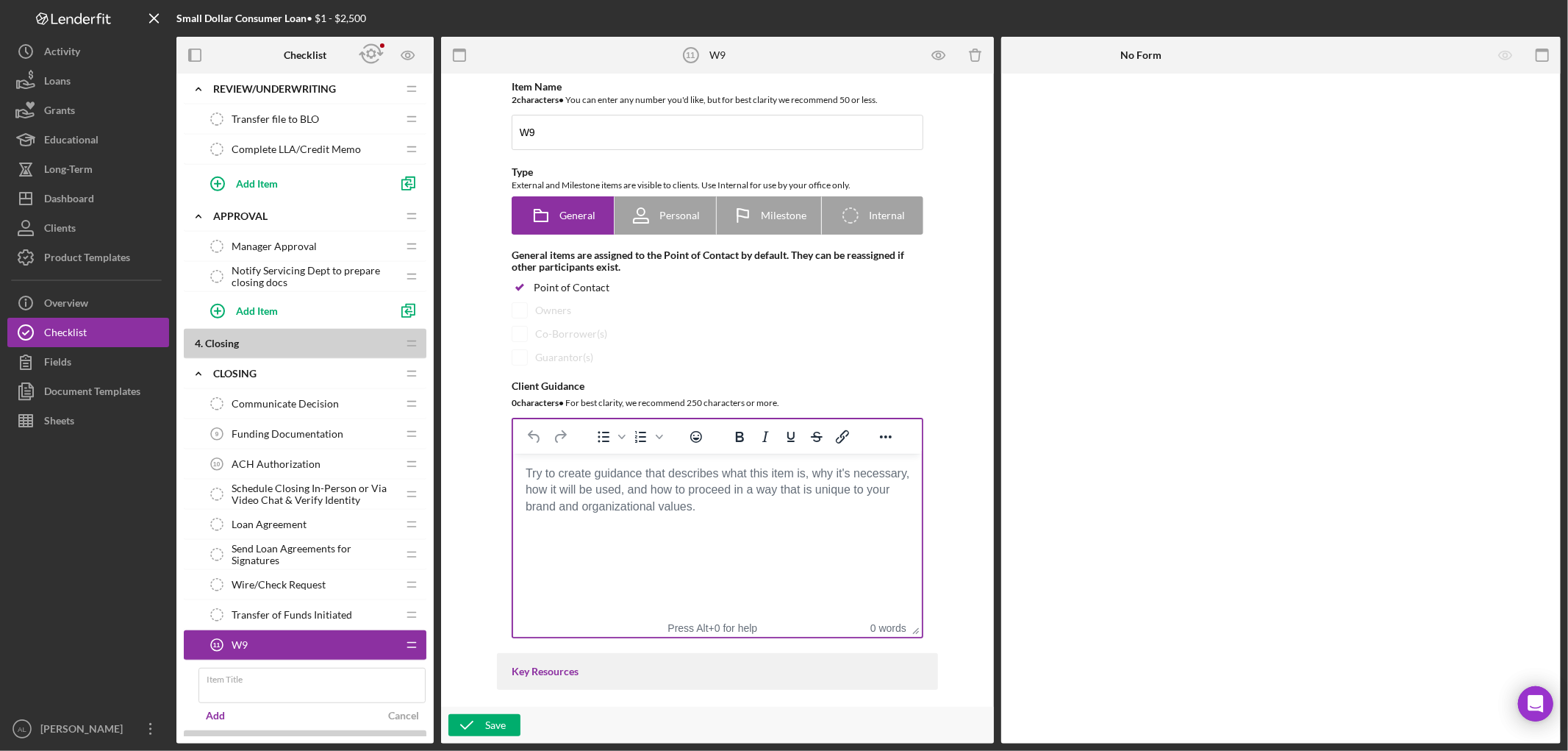
click at [769, 493] on html at bounding box center [717, 473] width 409 height 39
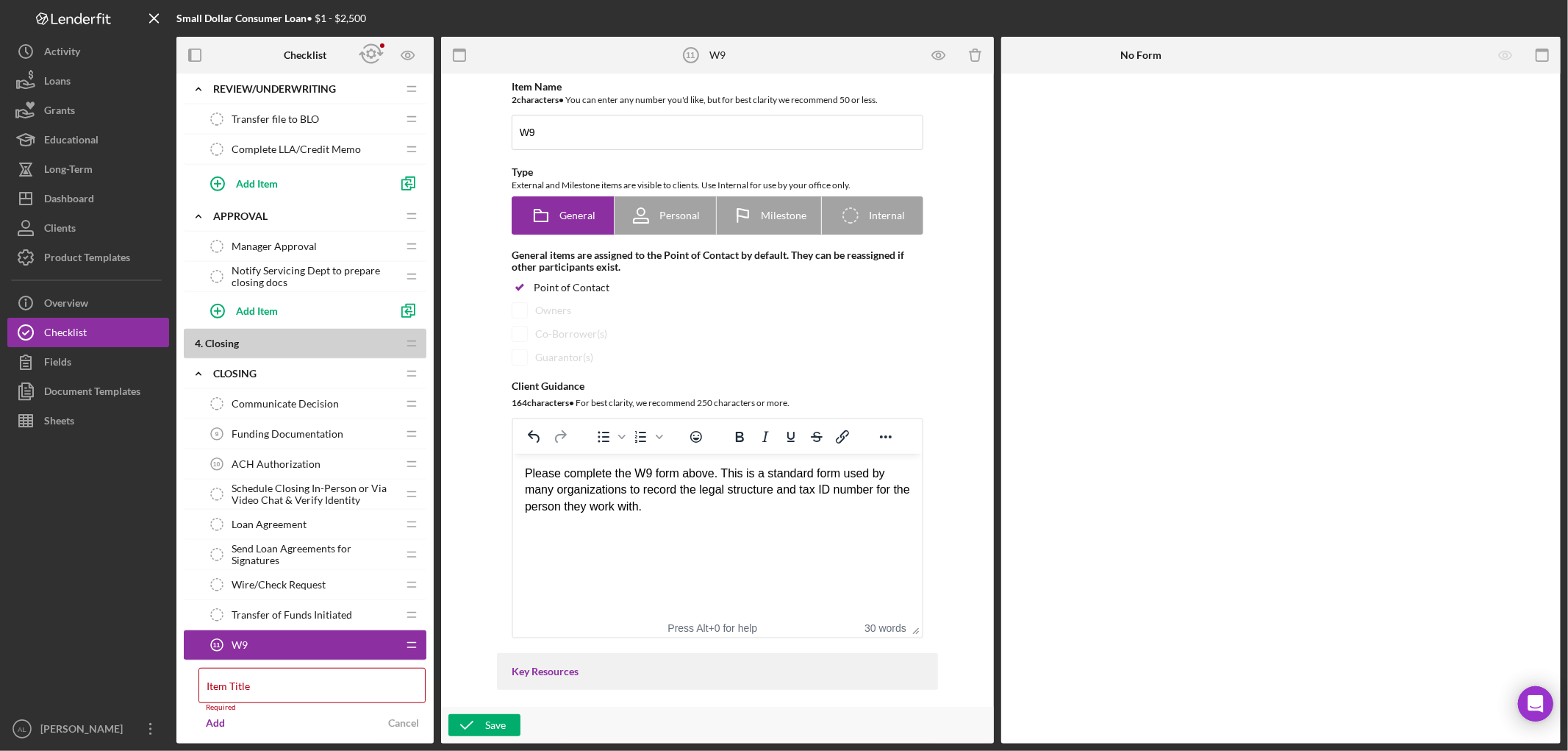
scroll to position [408, 0]
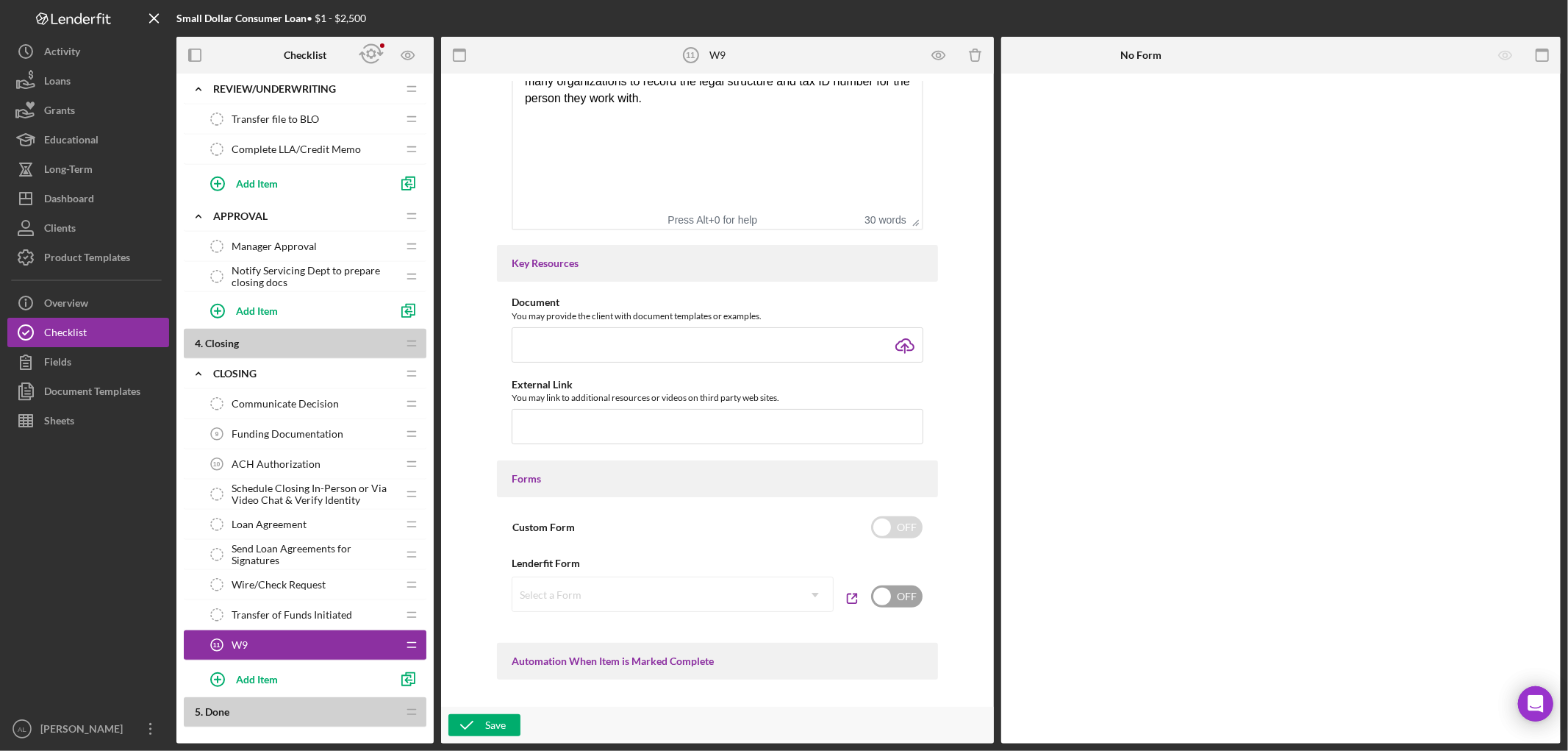
click at [911, 589] on input "checkbox" at bounding box center [897, 596] width 51 height 22
checkbox input "true"
click at [805, 600] on icon "Icon/Dropdown Arrow" at bounding box center [815, 595] width 35 height 35
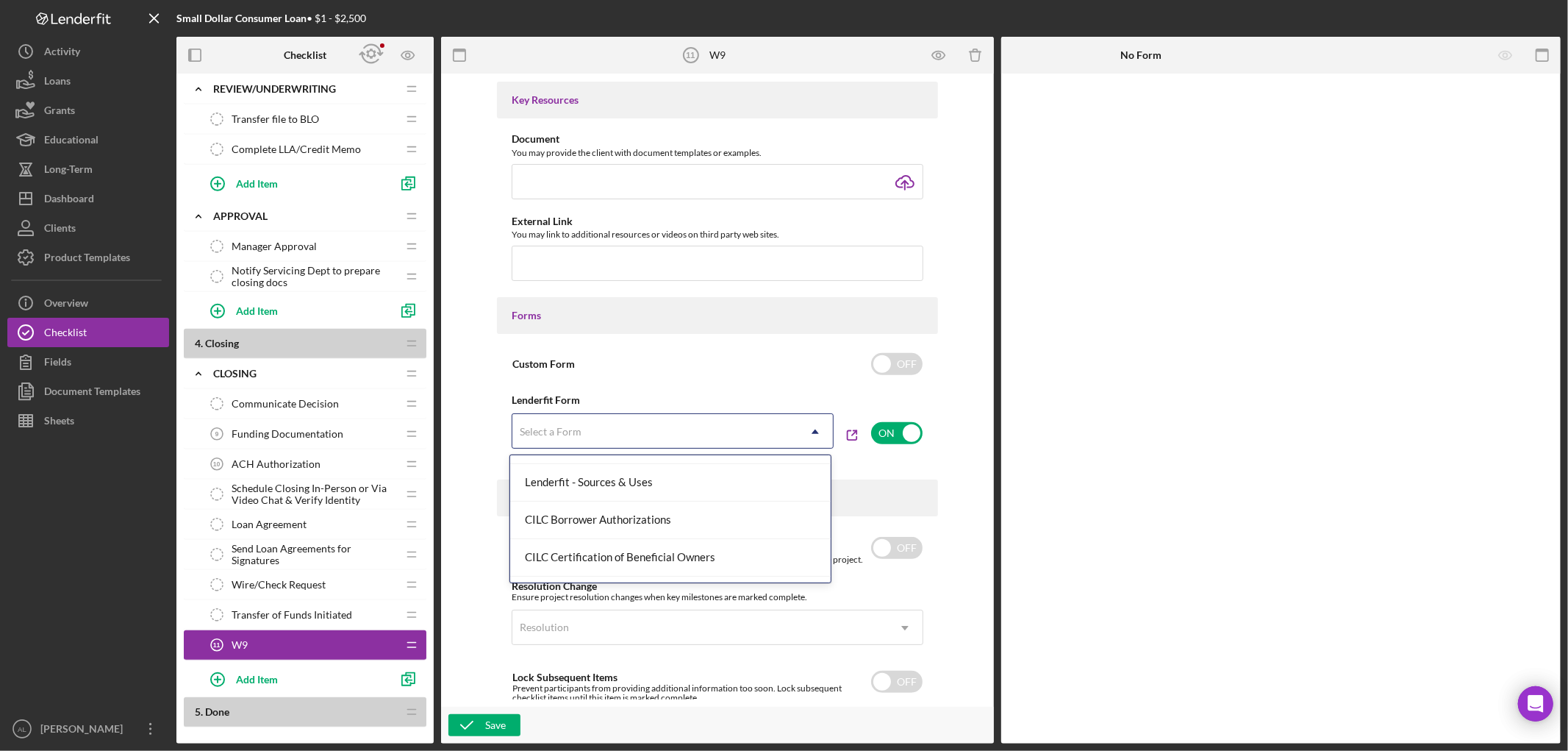
scroll to position [0, 0]
click at [949, 444] on div "Item Name 2 character s • You can enter any number you'd like, but for best cla…" at bounding box center [717, 389] width 538 height 618
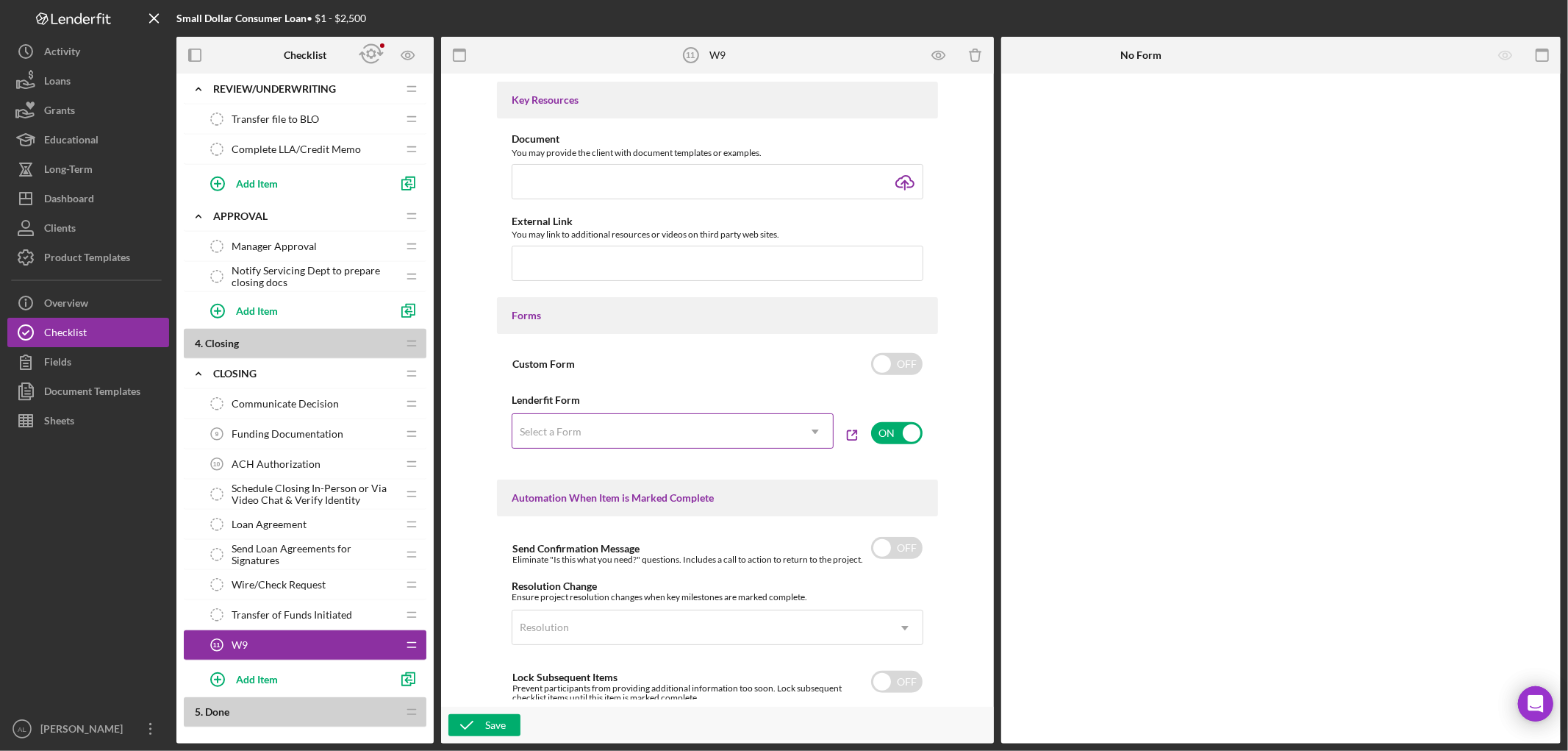
click at [804, 431] on icon "Icon/Dropdown Arrow" at bounding box center [815, 432] width 35 height 35
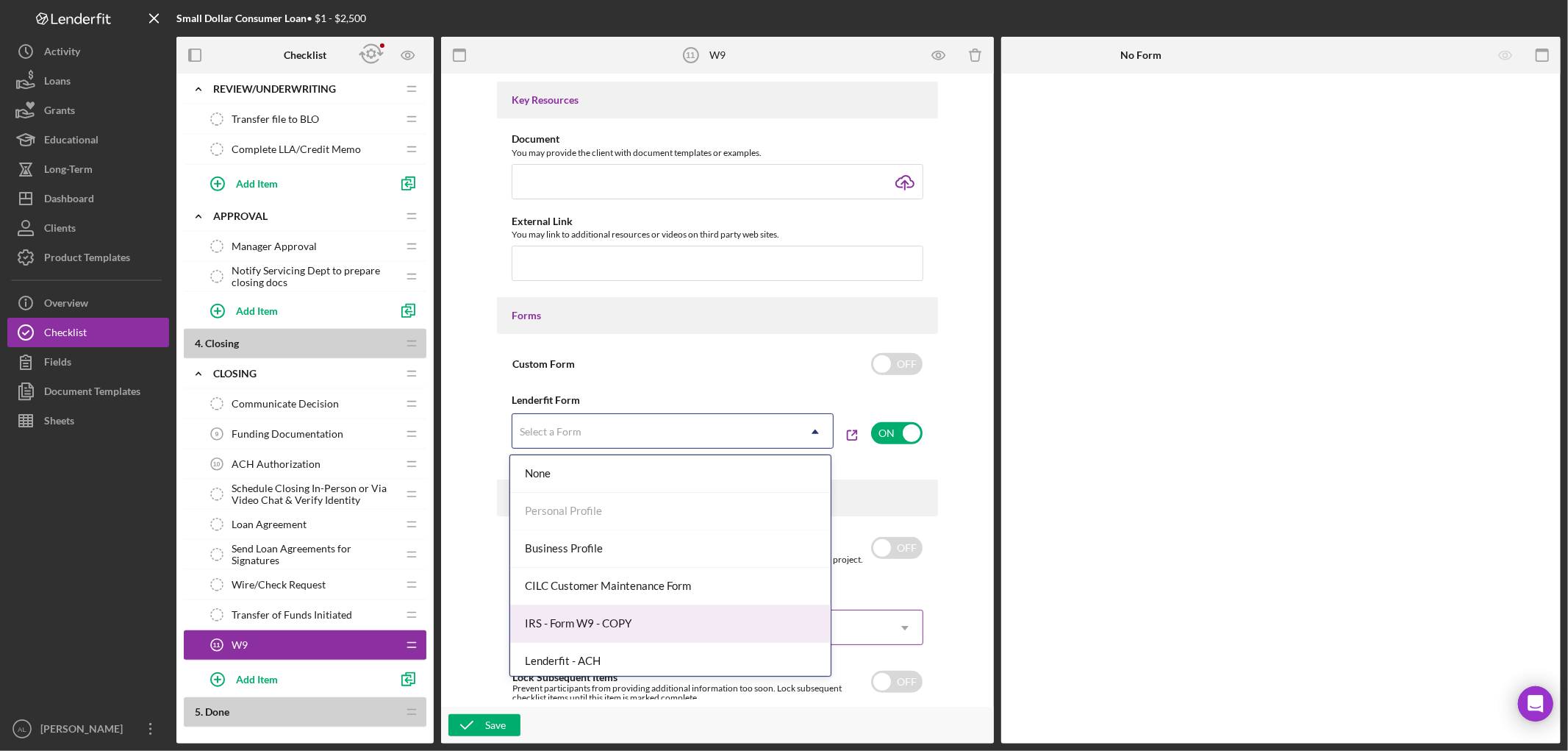
click at [729, 616] on div "IRS - Form W9 - COPY" at bounding box center [670, 623] width 320 height 37
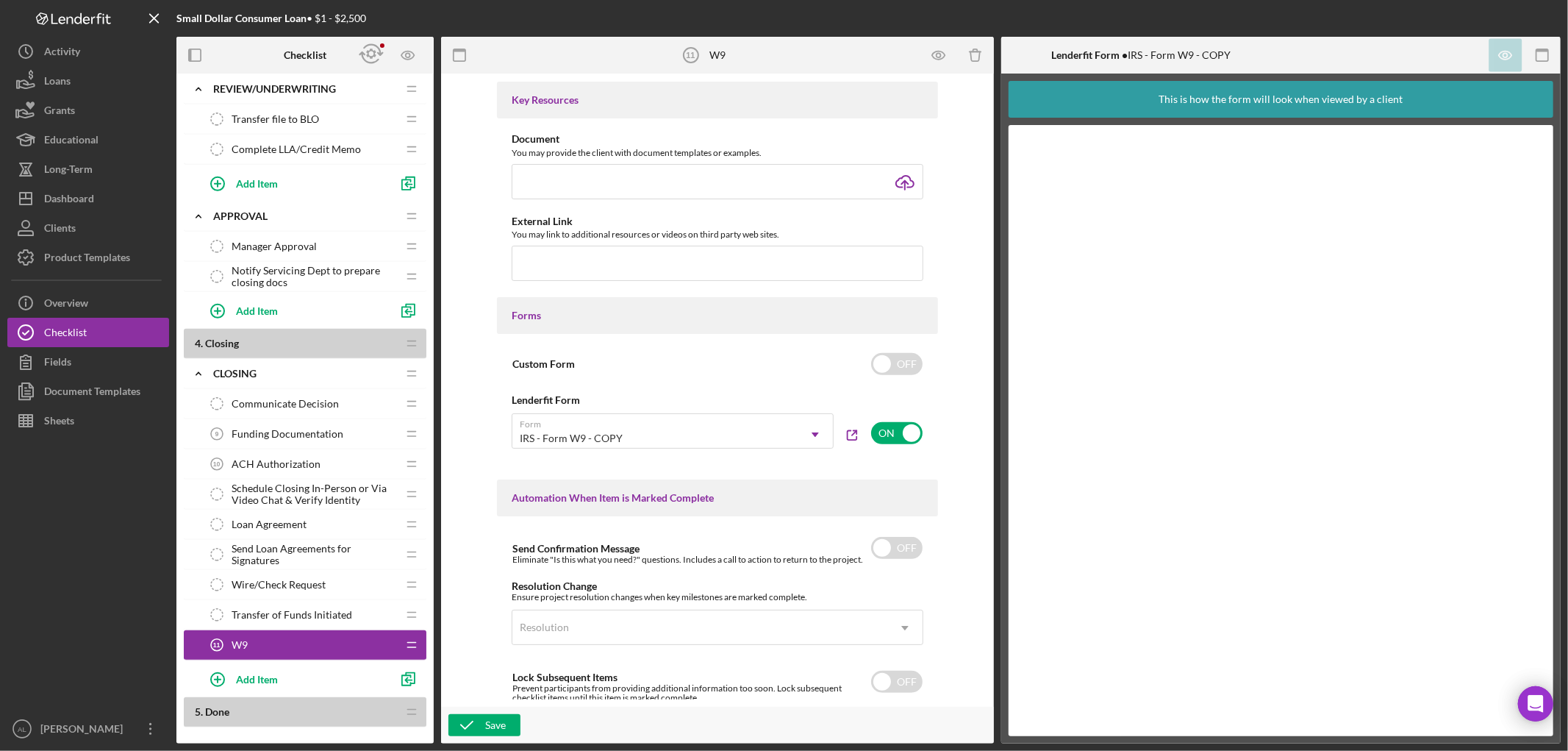
scroll to position [812, 0]
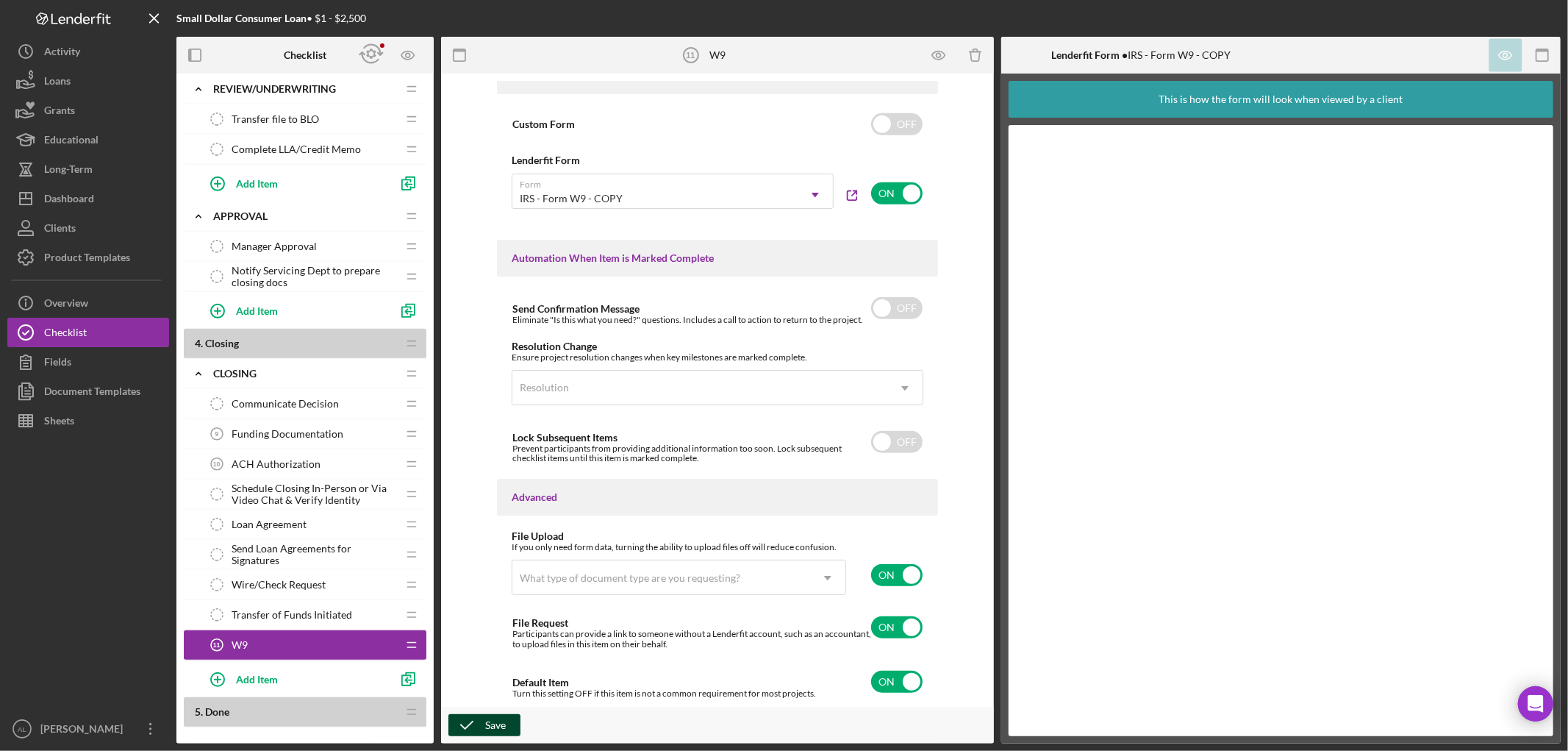
click at [491, 724] on div "Save" at bounding box center [495, 724] width 21 height 22
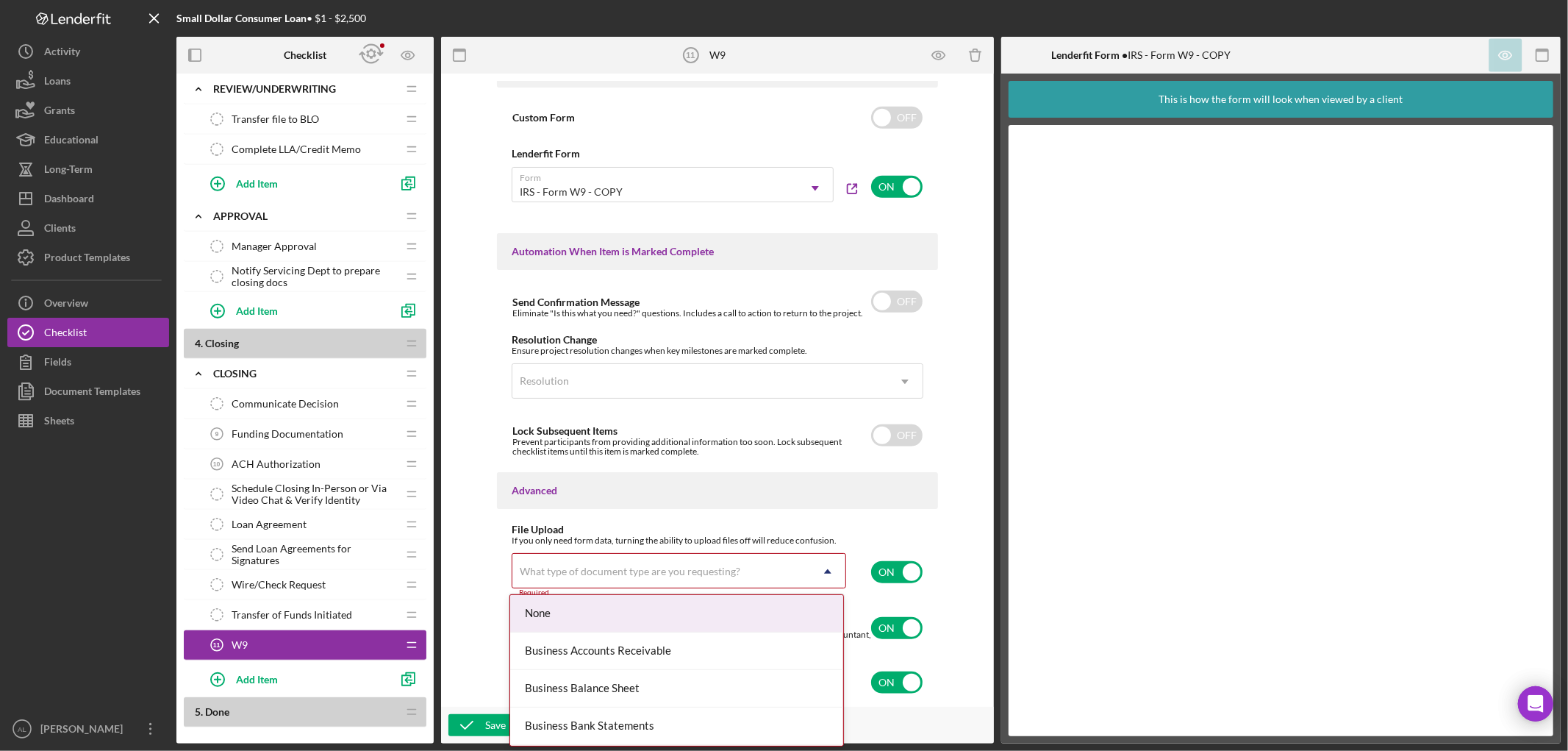
click at [833, 561] on icon "Icon/Dropdown Arrow" at bounding box center [828, 571] width 35 height 35
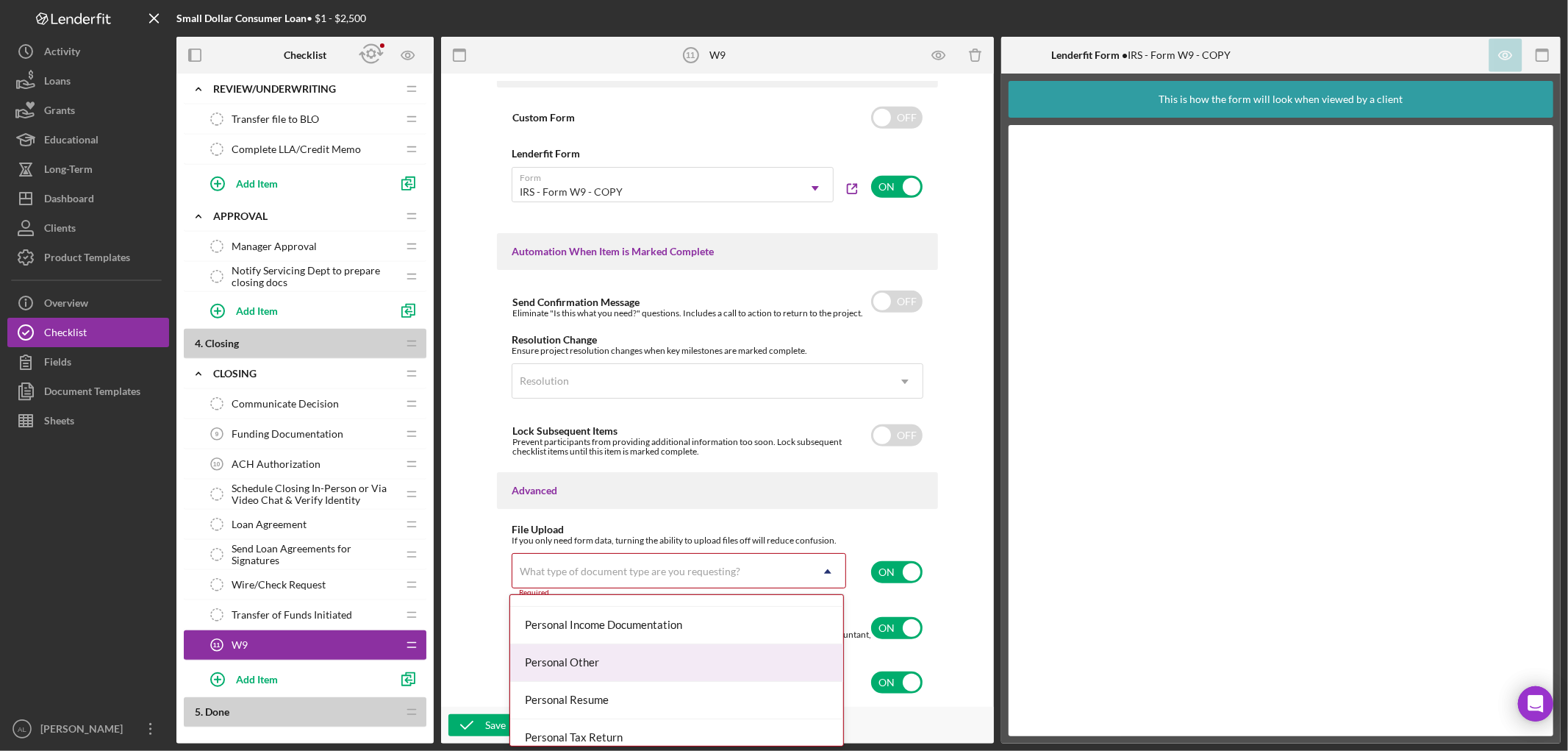
click at [711, 660] on div "Personal Other" at bounding box center [676, 663] width 333 height 37
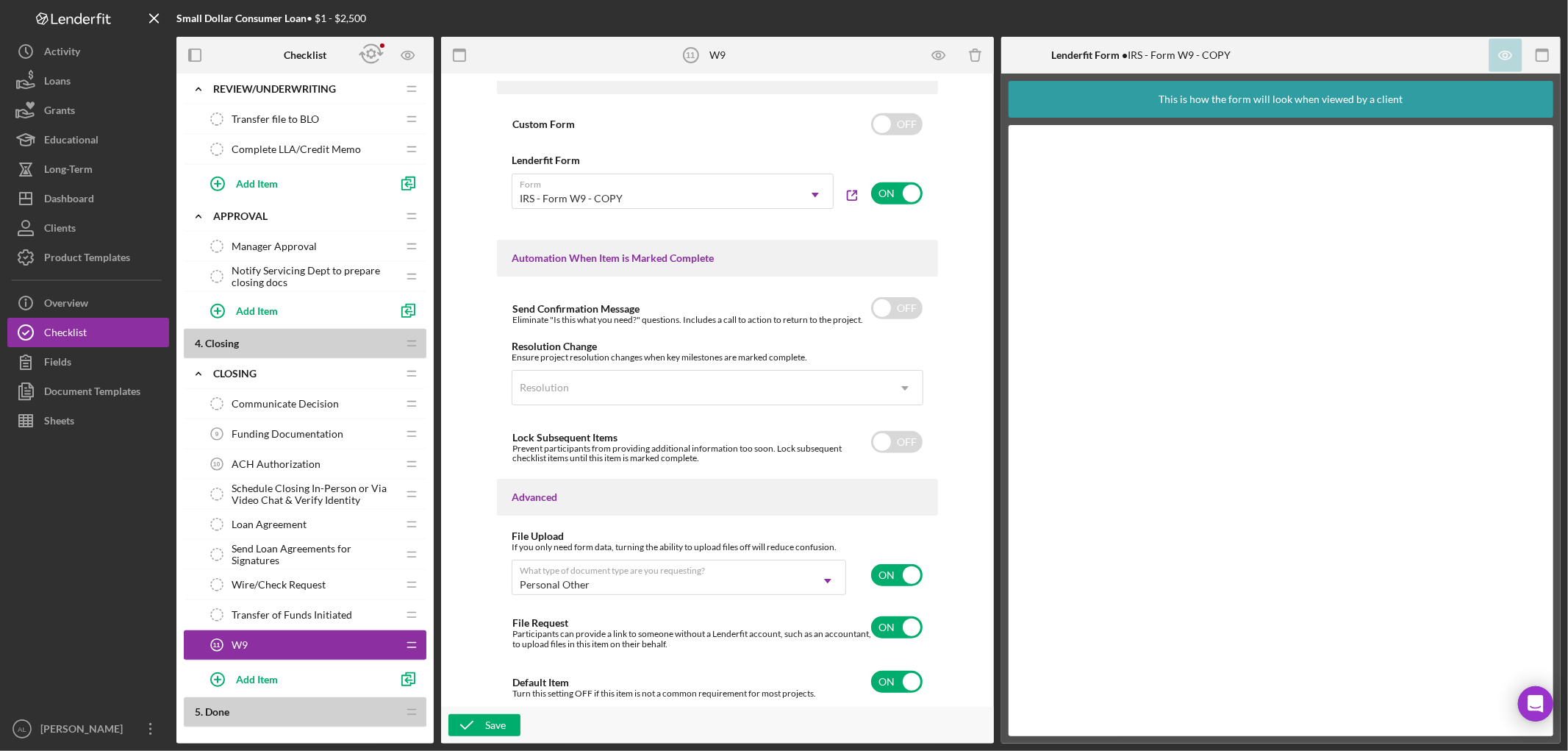
scroll to position [812, 0]
click at [506, 725] on button "Save" at bounding box center [484, 724] width 72 height 22
